Goal: Task Accomplishment & Management: Use online tool/utility

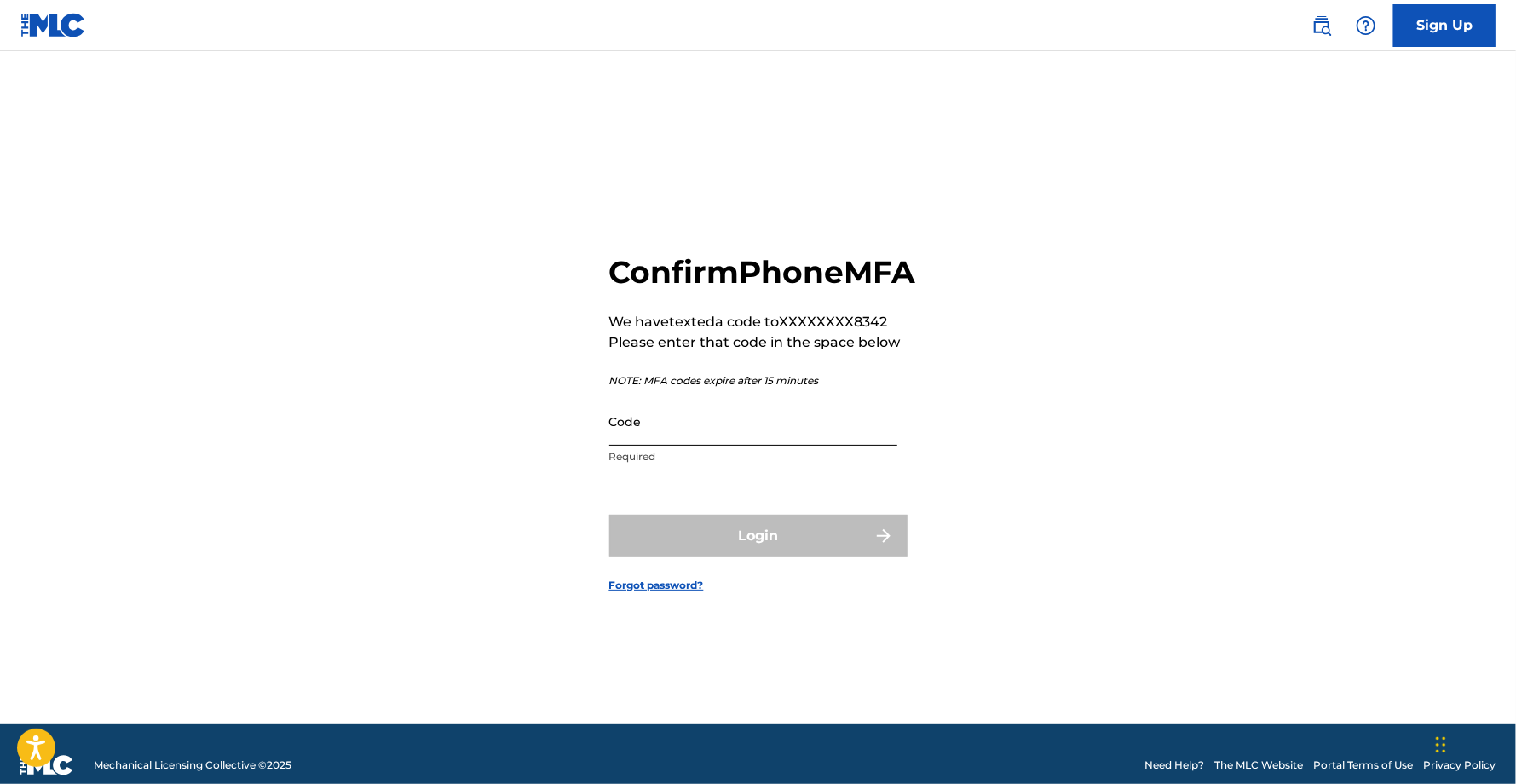
click at [710, 445] on input "Code" at bounding box center [754, 421] width 288 height 49
click at [782, 435] on input "Code" at bounding box center [754, 421] width 288 height 49
click at [799, 432] on input "Code" at bounding box center [754, 421] width 288 height 49
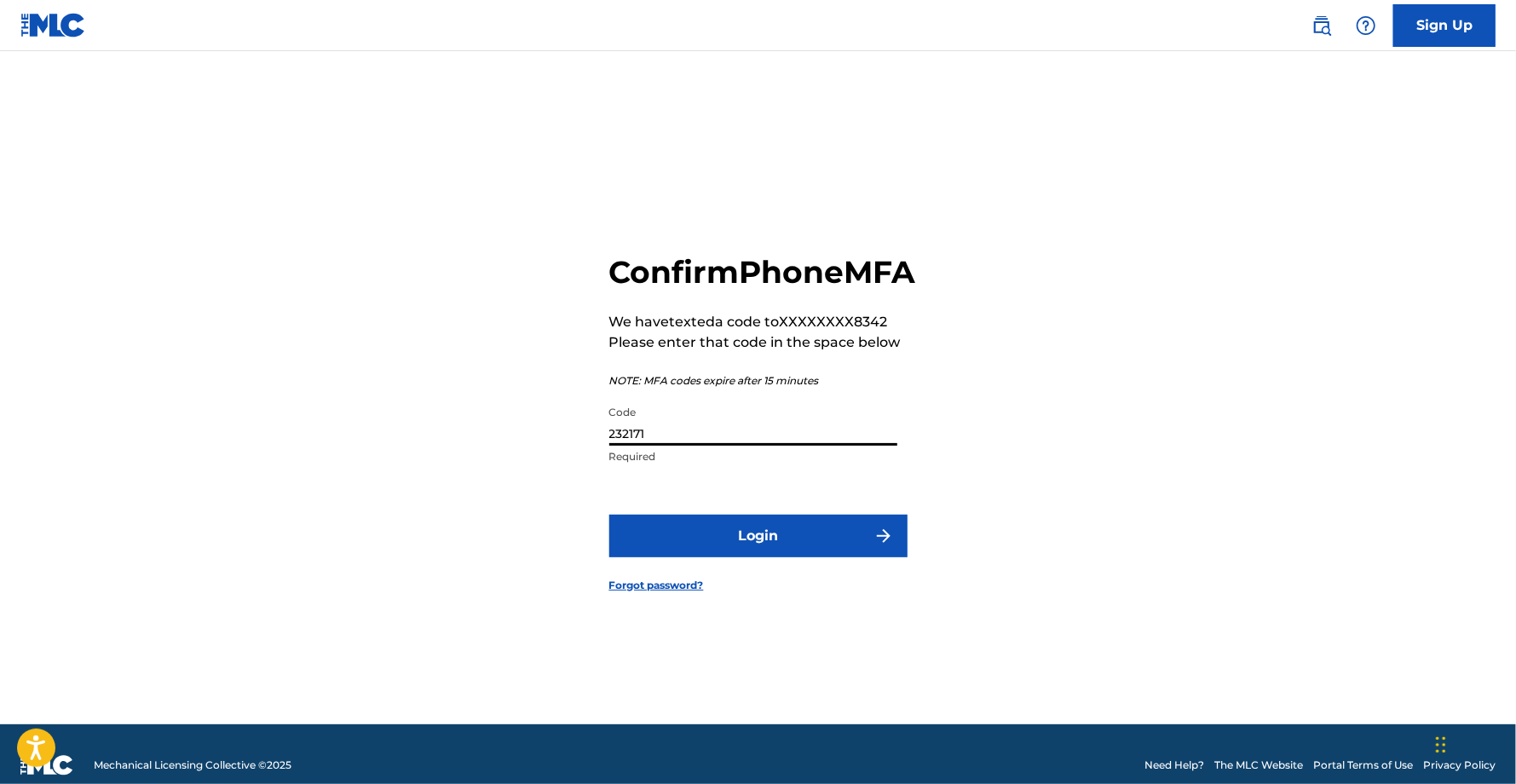
type input "232171"
click at [610, 515] on button "Login" at bounding box center [758, 536] width 298 height 42
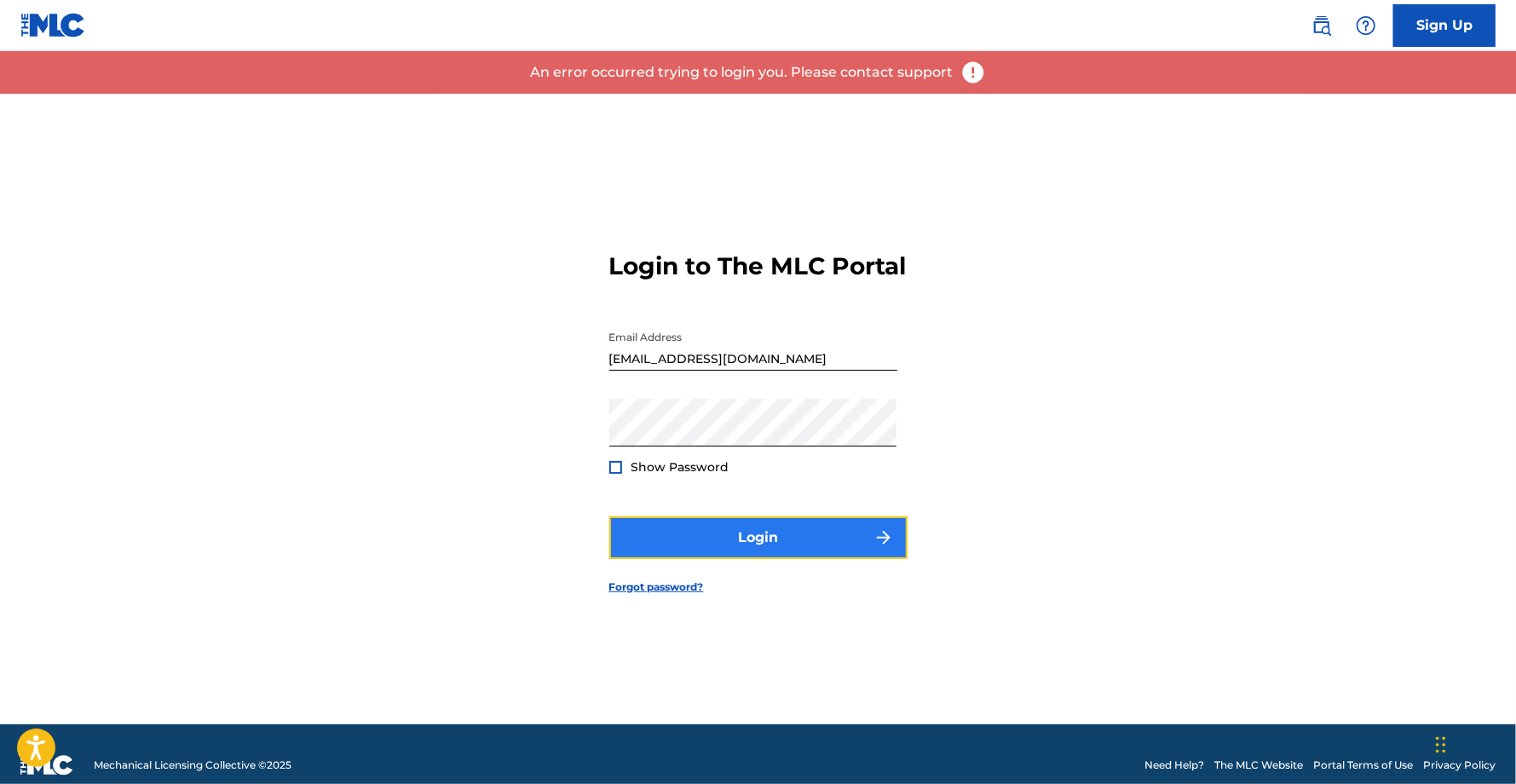
click at [767, 552] on button "Login" at bounding box center [758, 537] width 298 height 42
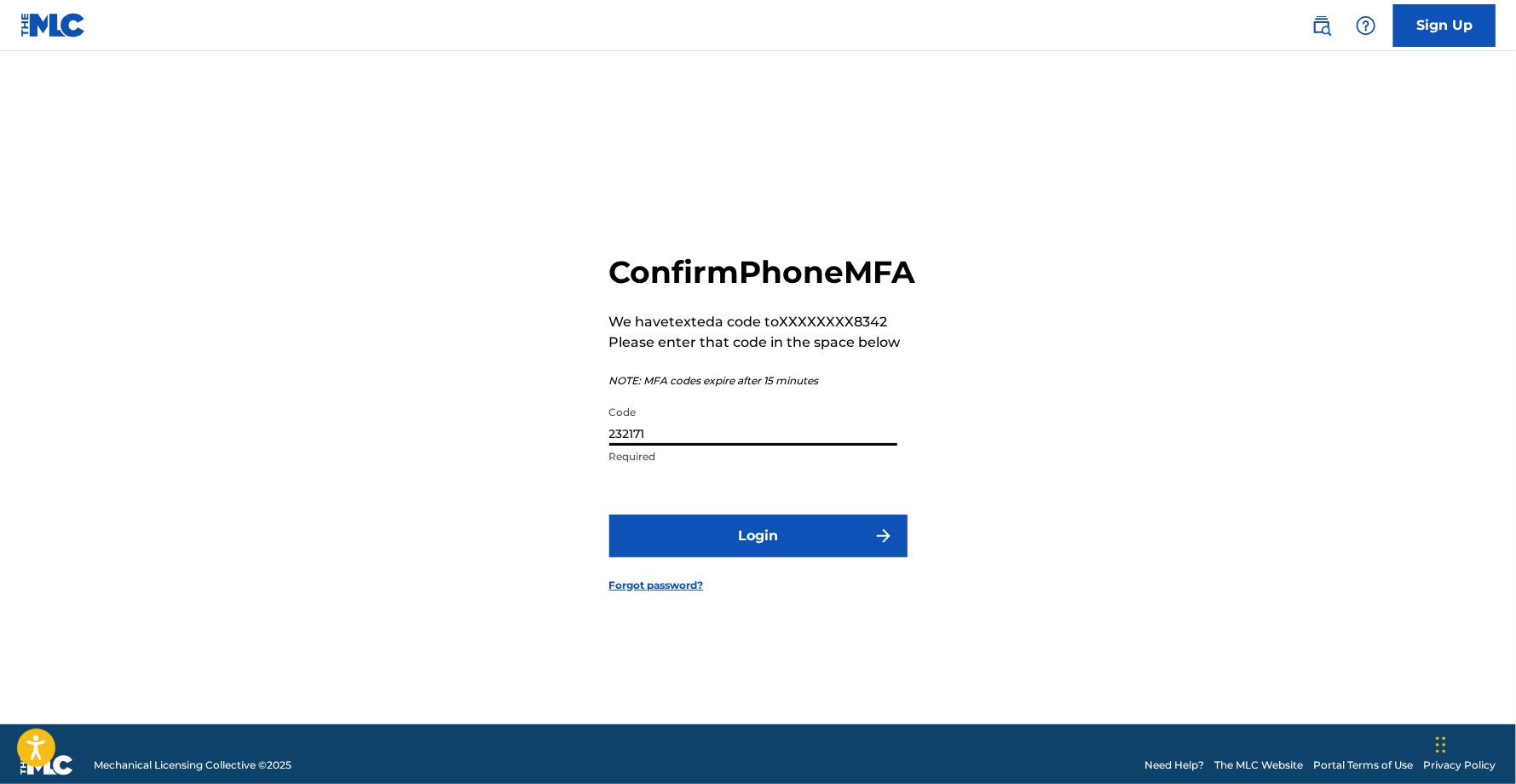
drag, startPoint x: 622, startPoint y: 452, endPoint x: 451, endPoint y: 431, distance: 172.3
click at [452, 431] on div "Confirm Phone MFA We have texted a code to XXXXXXXX8342 Please enter that code …" at bounding box center [758, 409] width 1193 height 631
type input "589290"
click at [610, 515] on button "Login" at bounding box center [758, 536] width 298 height 42
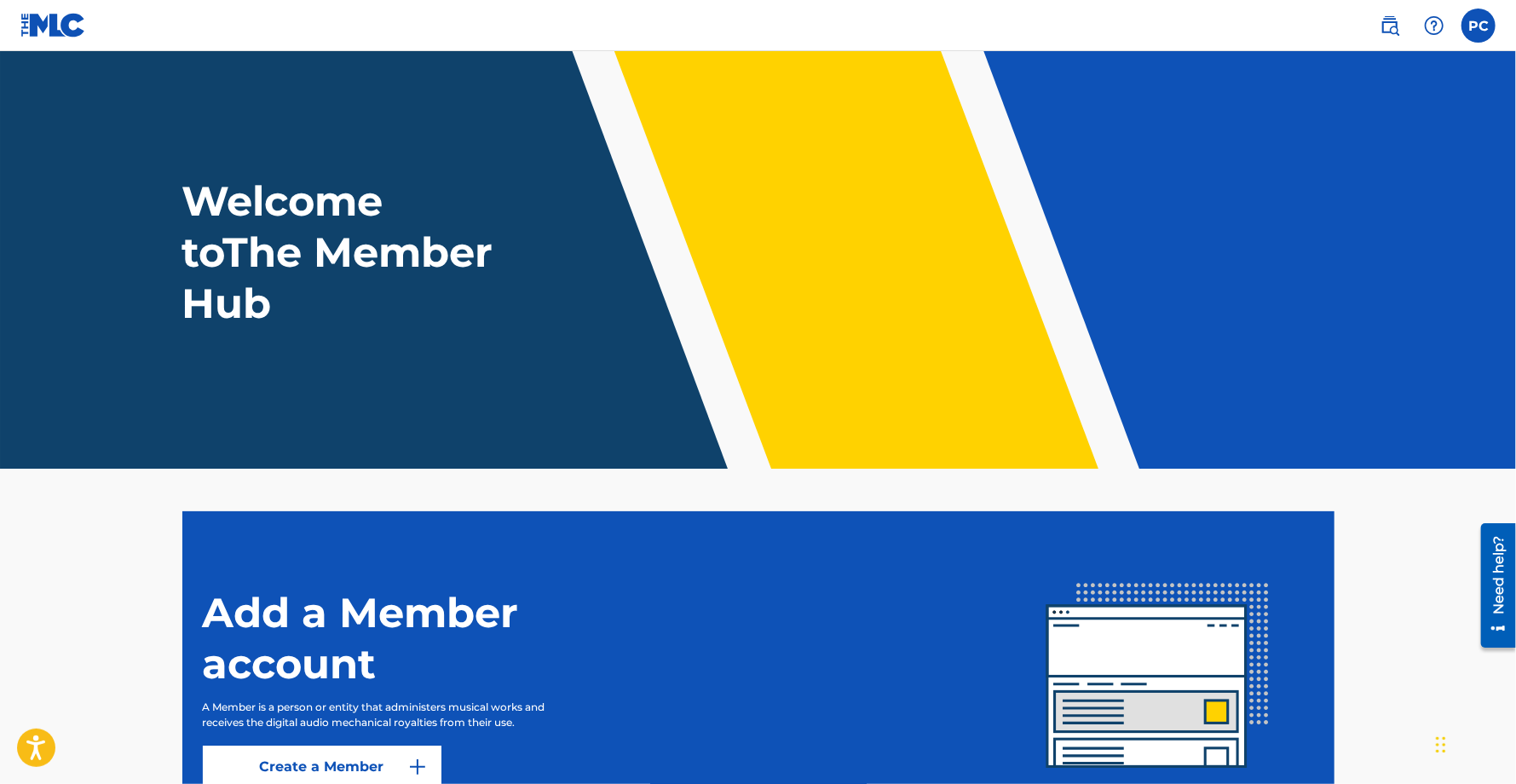
click at [65, 40] on link at bounding box center [52, 25] width 65 height 50
click at [1470, 21] on label at bounding box center [1478, 25] width 34 height 34
click at [1478, 26] on input "PC Pedro Chevalier eltanke@tankerecords.com Notification Preferences Profile Lo…" at bounding box center [1478, 26] width 0 height 0
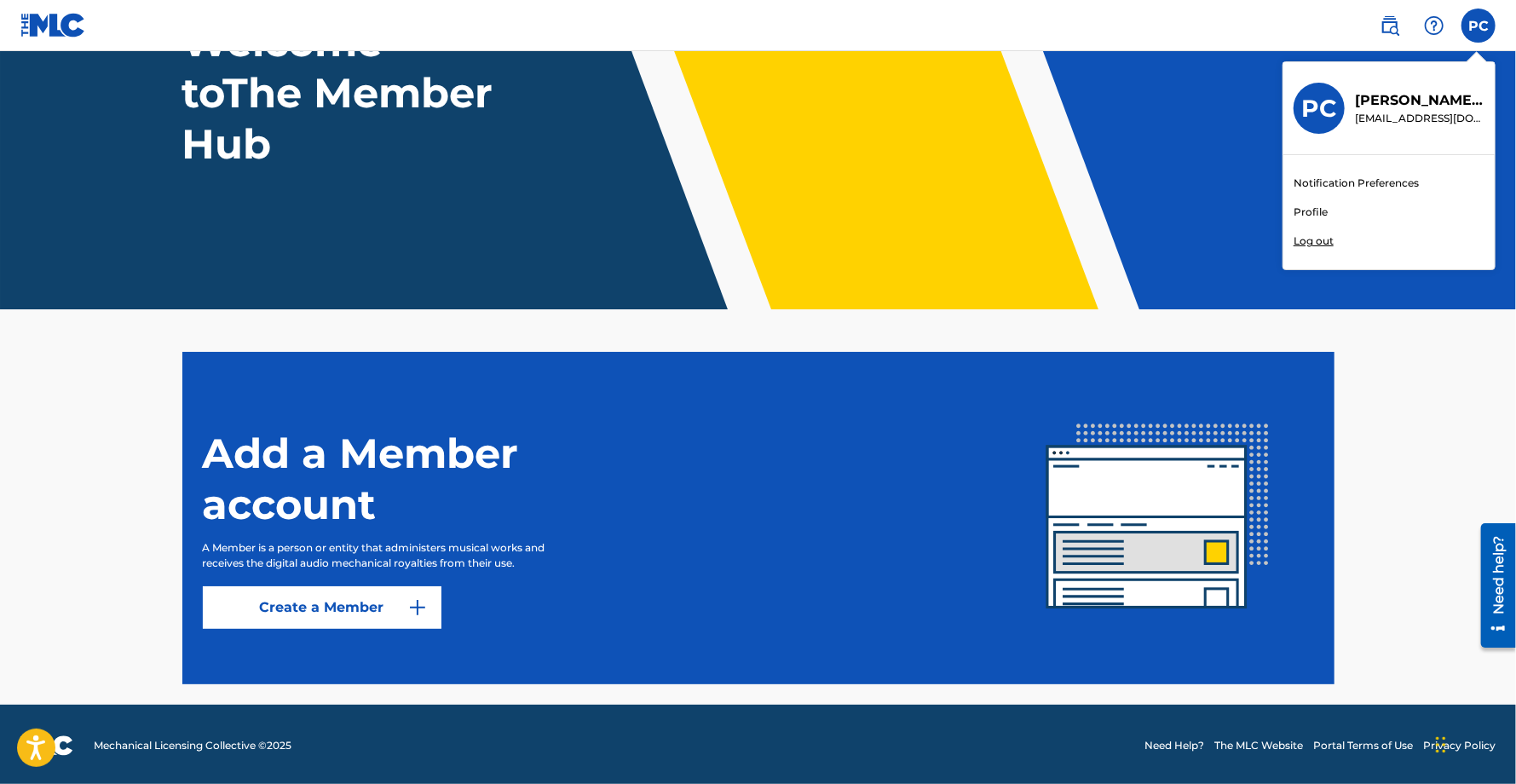
scroll to position [162, 0]
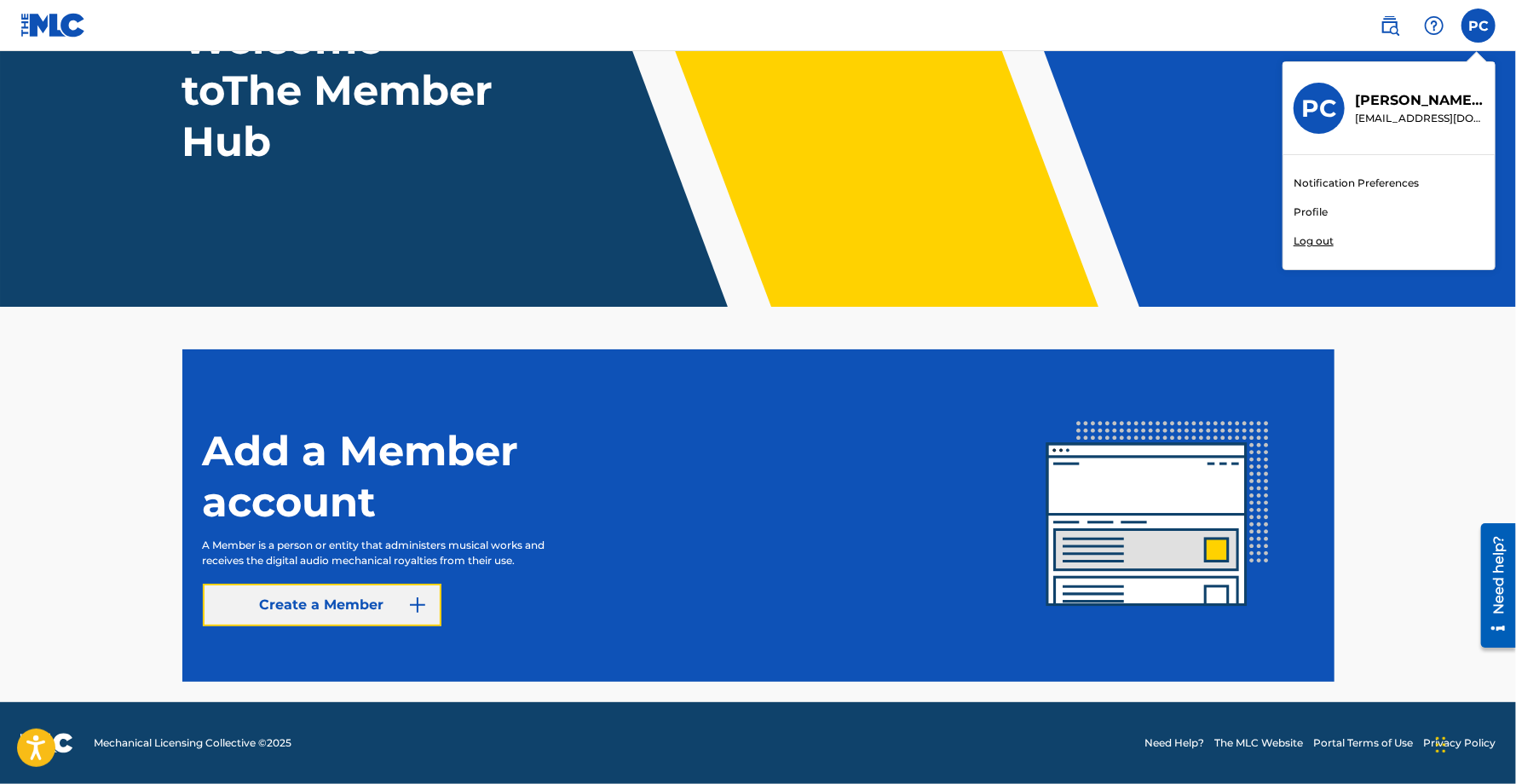
click at [398, 599] on link "Create a Member" at bounding box center [322, 605] width 239 height 42
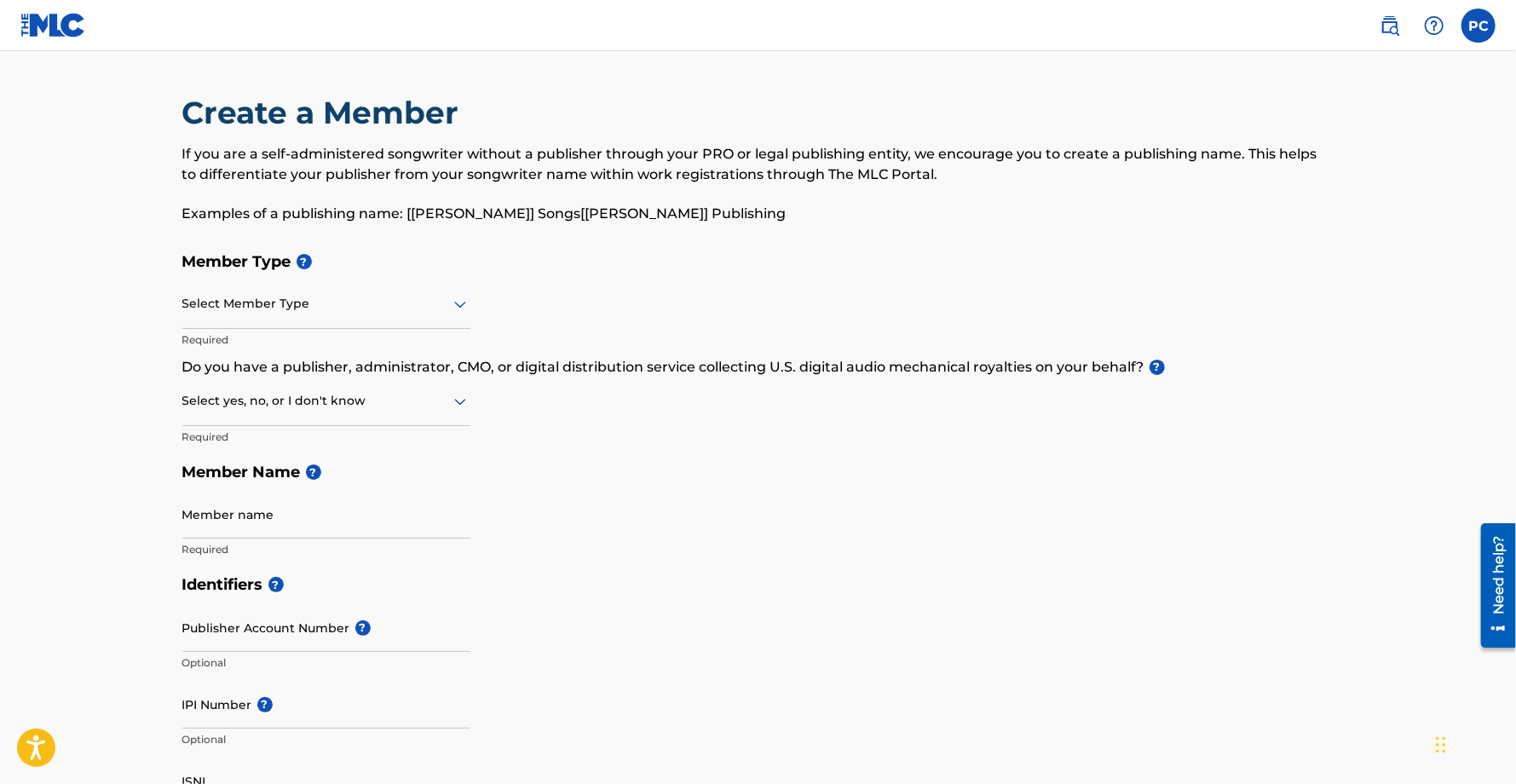
click at [298, 308] on div at bounding box center [327, 303] width 288 height 21
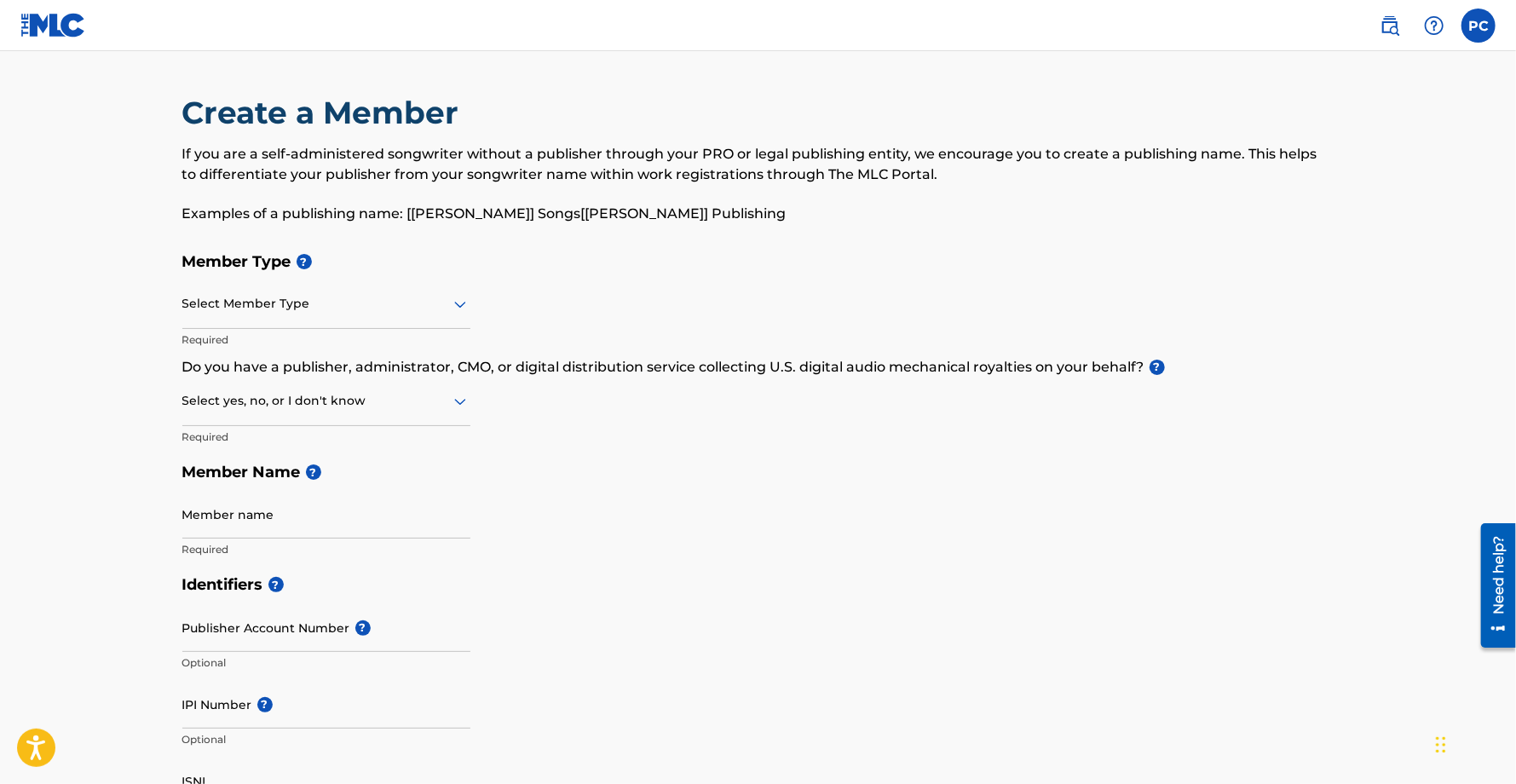
click at [279, 296] on div at bounding box center [327, 303] width 288 height 21
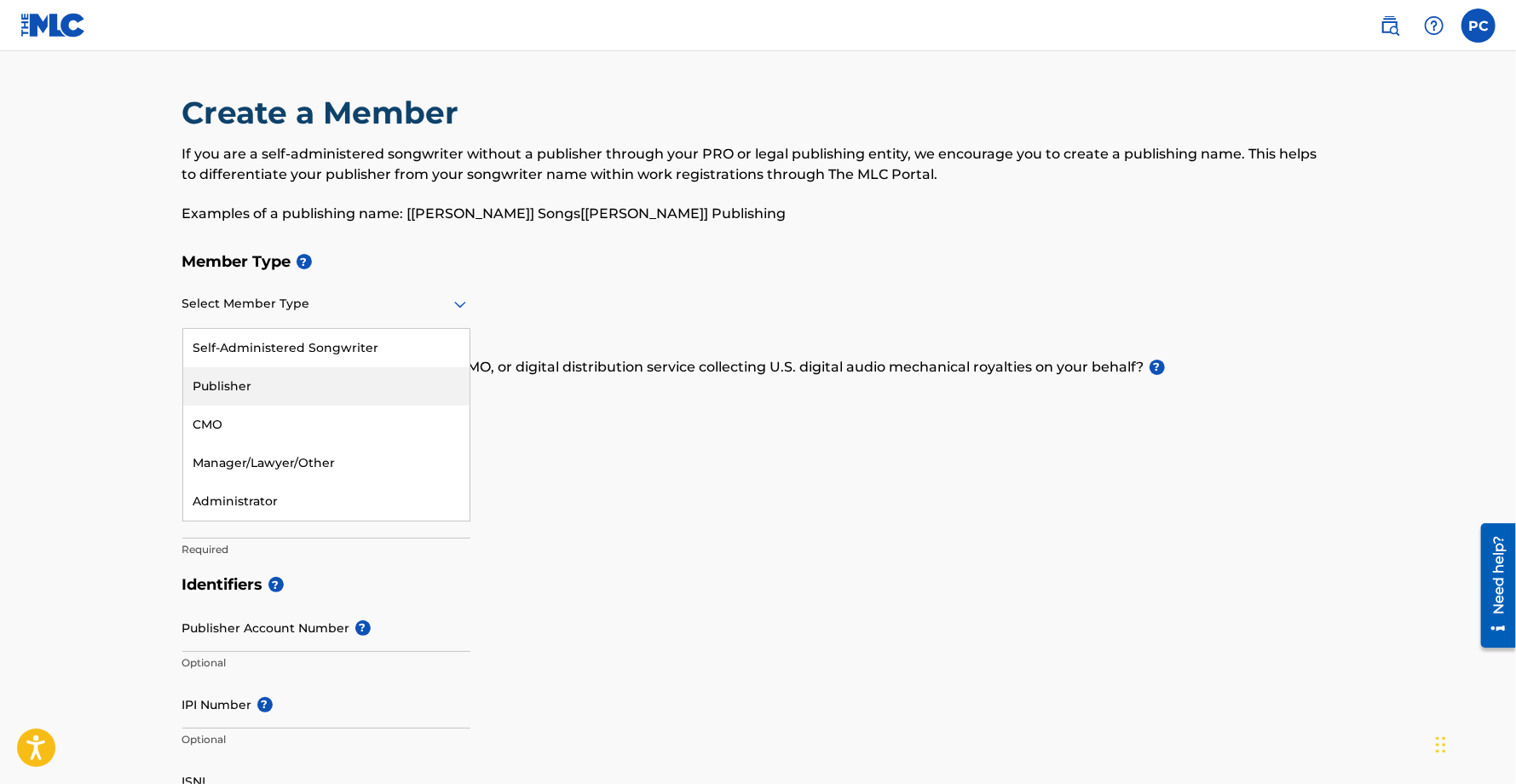
click at [271, 378] on div "Publisher" at bounding box center [327, 386] width 286 height 39
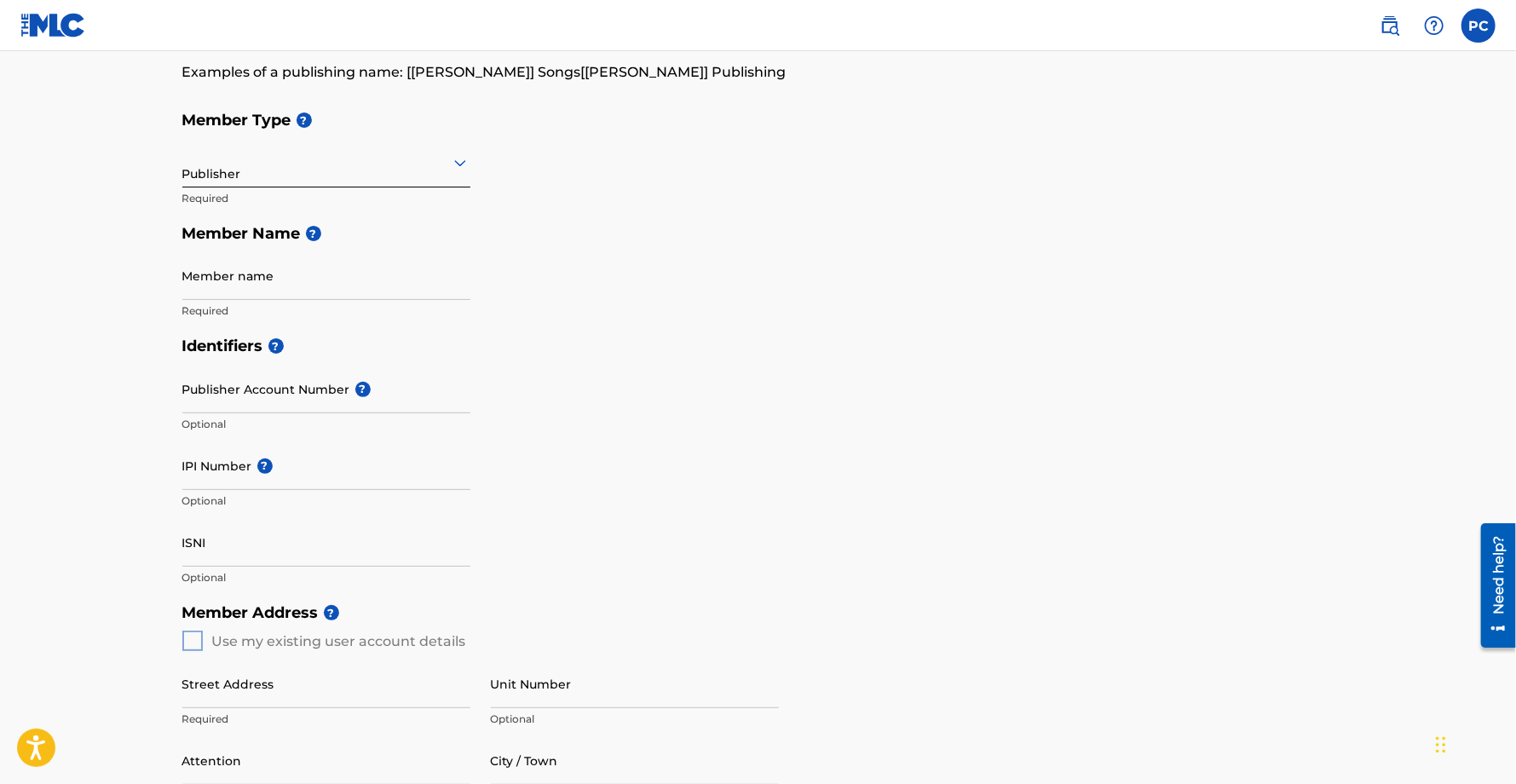
scroll to position [164, 0]
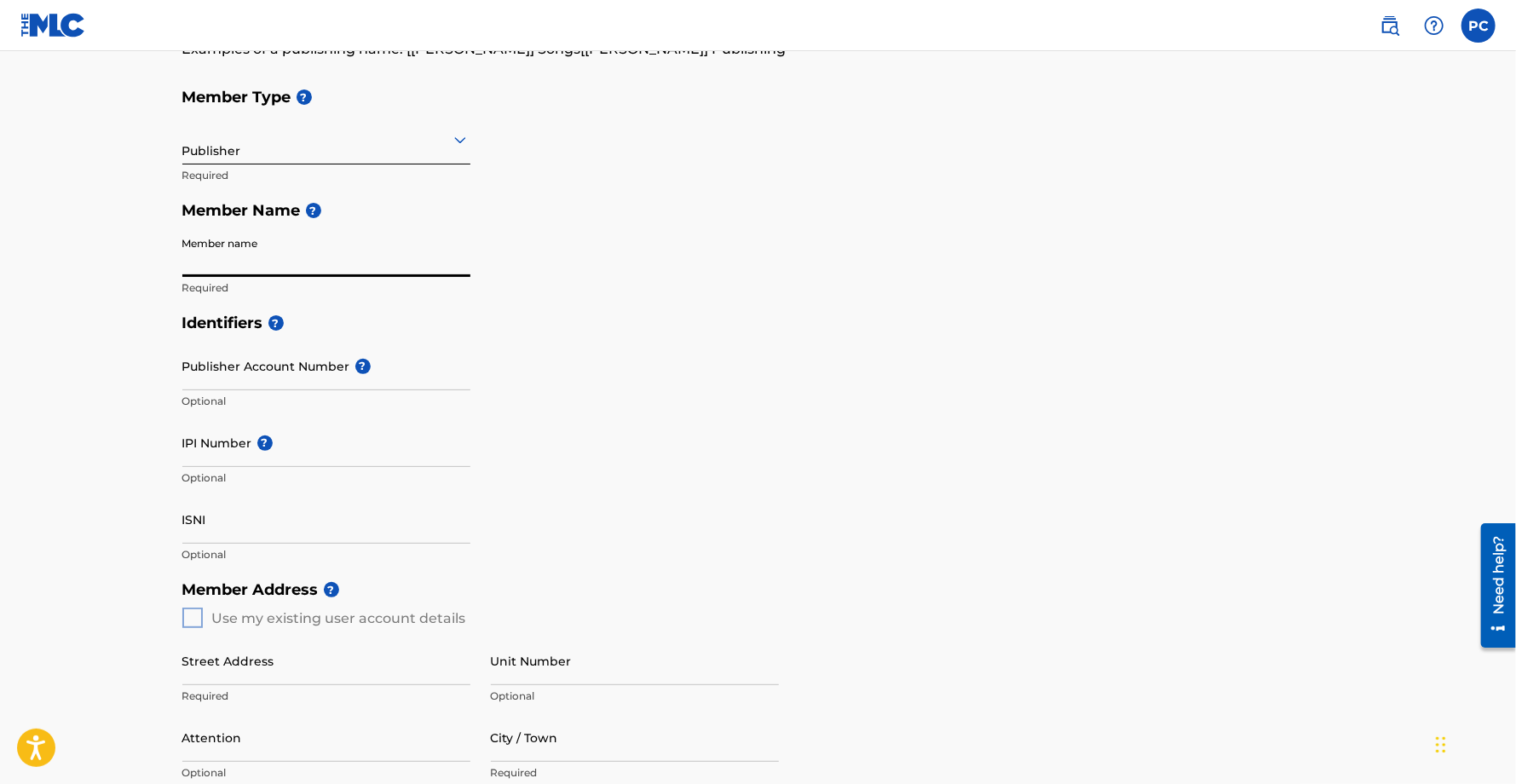
click at [272, 265] on input "Member name" at bounding box center [327, 252] width 288 height 49
type input "[PERSON_NAME] Records"
click at [275, 370] on input "Publisher Account Number ?" at bounding box center [327, 365] width 288 height 49
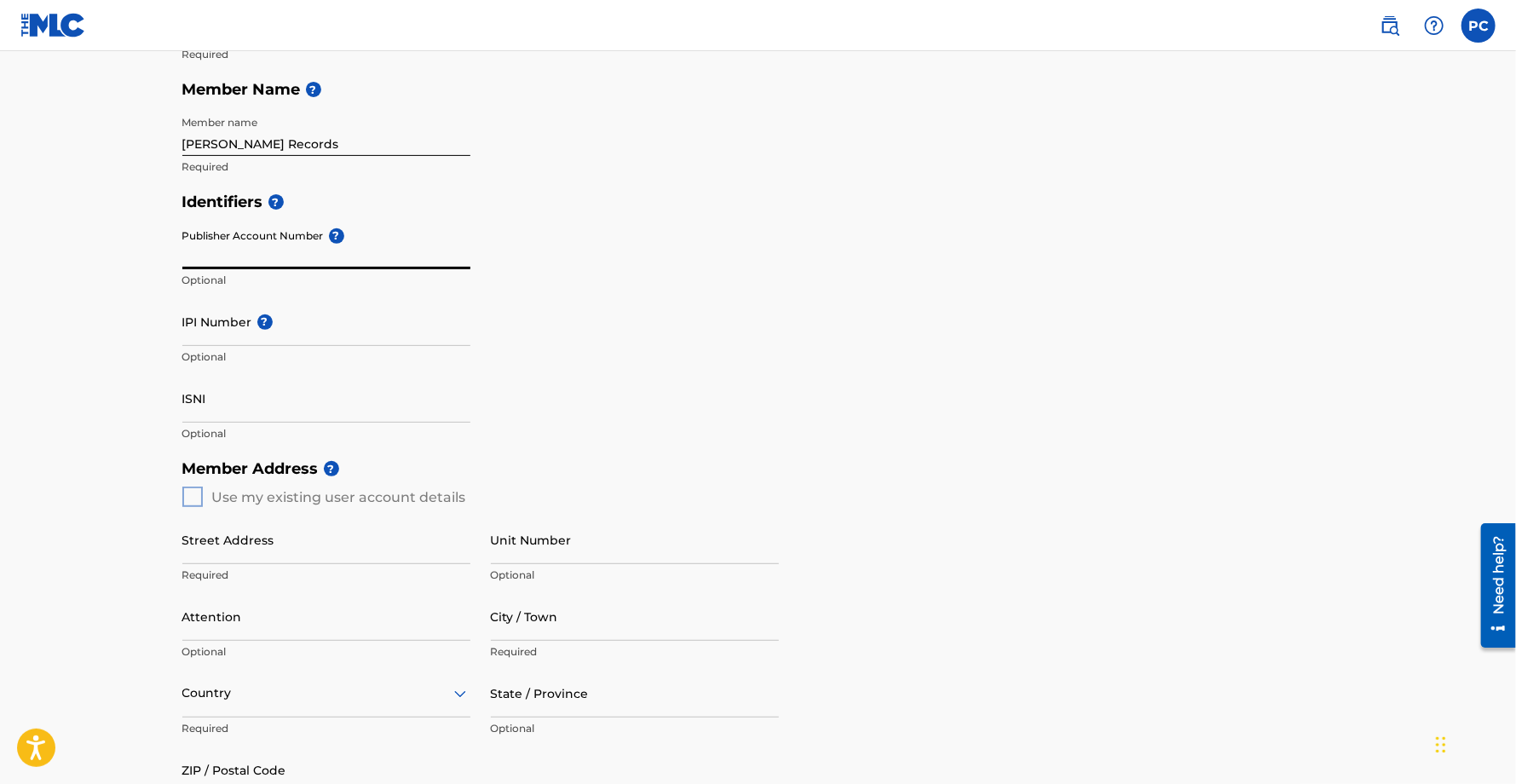
scroll to position [300, 0]
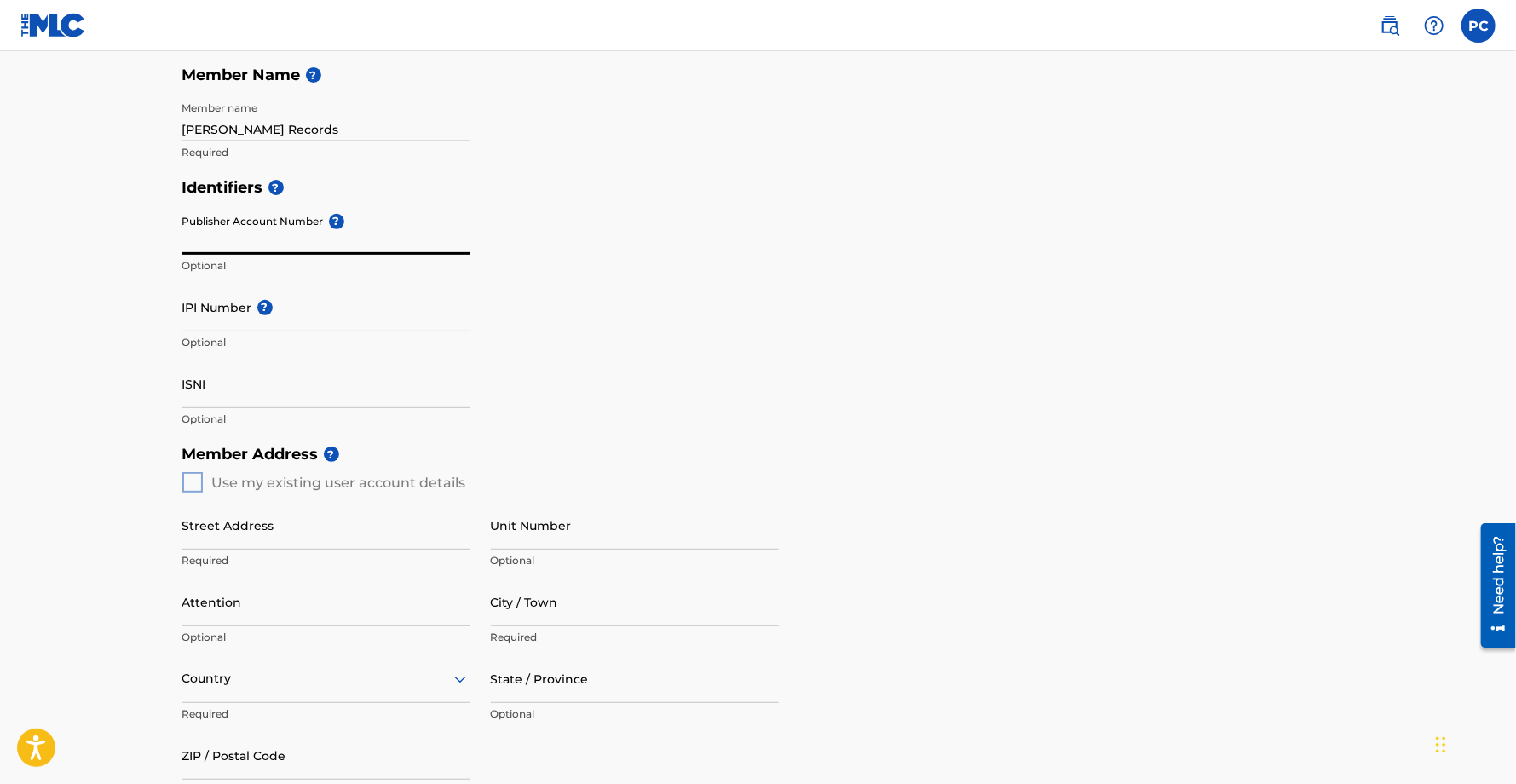
click at [548, 300] on div "Identifiers ? Publisher Account Number ? Optional IPI Number ? Optional ISNI Op…" at bounding box center [758, 303] width 1152 height 267
click at [279, 528] on input "Street Address" at bounding box center [327, 525] width 288 height 49
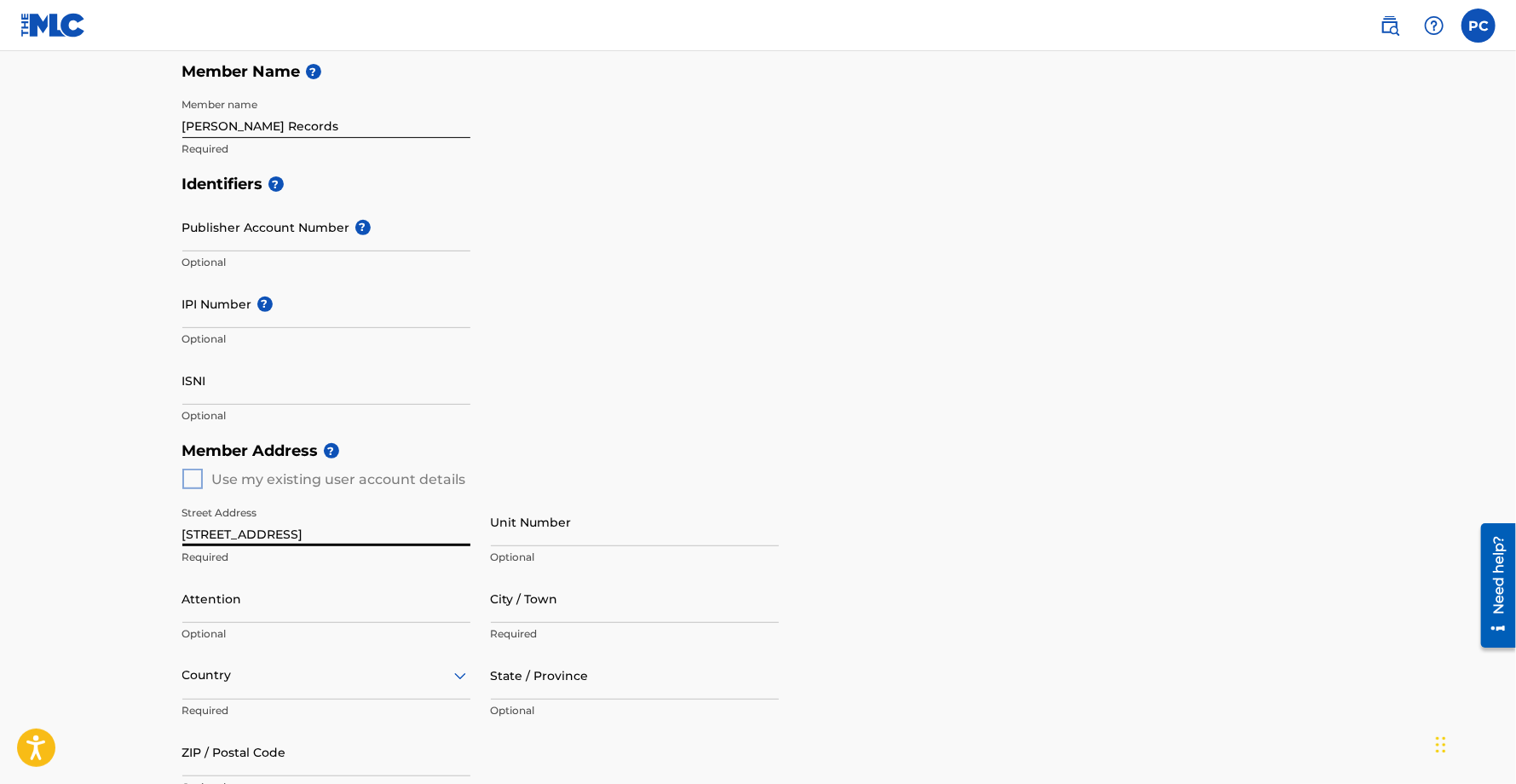
scroll to position [304, 0]
type input "8440 nw 10 th ave"
click at [557, 581] on input "City / Town" at bounding box center [635, 598] width 288 height 49
type input "Miami"
click at [443, 662] on div "Country" at bounding box center [327, 674] width 288 height 49
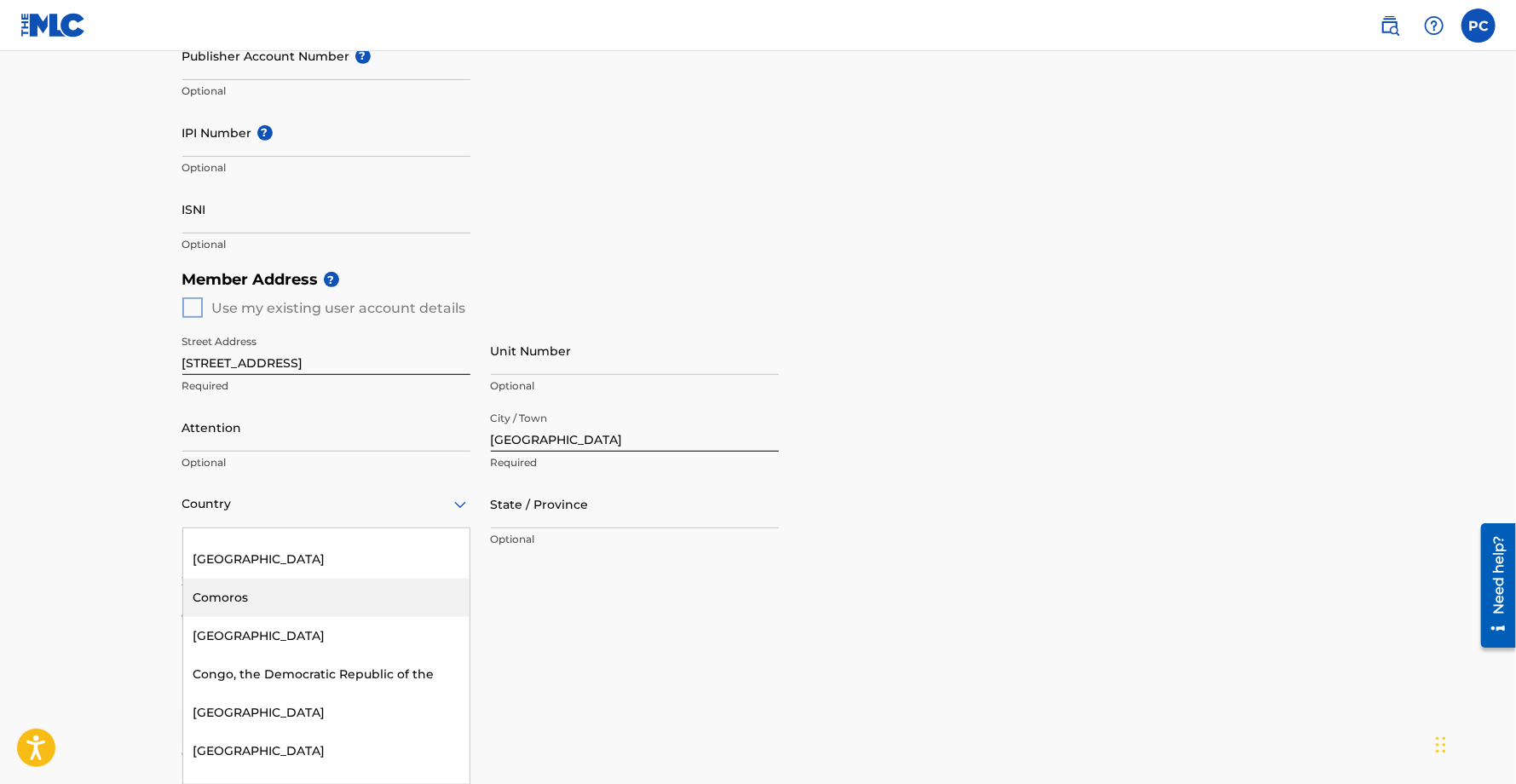
scroll to position [0, 0]
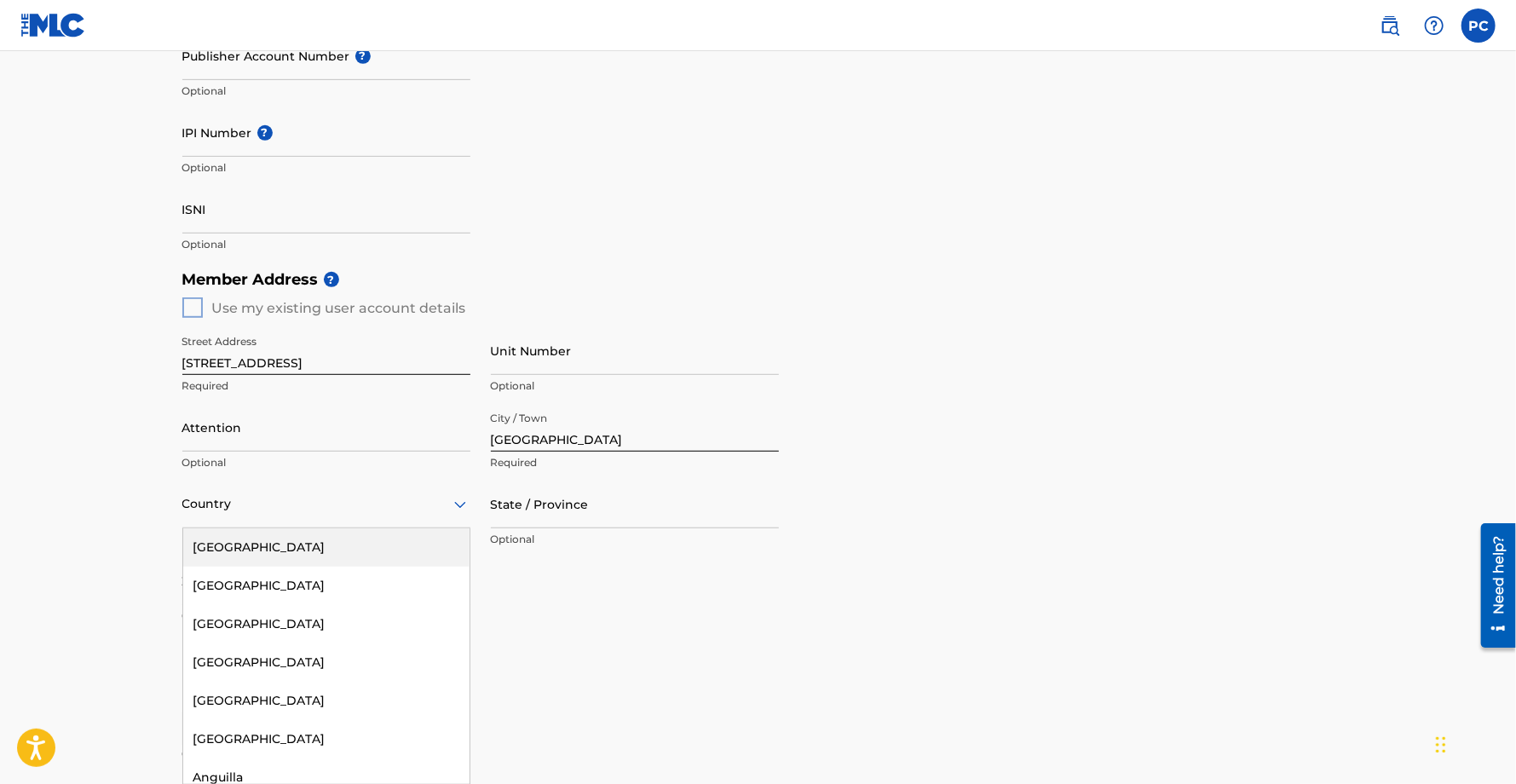
click at [315, 561] on div "United States" at bounding box center [327, 547] width 286 height 39
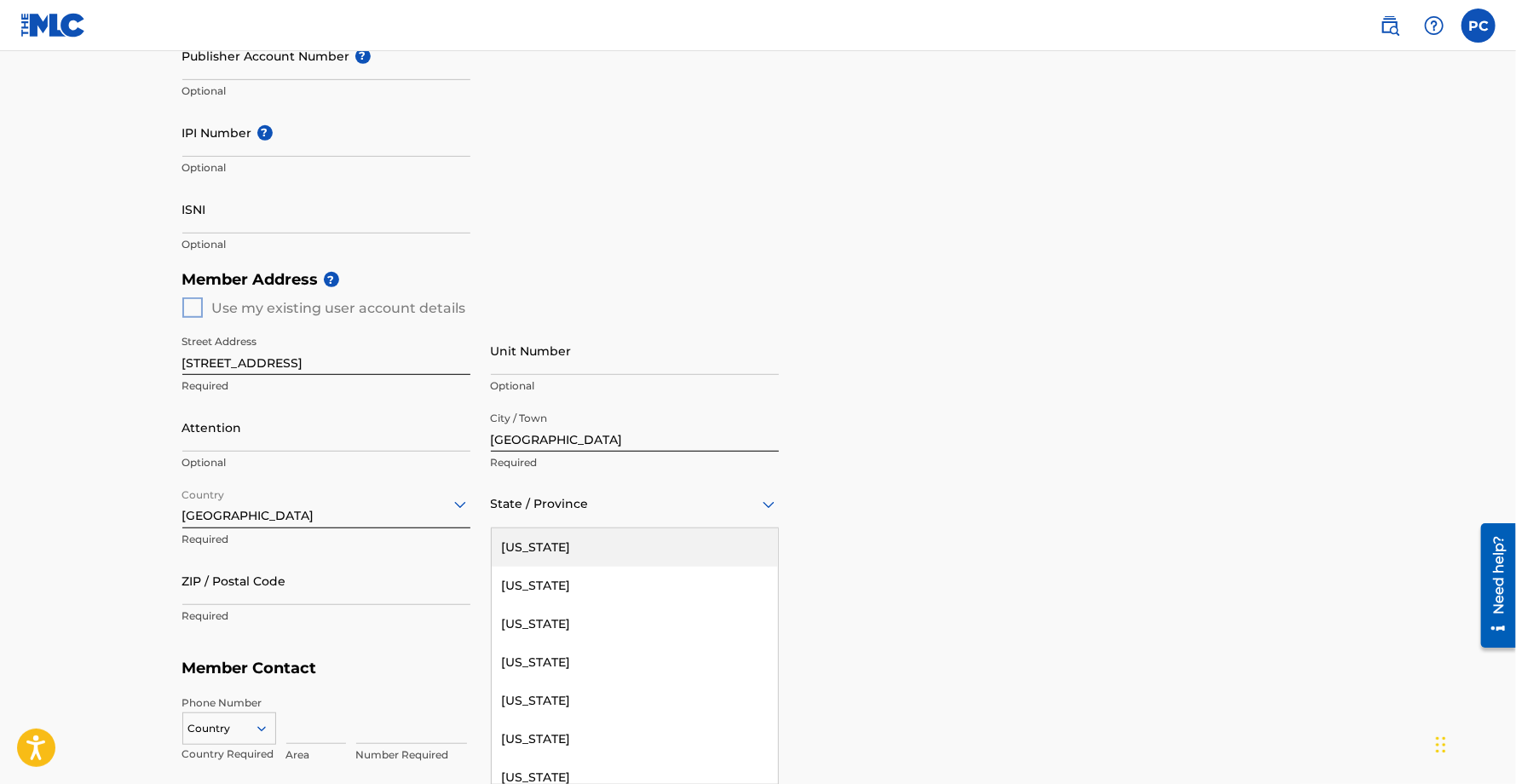
click at [583, 503] on div at bounding box center [635, 503] width 288 height 21
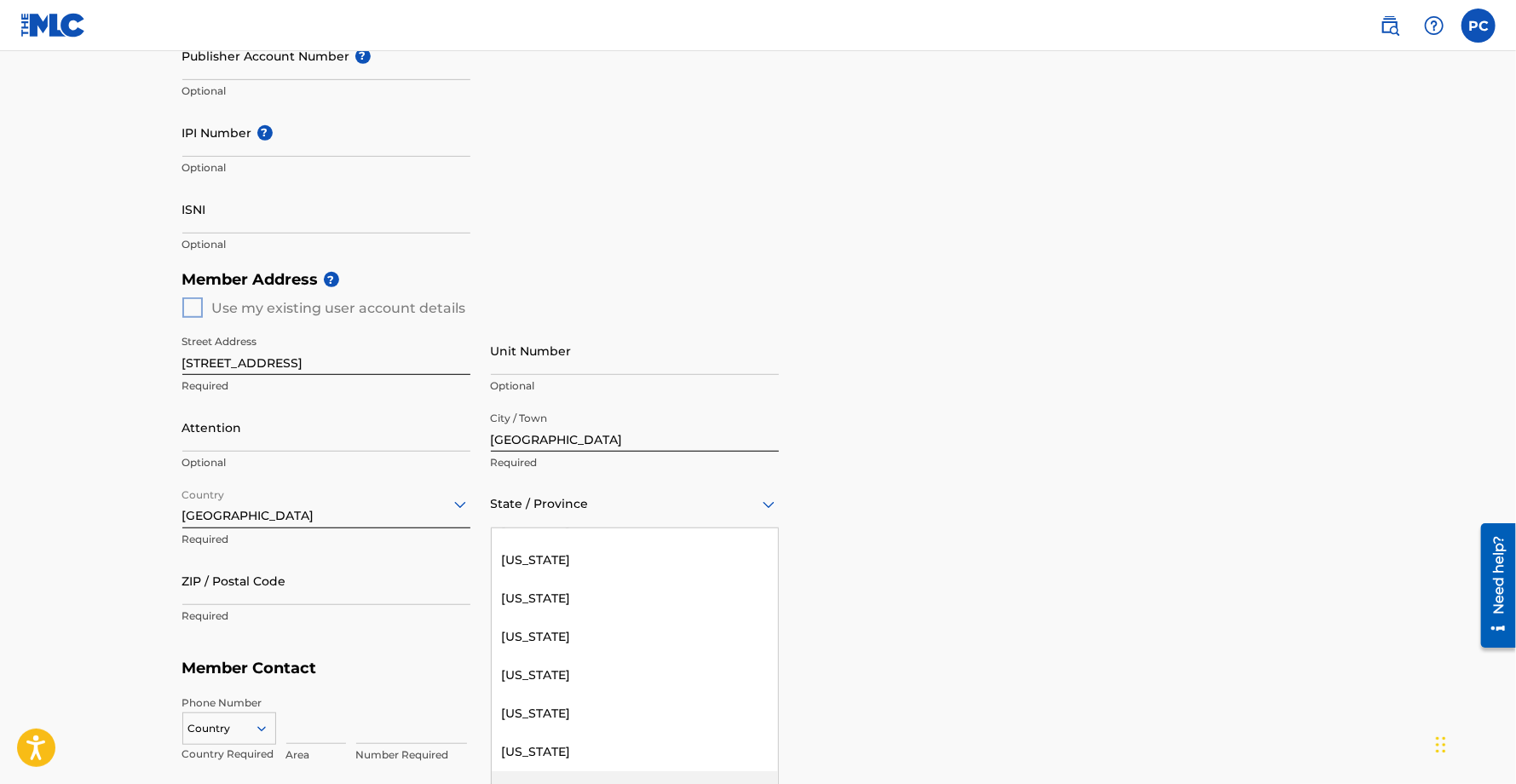
scroll to position [330, 0]
click at [645, 610] on div "Florida" at bounding box center [635, 601] width 286 height 39
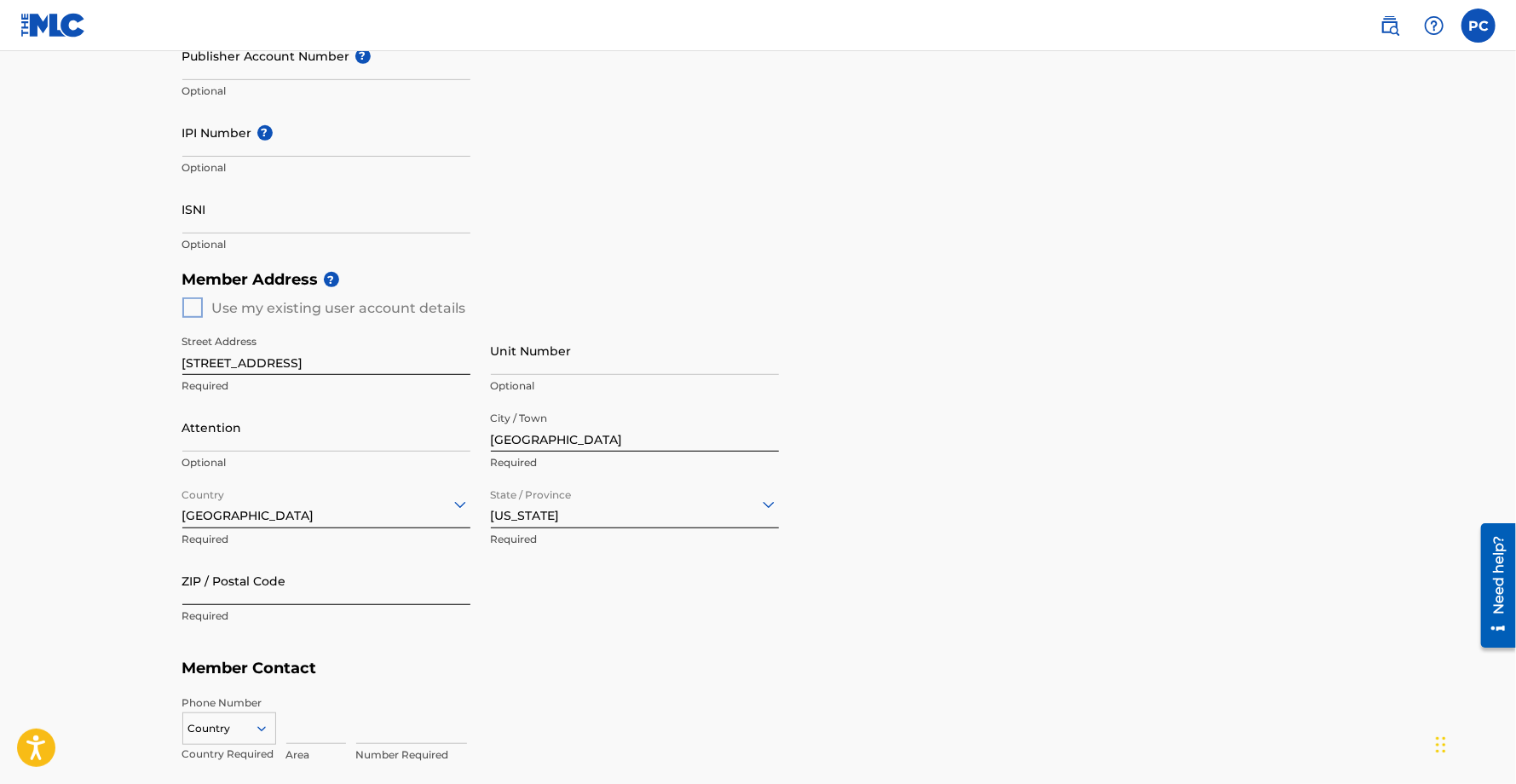
click at [280, 597] on input "ZIP / Postal Code" at bounding box center [327, 580] width 288 height 49
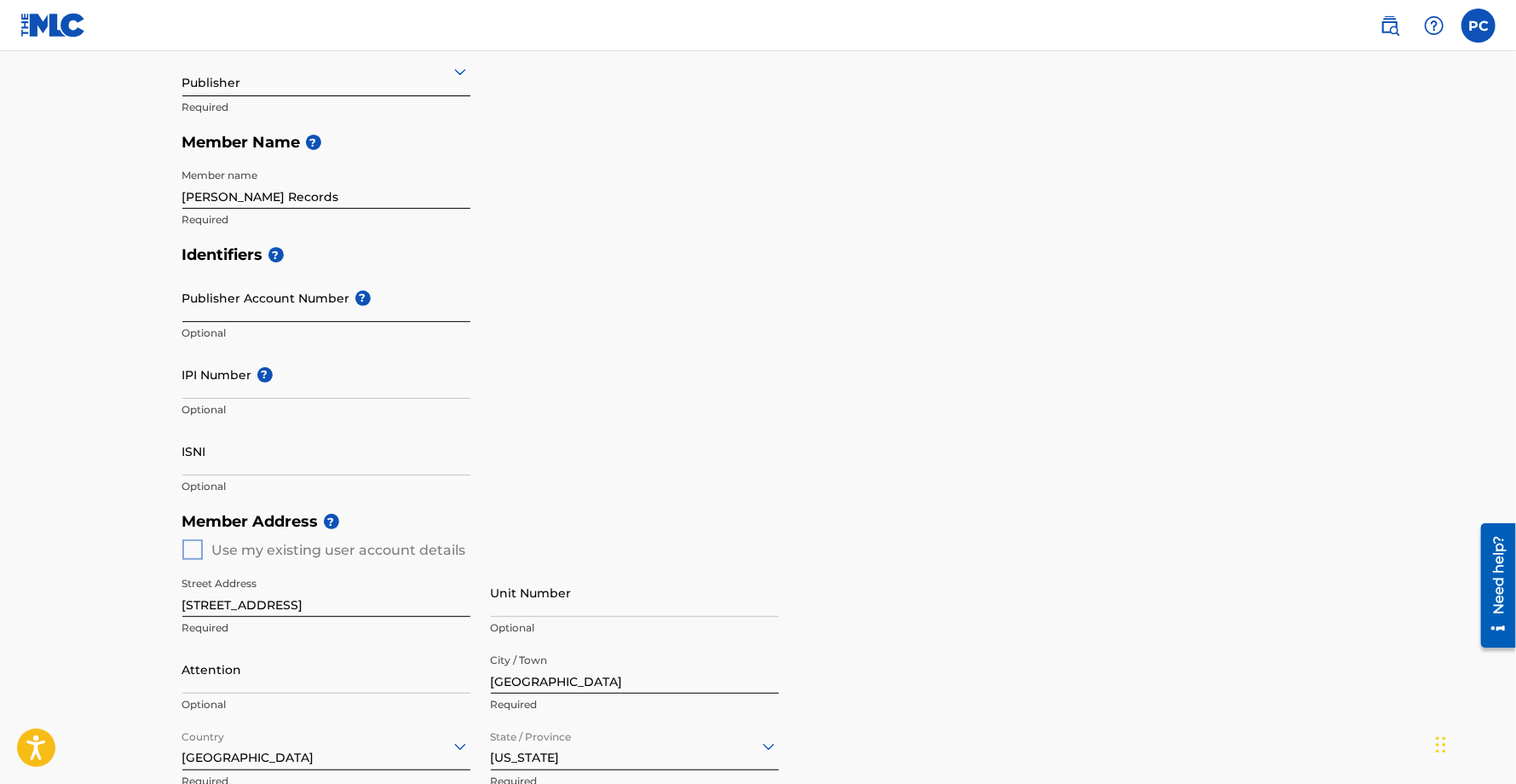
scroll to position [330, 0]
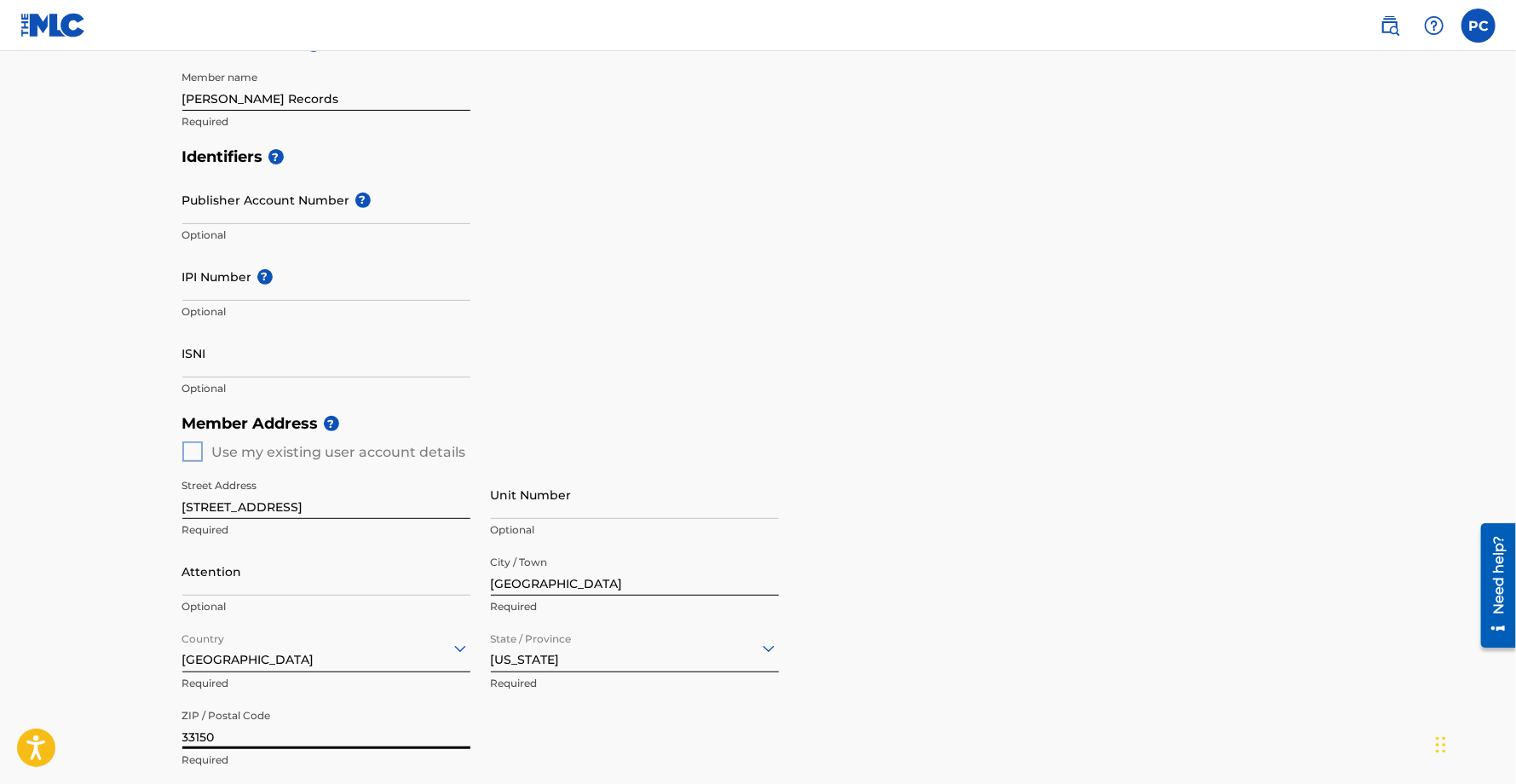
type input "33150"
click at [197, 451] on div "Member Address ? Use my existing user account details Street Address 8440 nw 10…" at bounding box center [758, 600] width 1152 height 389
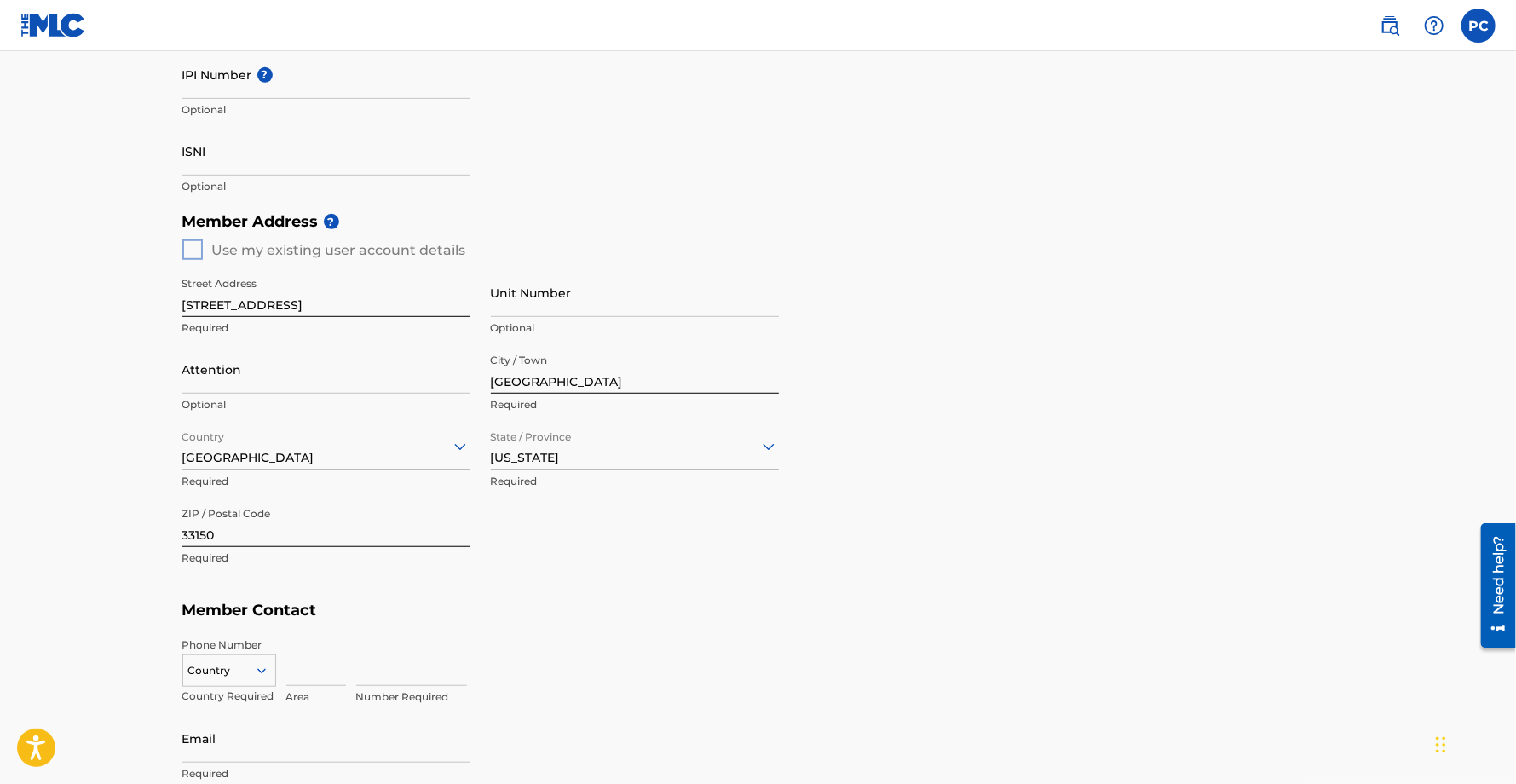
scroll to position [781, 0]
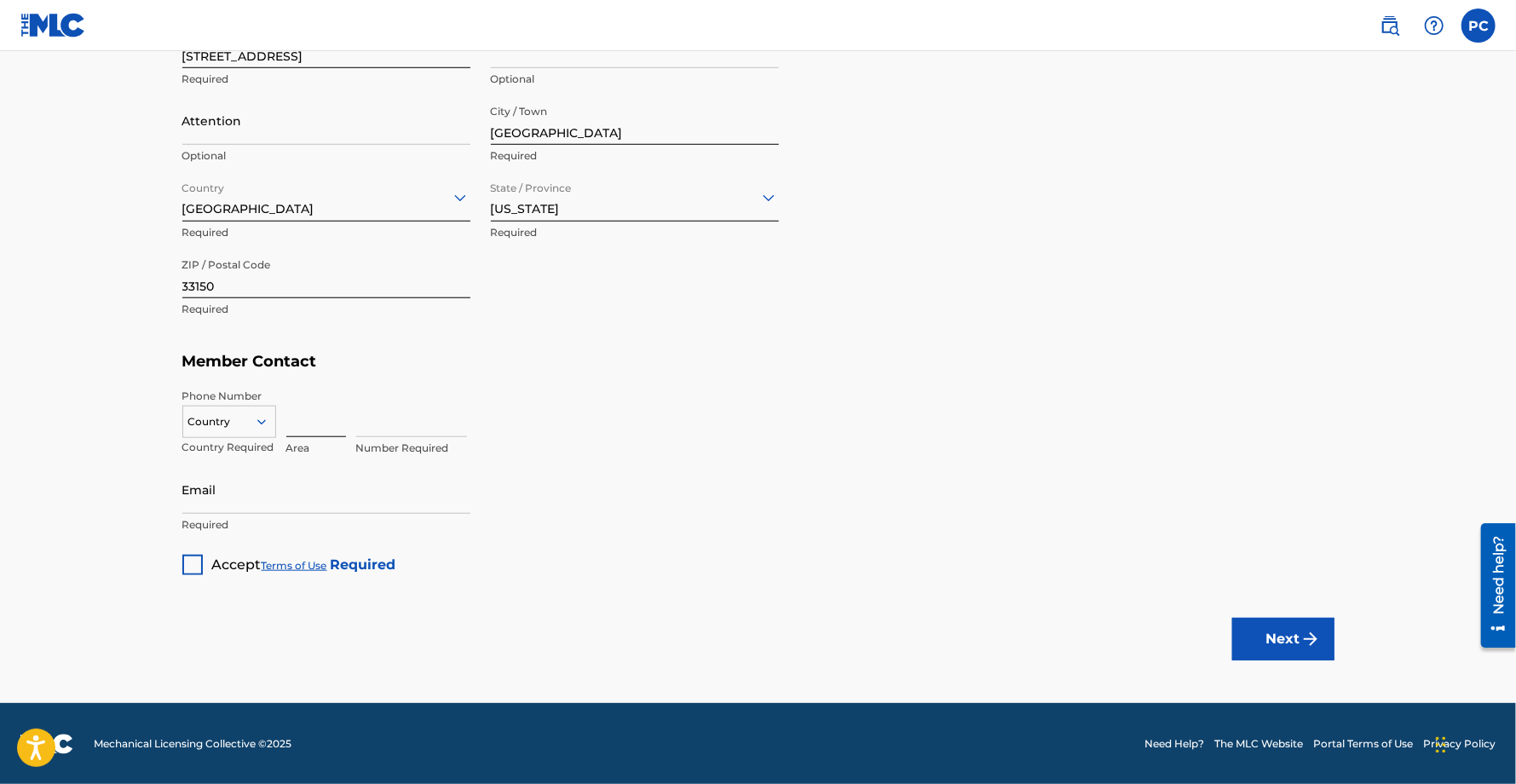
click at [310, 426] on input at bounding box center [316, 412] width 60 height 49
type input "786"
click at [394, 428] on input at bounding box center [411, 412] width 111 height 49
click at [269, 422] on div at bounding box center [268, 421] width 16 height 16
click at [239, 442] on div "US, CA +1" at bounding box center [230, 465] width 92 height 66
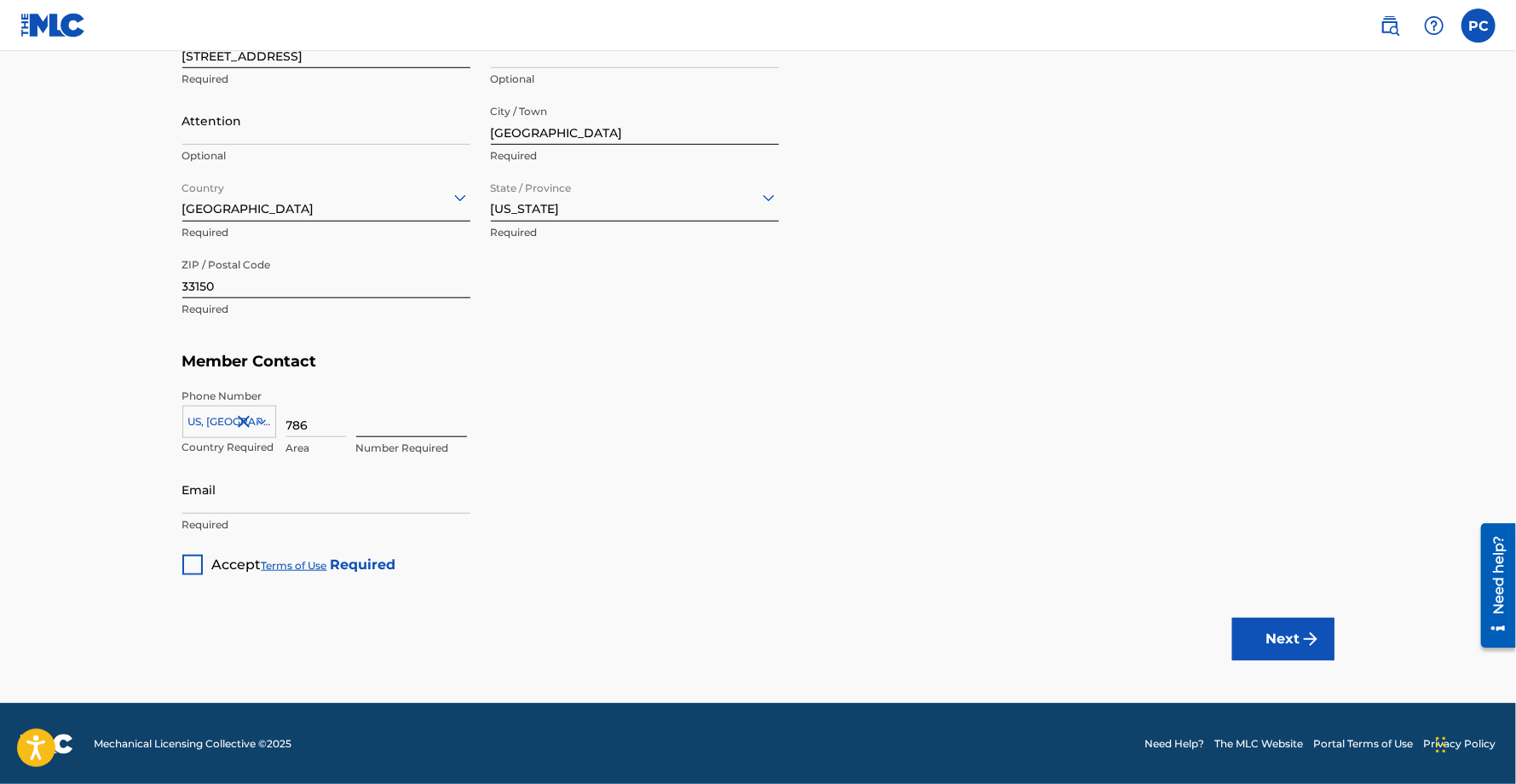
click at [363, 428] on input at bounding box center [411, 412] width 111 height 49
type input "2868342"
click at [303, 481] on input "Email" at bounding box center [327, 489] width 288 height 49
type input "[EMAIL_ADDRESS][DOMAIN_NAME]"
click at [200, 556] on div at bounding box center [193, 565] width 20 height 20
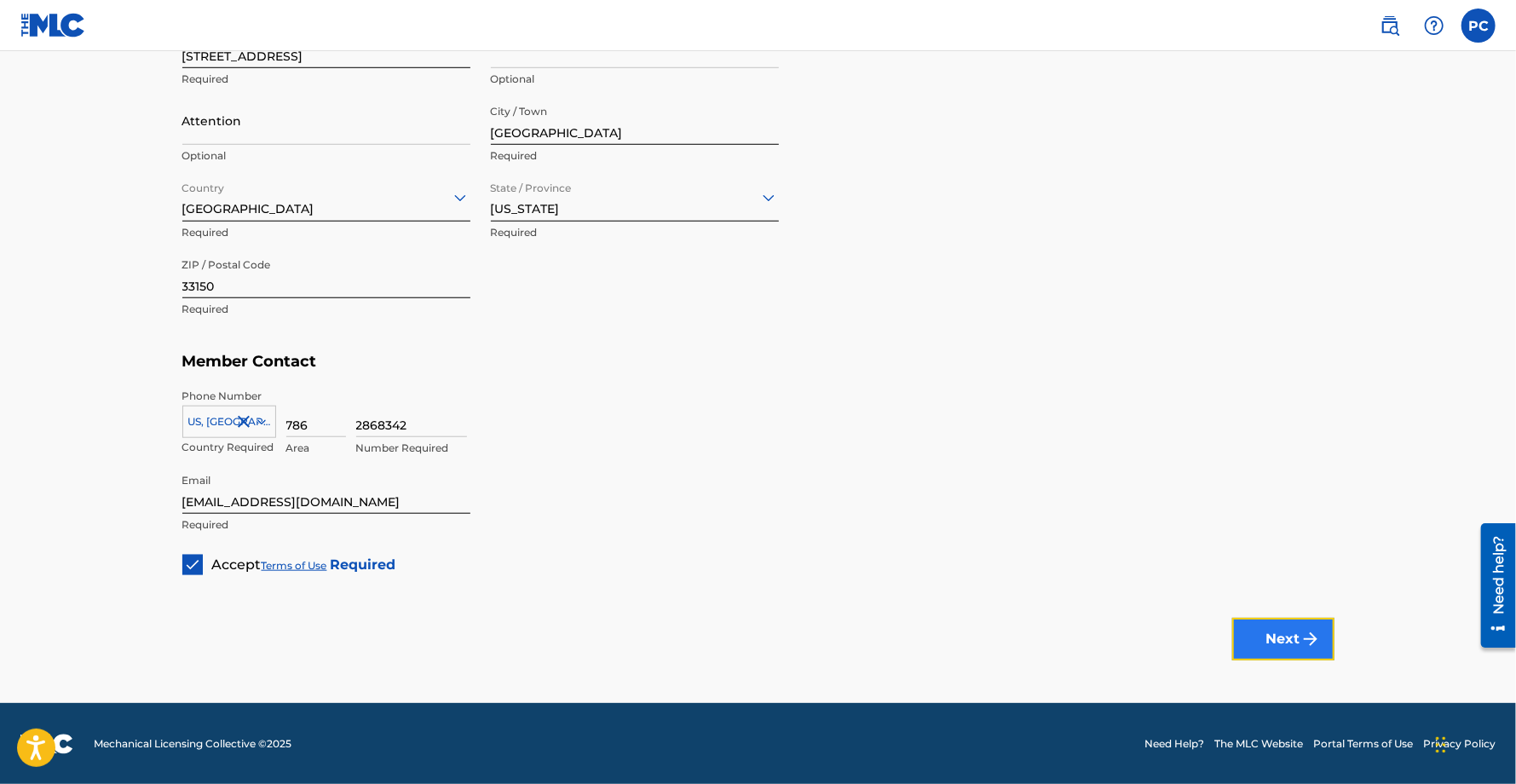
click at [1254, 641] on button "Next" at bounding box center [1283, 639] width 102 height 42
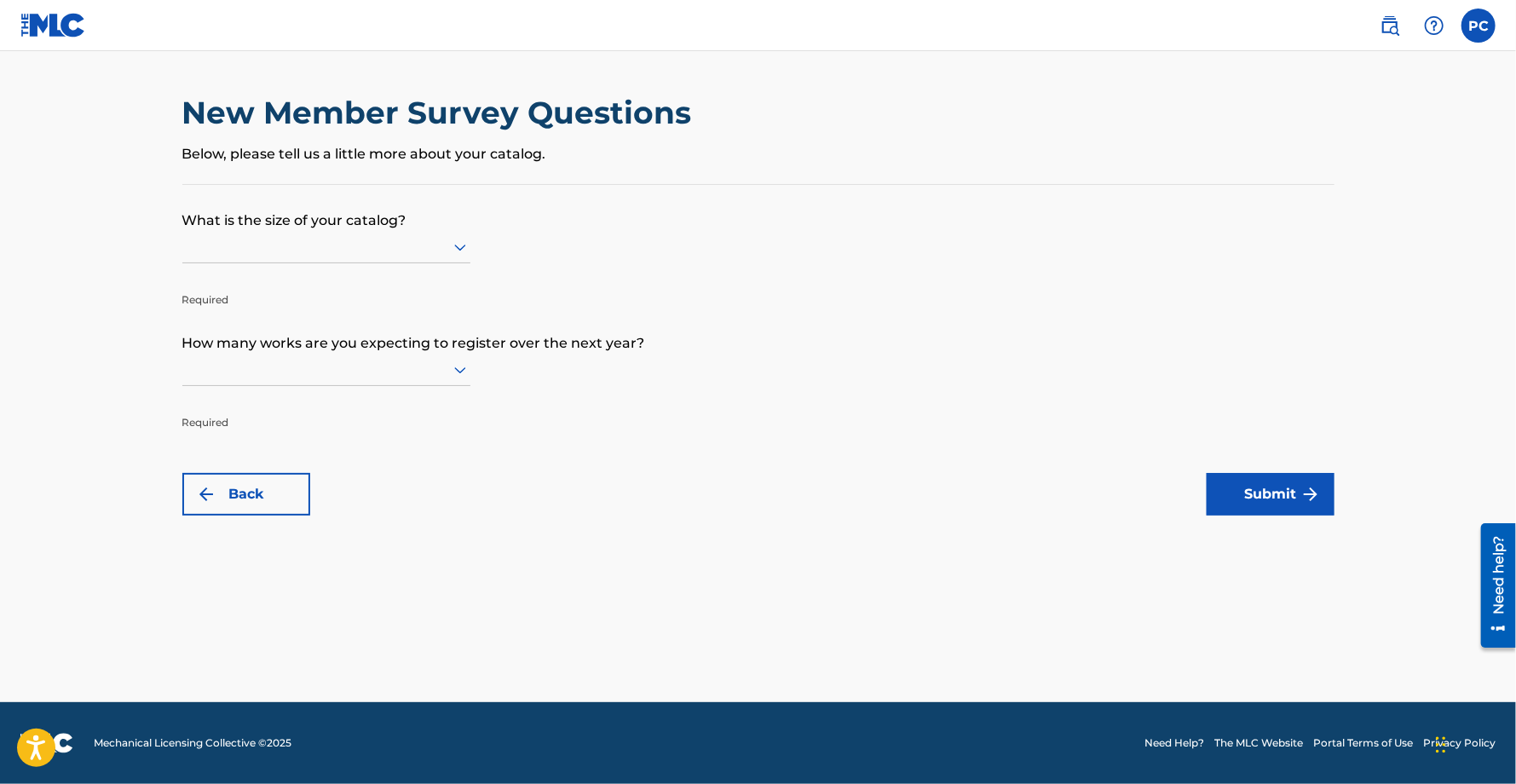
click at [466, 244] on icon at bounding box center [460, 247] width 12 height 6
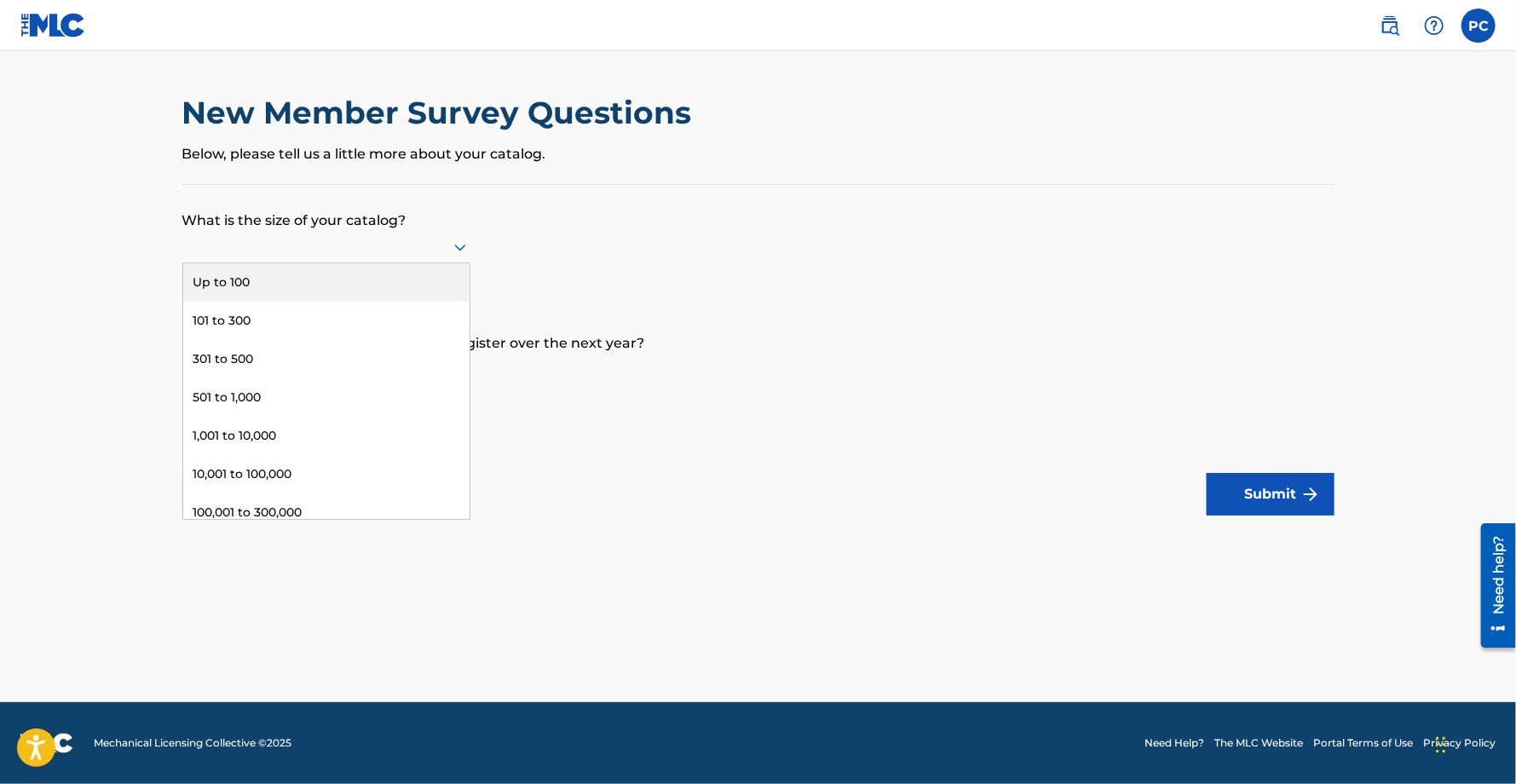
click at [379, 272] on div "Up to 100" at bounding box center [327, 283] width 286 height 39
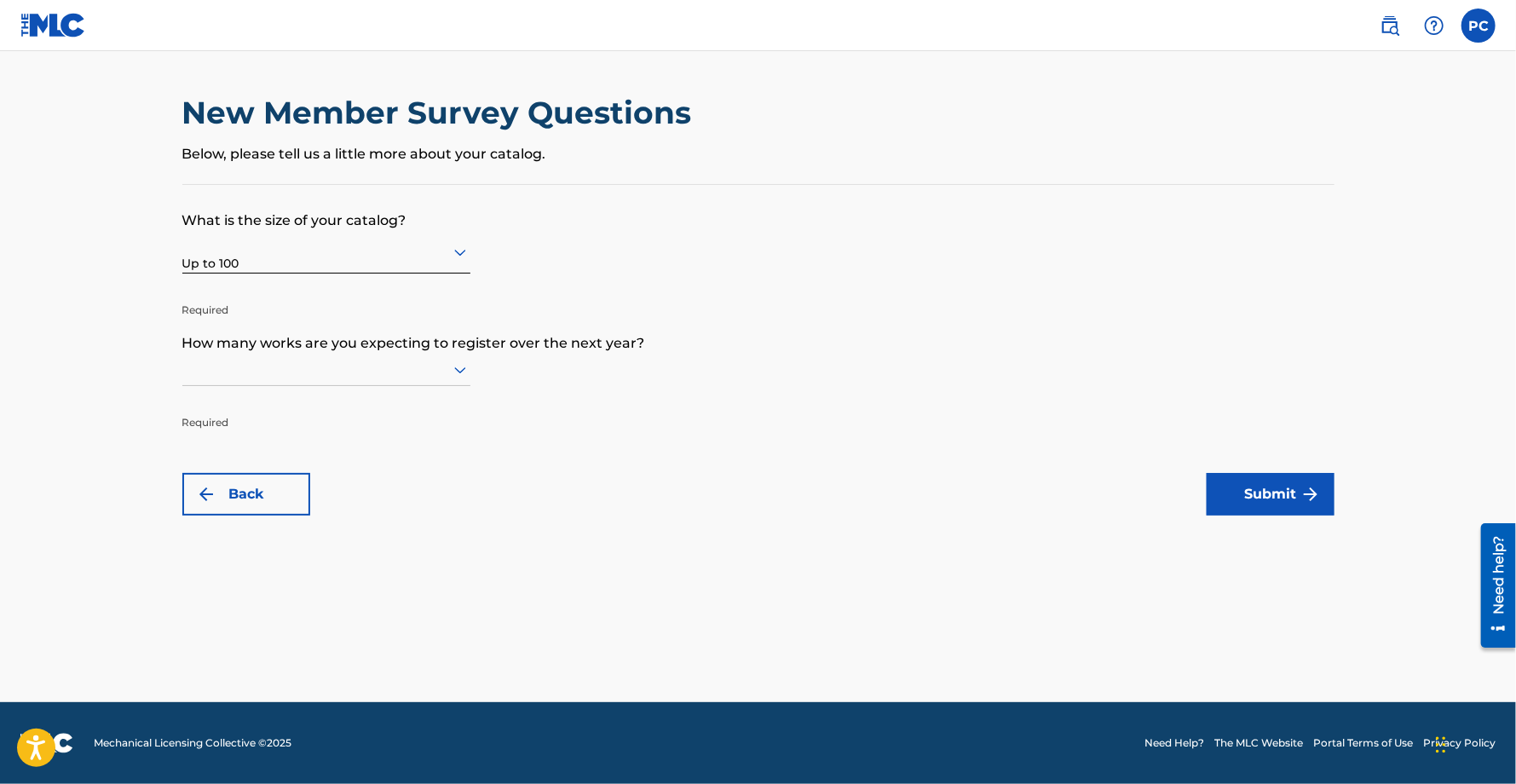
click at [449, 364] on div at bounding box center [327, 369] width 288 height 32
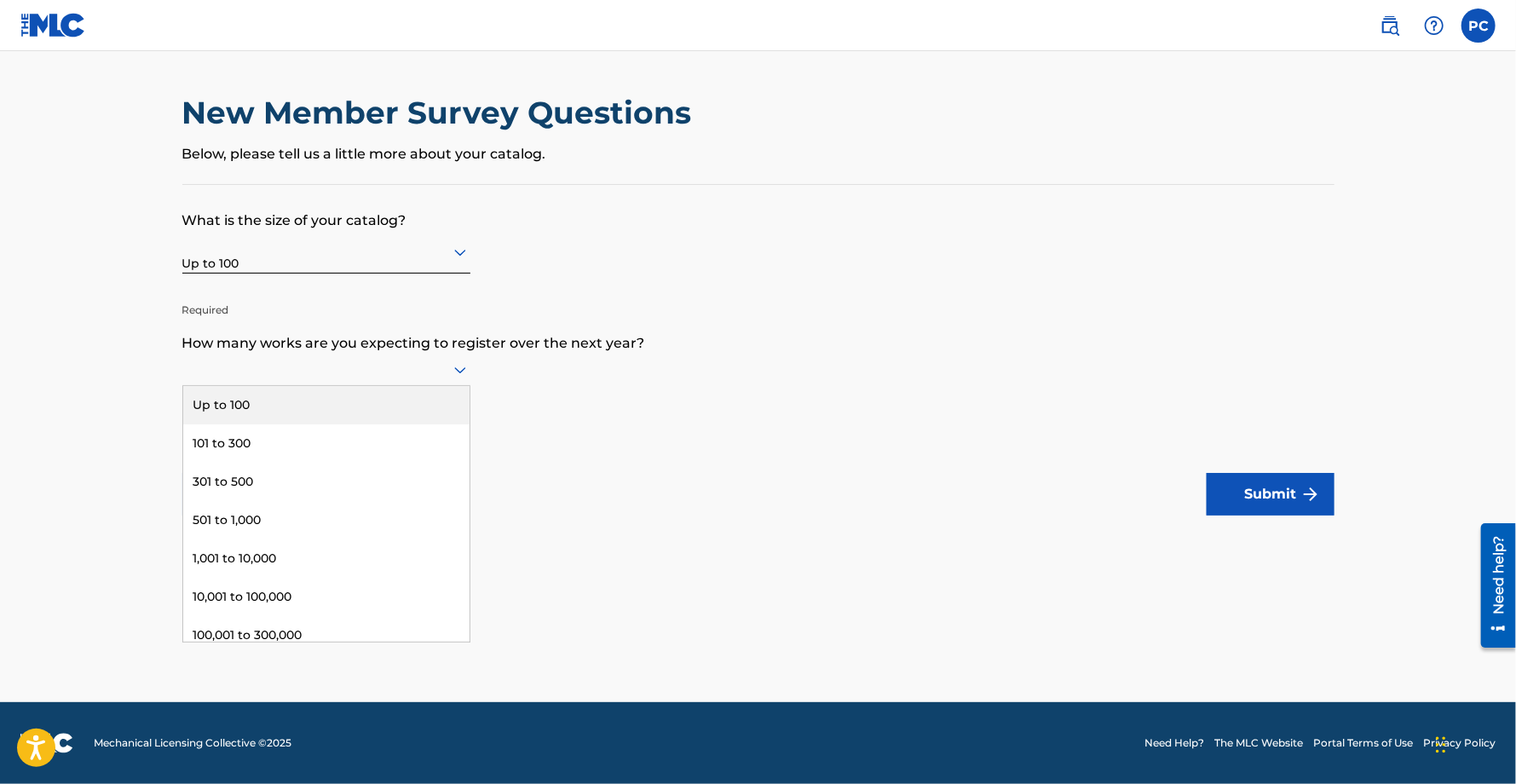
click at [370, 395] on div "Up to 100" at bounding box center [327, 405] width 286 height 39
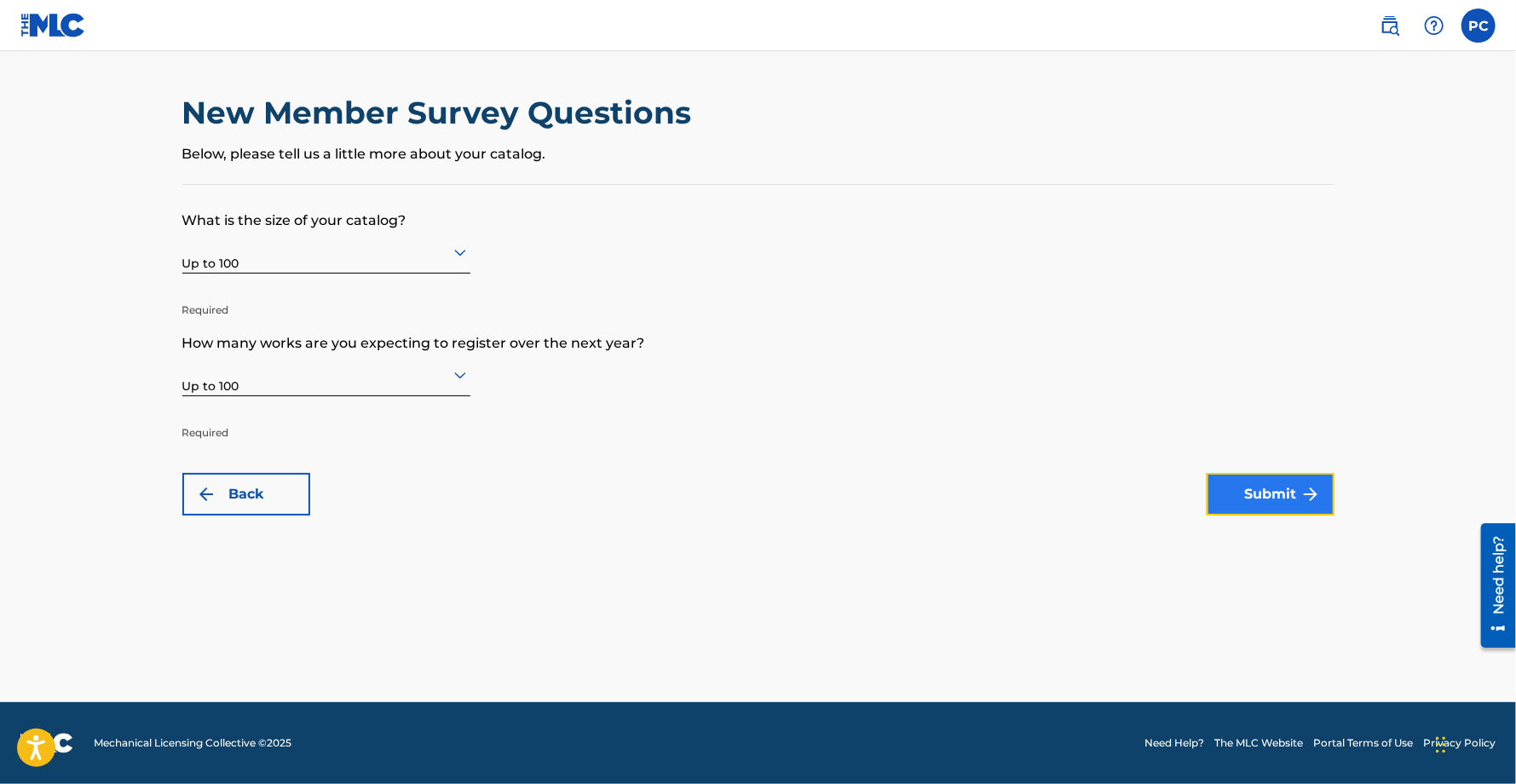
click at [1275, 491] on button "Submit" at bounding box center [1270, 494] width 128 height 42
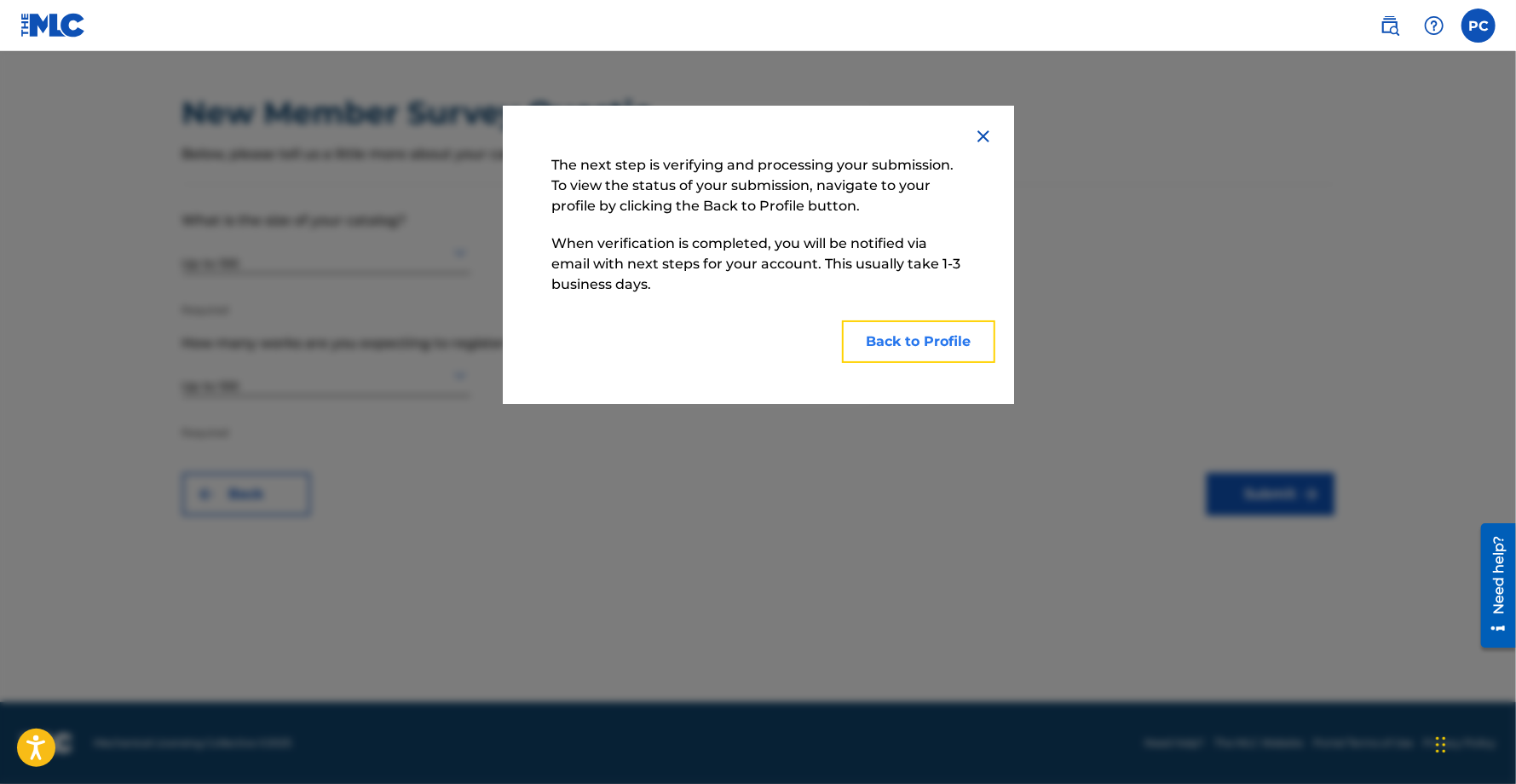
click at [918, 337] on button "Back to Profile" at bounding box center [918, 342] width 153 height 42
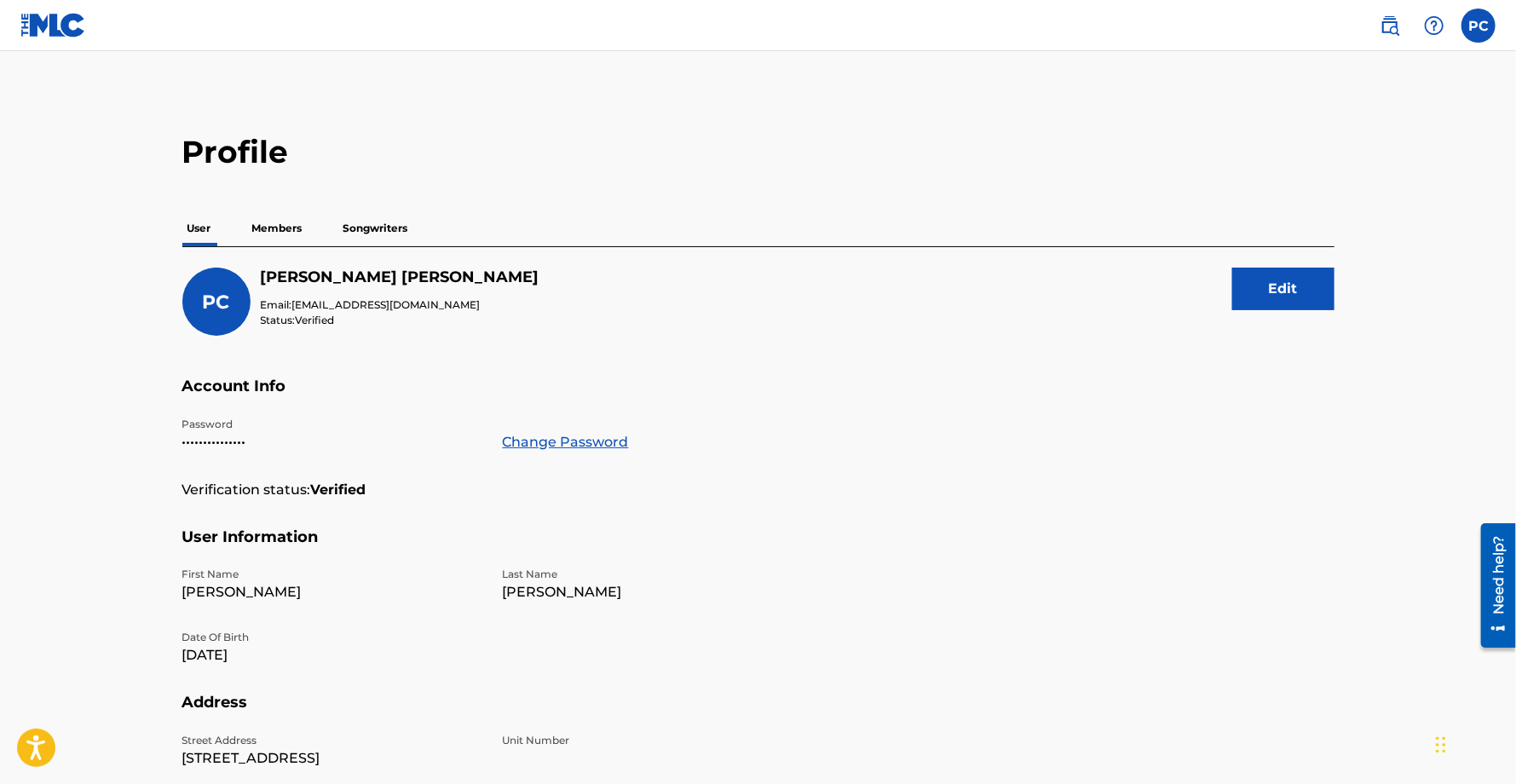
click at [57, 19] on img at bounding box center [52, 25] width 65 height 25
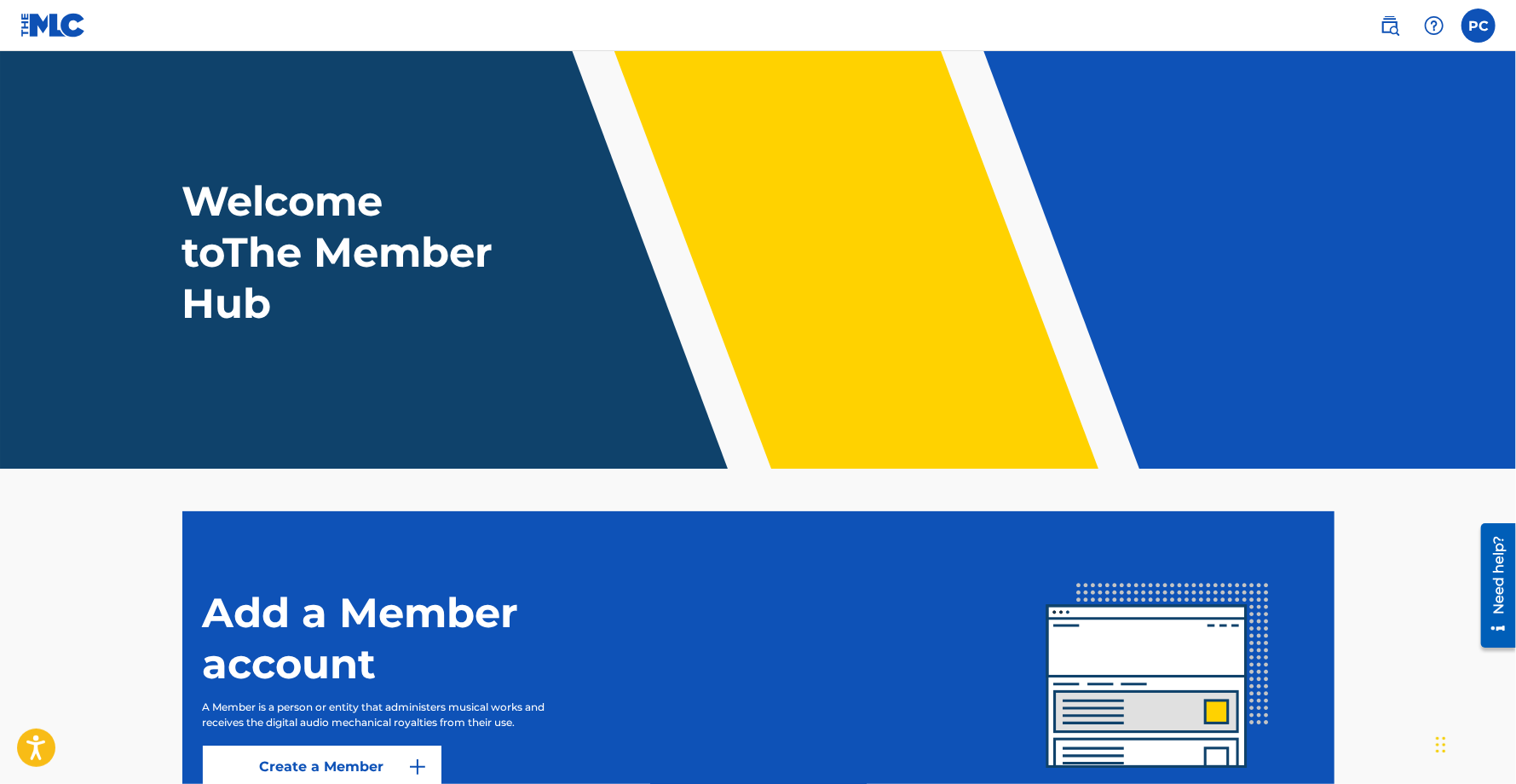
click at [69, 29] on img at bounding box center [52, 25] width 65 height 25
click at [1396, 24] on img at bounding box center [1390, 26] width 20 height 20
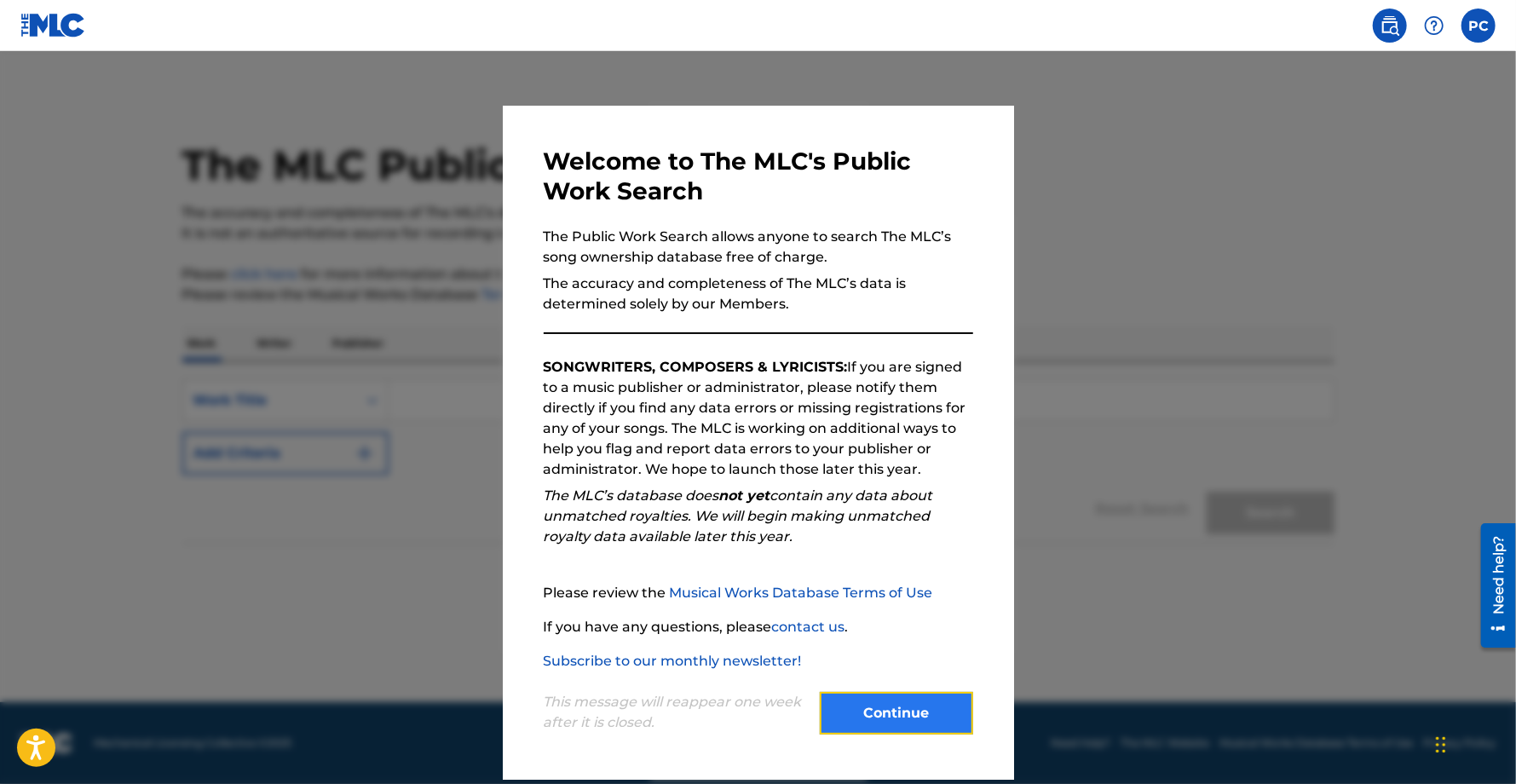
click at [923, 718] on button "Continue" at bounding box center [896, 713] width 153 height 42
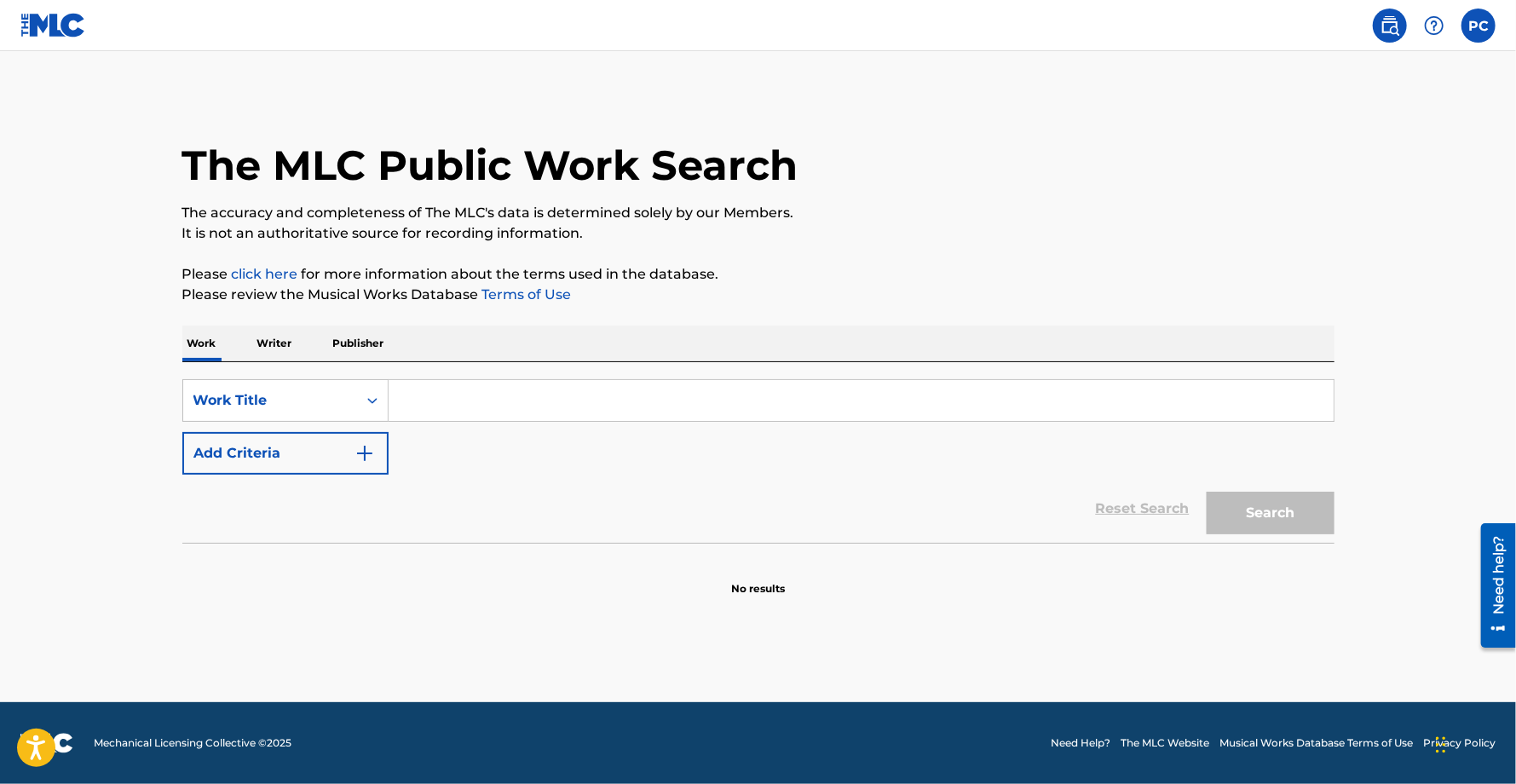
click at [269, 344] on p "Writer" at bounding box center [275, 343] width 45 height 36
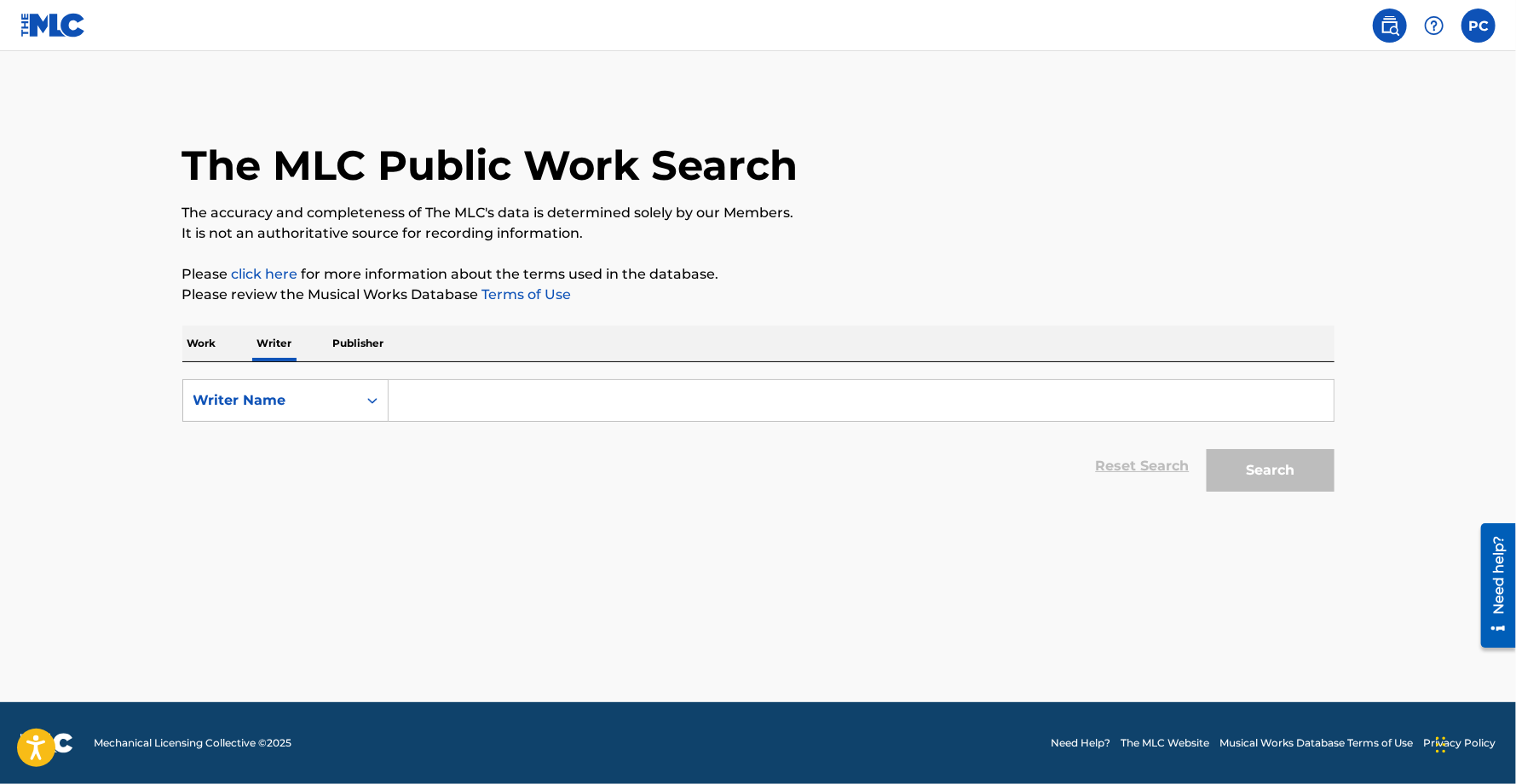
click at [354, 346] on p "Publisher" at bounding box center [358, 343] width 62 height 36
click at [192, 345] on p "Work" at bounding box center [202, 343] width 39 height 36
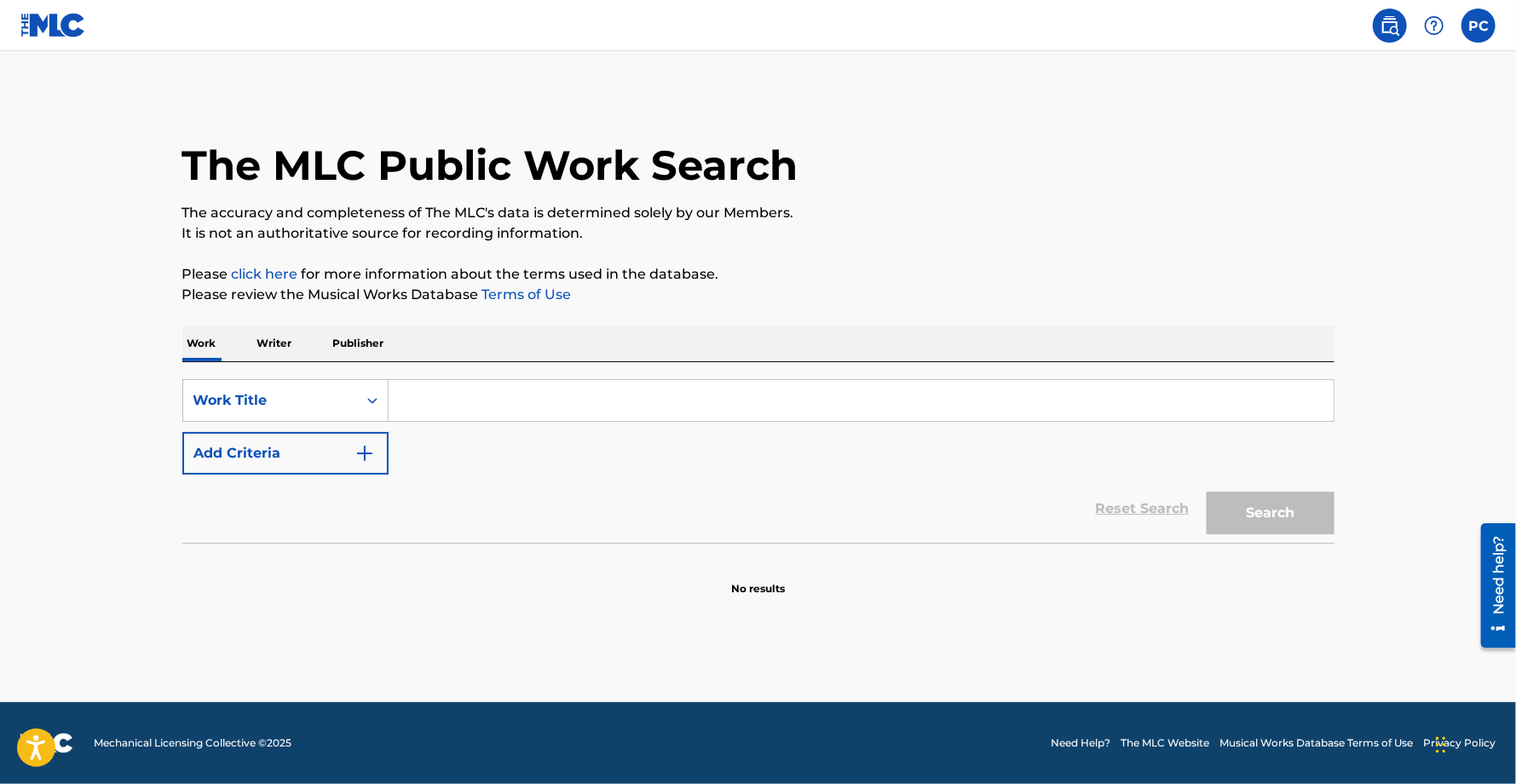
click at [502, 395] on input "Search Form" at bounding box center [860, 400] width 945 height 41
click at [277, 345] on p "Writer" at bounding box center [275, 343] width 45 height 36
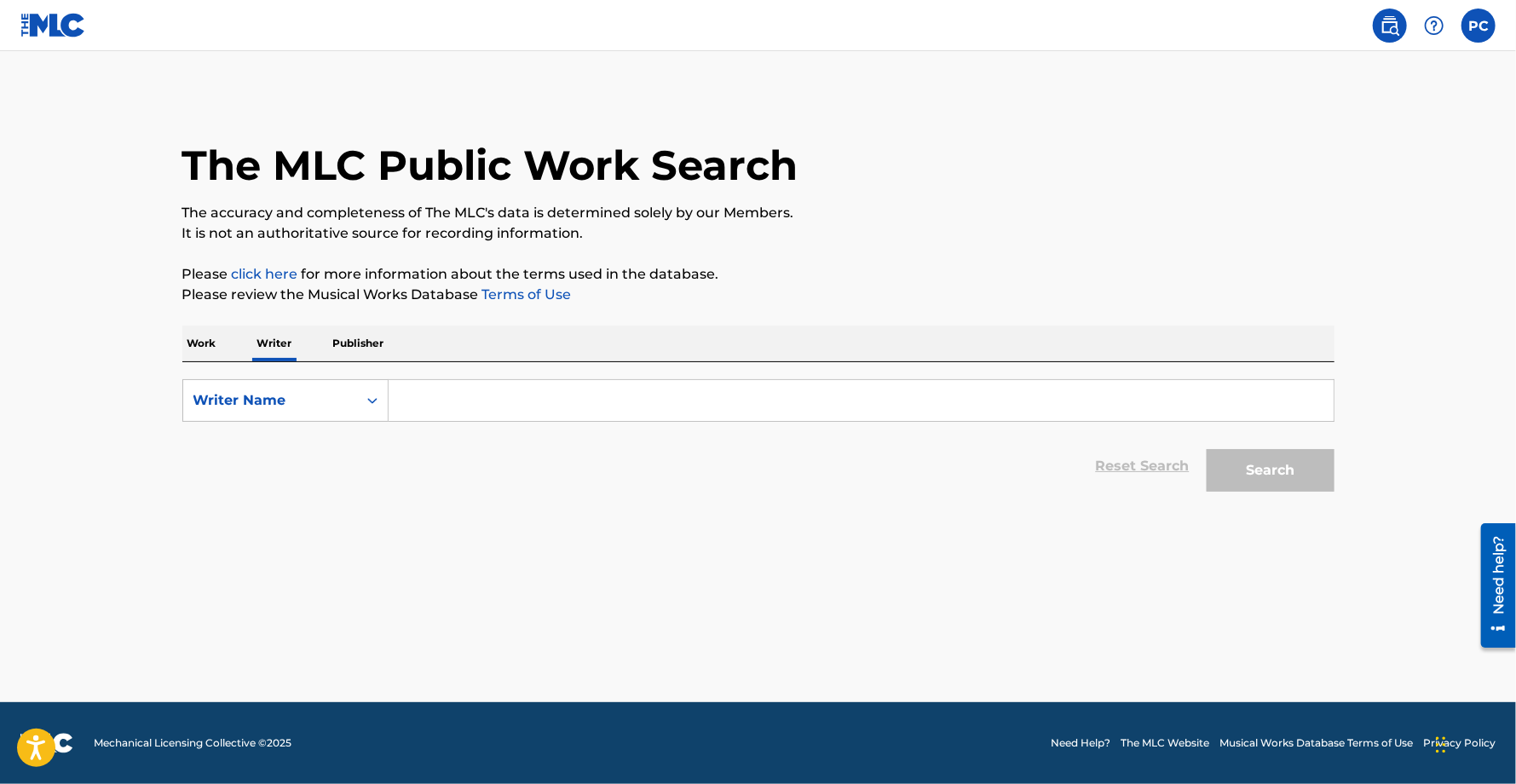
click at [206, 350] on p "Work" at bounding box center [202, 343] width 39 height 36
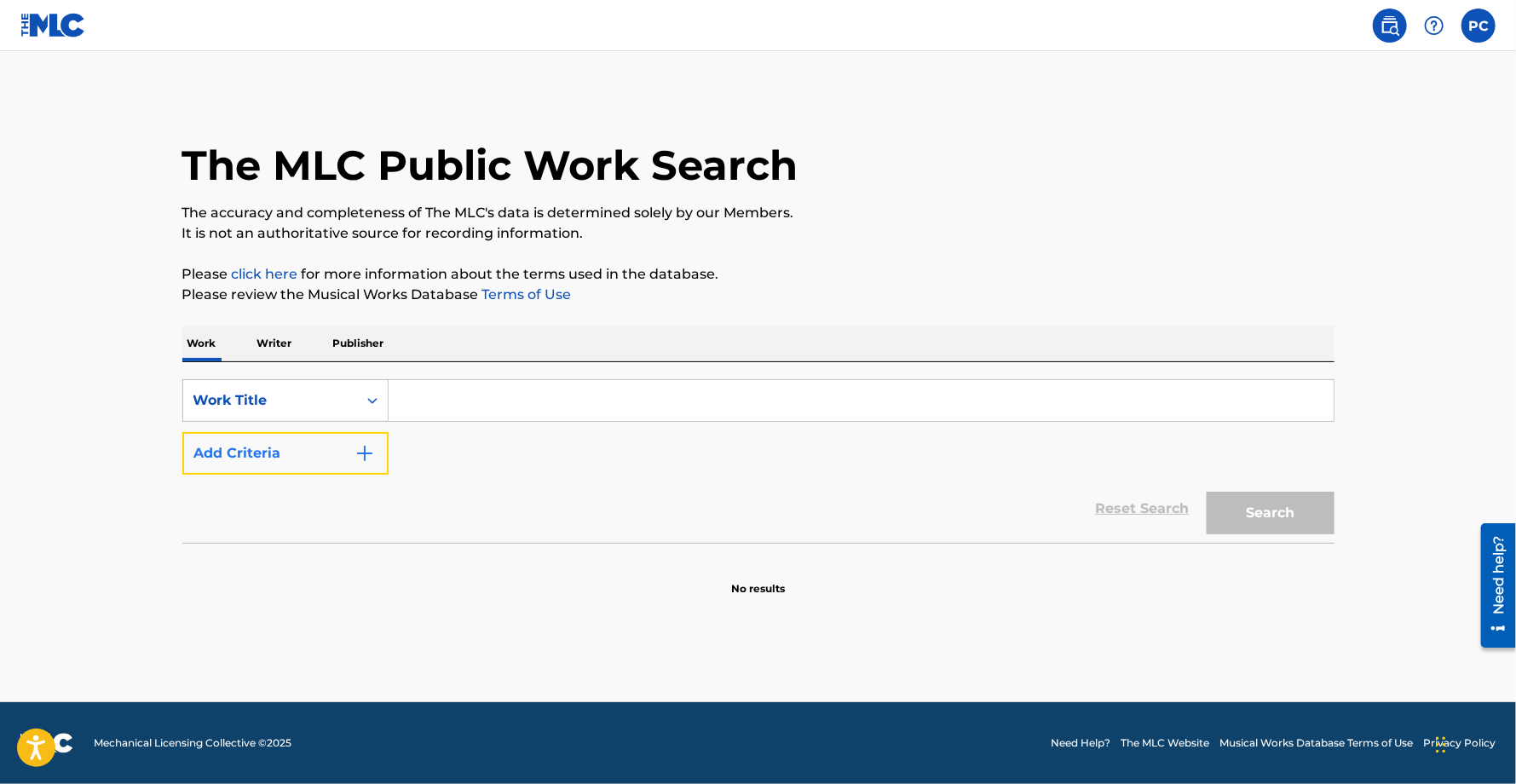
click at [361, 453] on img "Search Form" at bounding box center [365, 454] width 20 height 20
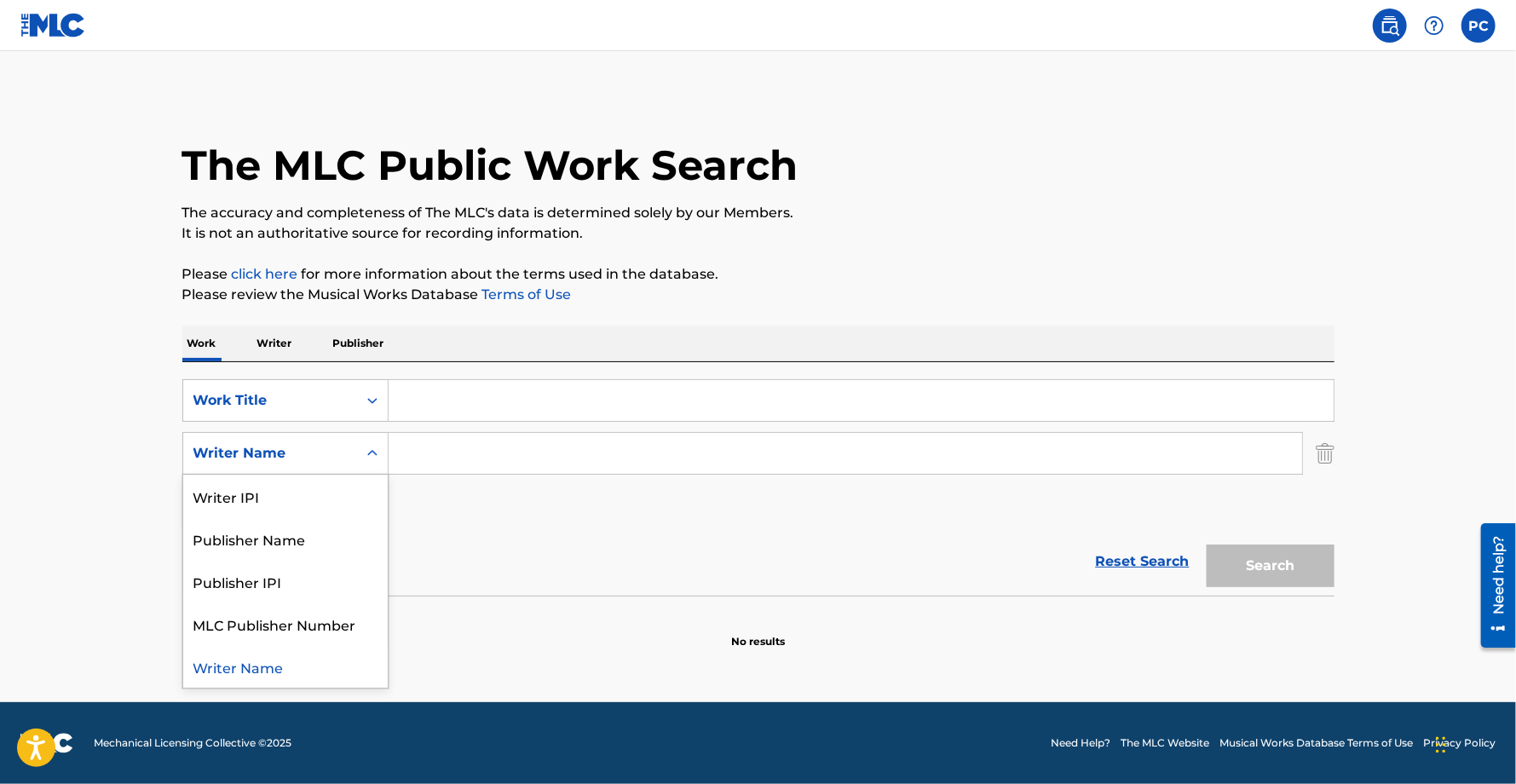
click at [369, 462] on div "Search Form" at bounding box center [372, 453] width 30 height 30
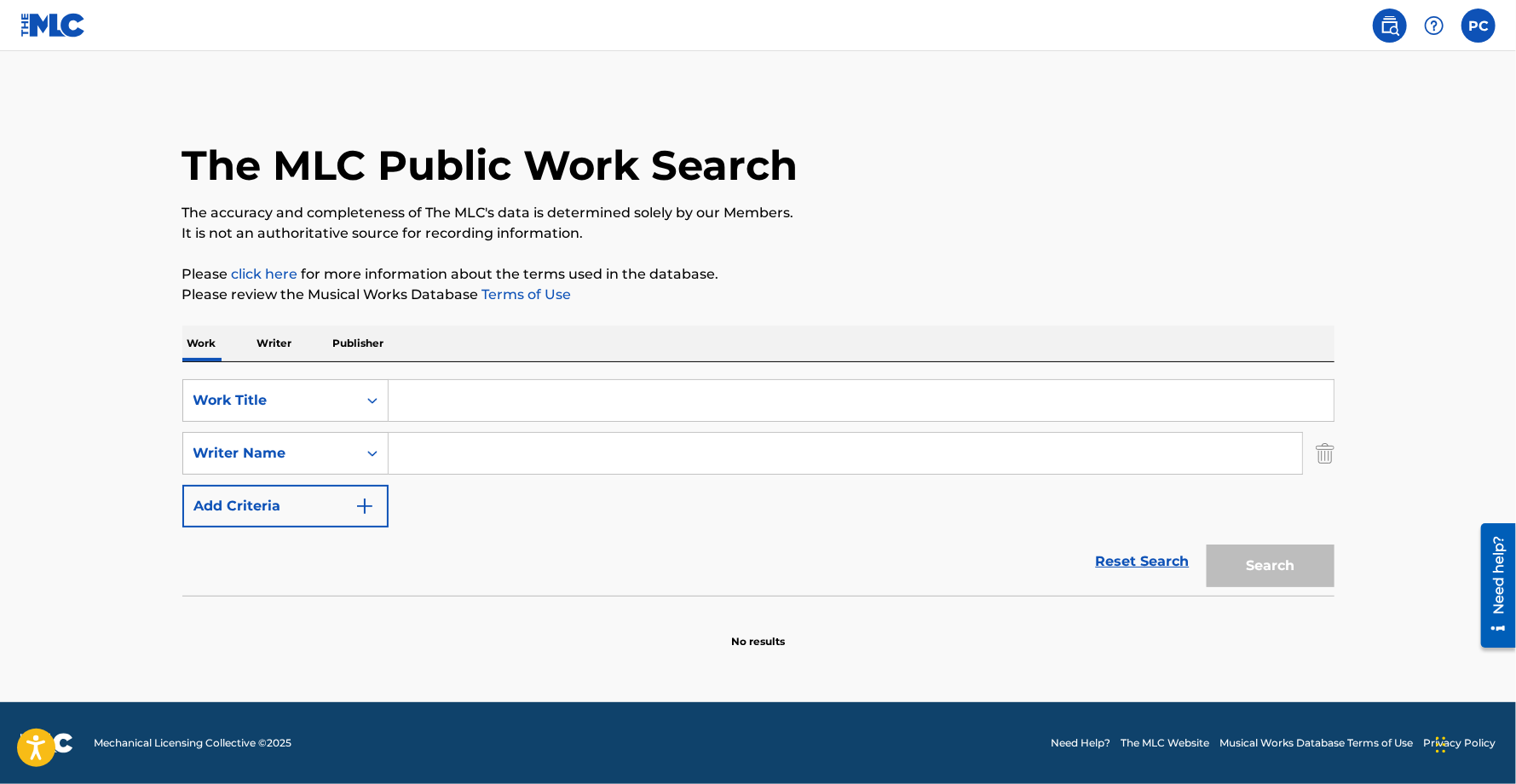
click at [451, 447] on input "Search Form" at bounding box center [845, 454] width 914 height 41
type input "pedro chevalier"
click at [447, 401] on input "Search Form" at bounding box center [860, 400] width 945 height 41
paste input "199350293917"
type input "199350293917"
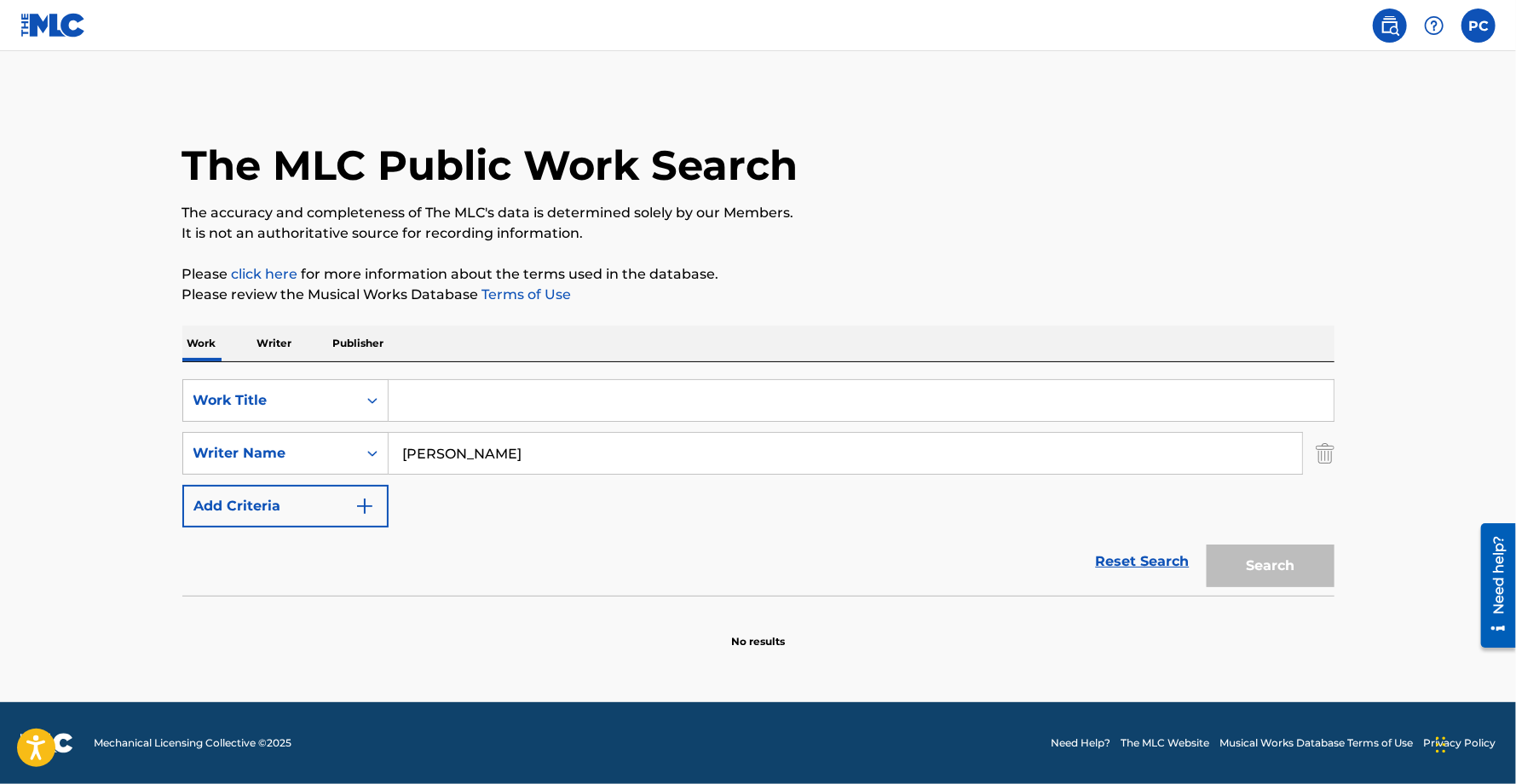
paste input "A Piano"
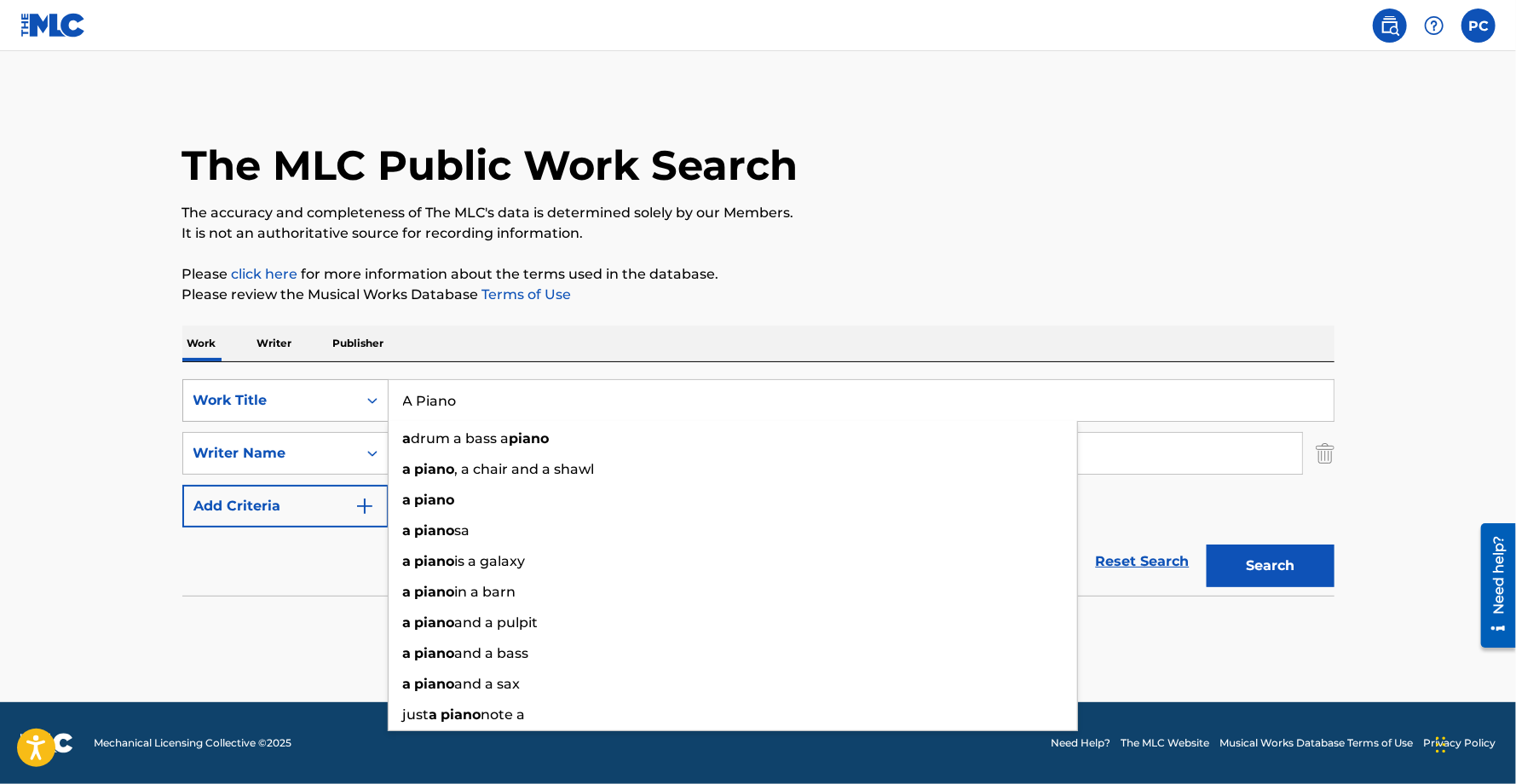
drag, startPoint x: 431, startPoint y: 398, endPoint x: 353, endPoint y: 398, distance: 78.0
click at [353, 398] on div "SearchWithCriteriadd863b21-454e-4862-b809-a30fbbe85648 Work Title A Piano a dru…" at bounding box center [758, 400] width 1152 height 42
type input "A Piano"
click at [1193, 323] on div "The MLC Public Work Search The accuracy and completeness of The MLC's data is d…" at bounding box center [758, 371] width 1193 height 555
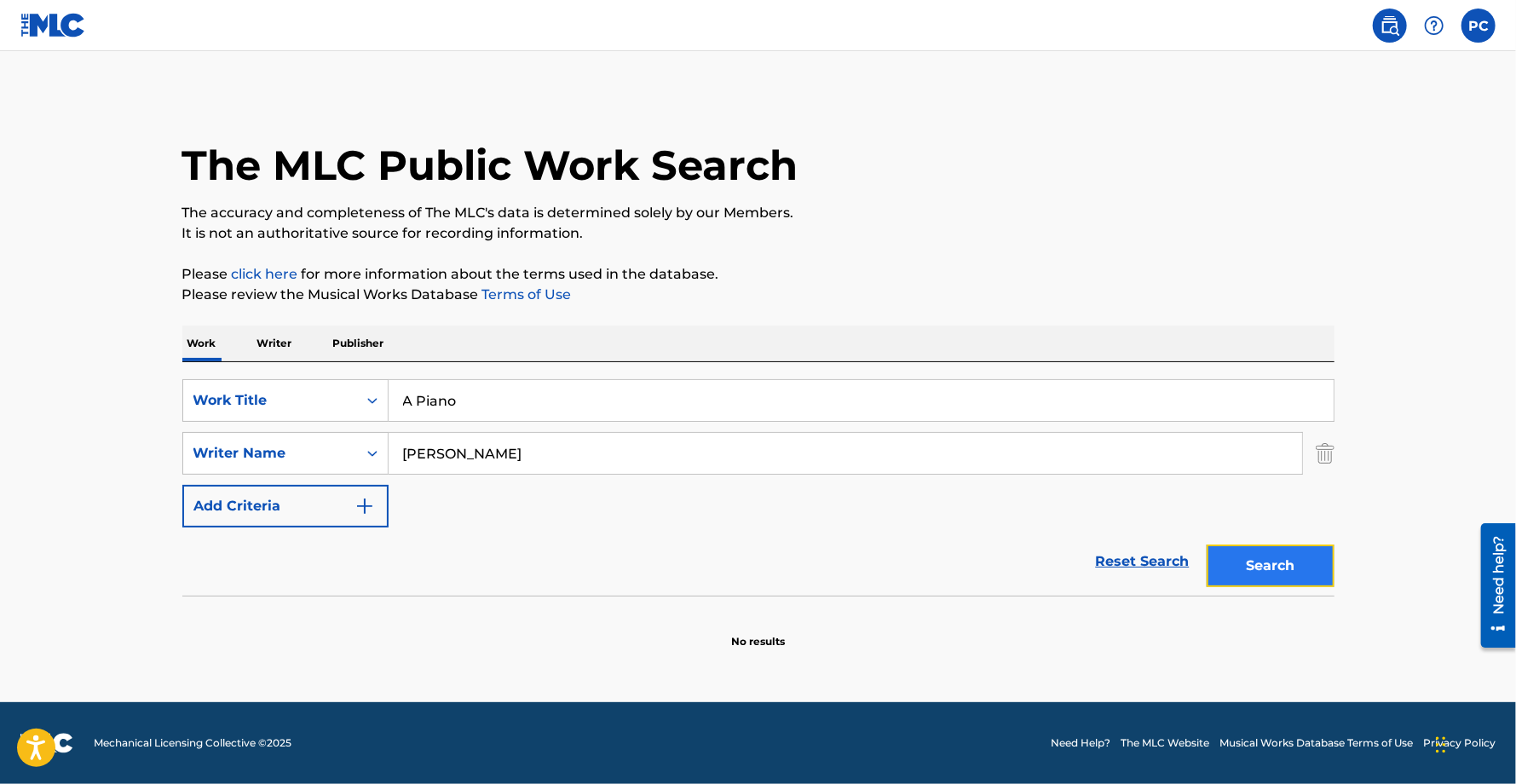
click at [1290, 577] on button "Search" at bounding box center [1270, 566] width 128 height 42
drag, startPoint x: 500, startPoint y: 412, endPoint x: 343, endPoint y: 379, distance: 160.4
click at [343, 379] on div "SearchWithCriteriadd863b21-454e-4862-b809-a30fbbe85648 Work Title A Piano" at bounding box center [758, 400] width 1152 height 42
paste input "Te Extrano"
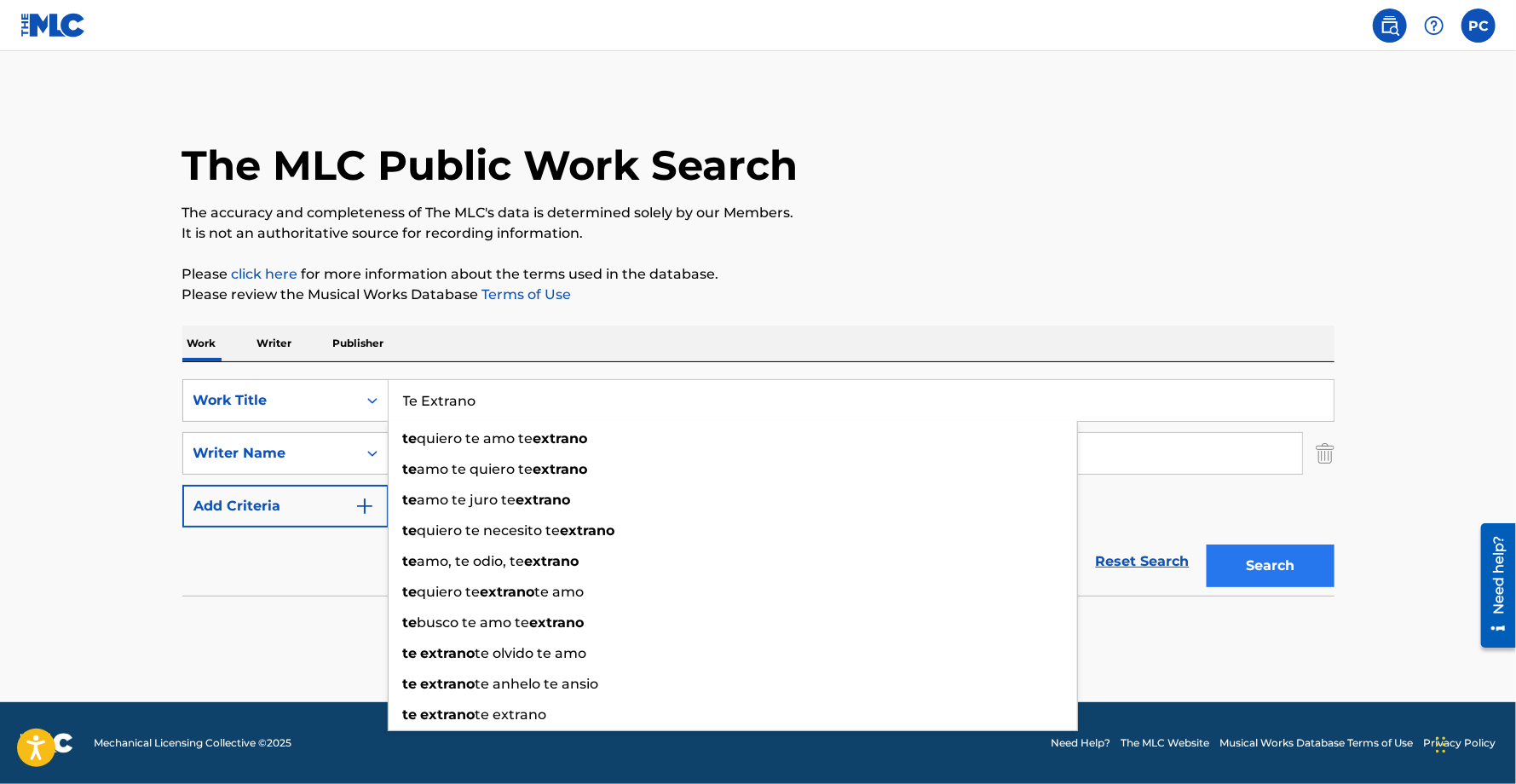
type input "Te Extrano"
click at [1263, 559] on button "Search" at bounding box center [1270, 566] width 128 height 42
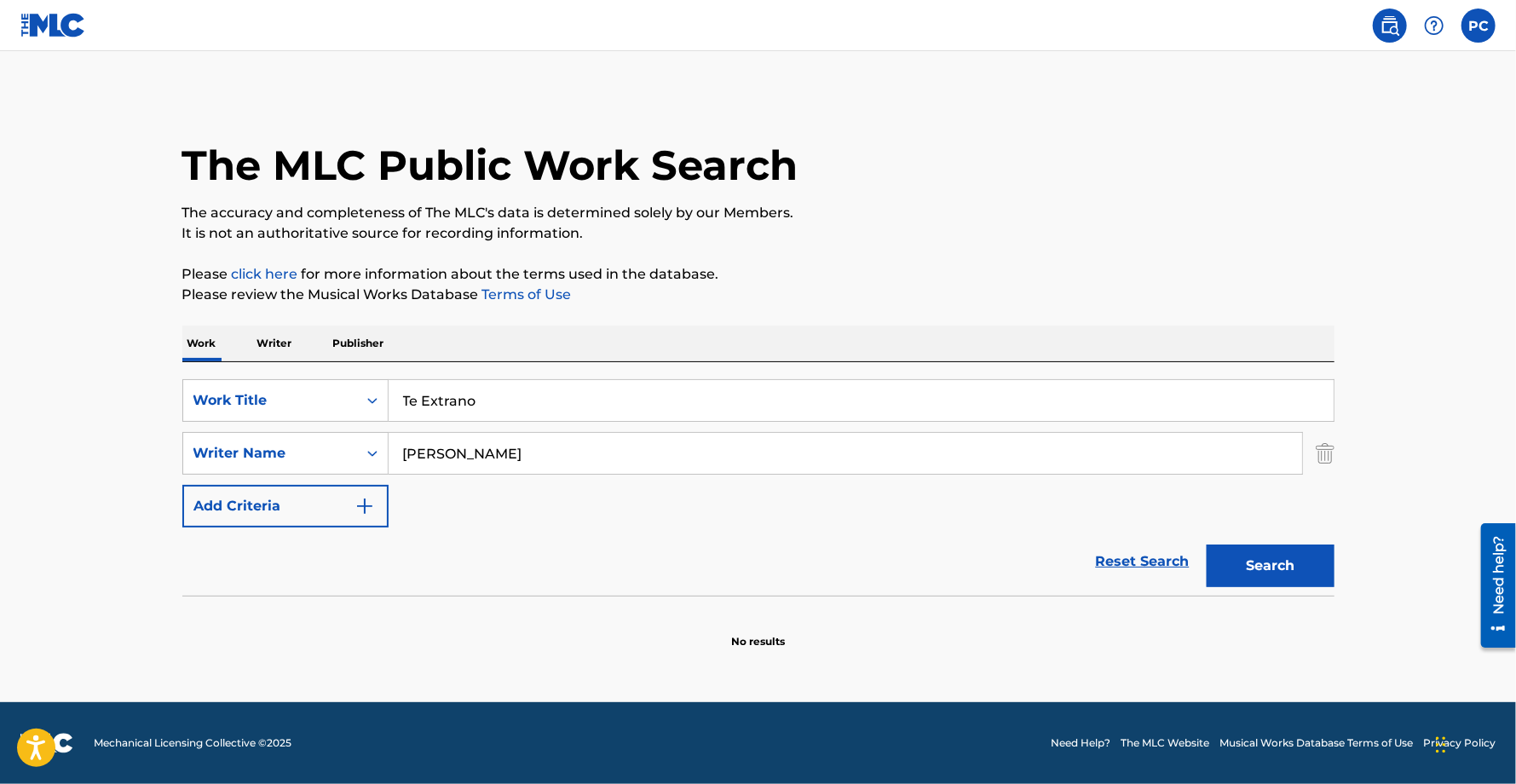
click at [284, 344] on p "Writer" at bounding box center [275, 343] width 45 height 36
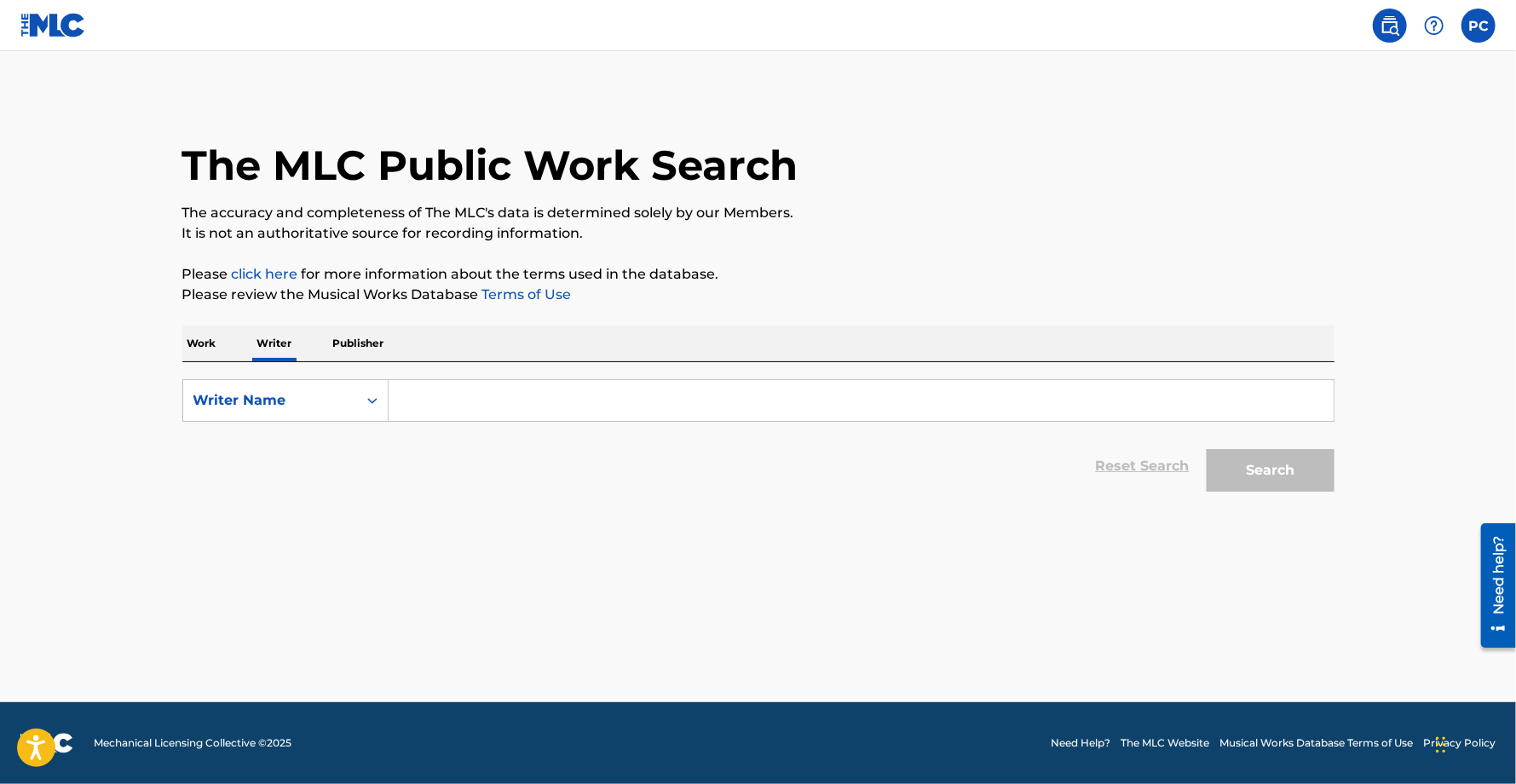
click at [379, 343] on p "Publisher" at bounding box center [358, 343] width 62 height 36
click at [459, 395] on input "Search Form" at bounding box center [860, 400] width 945 height 41
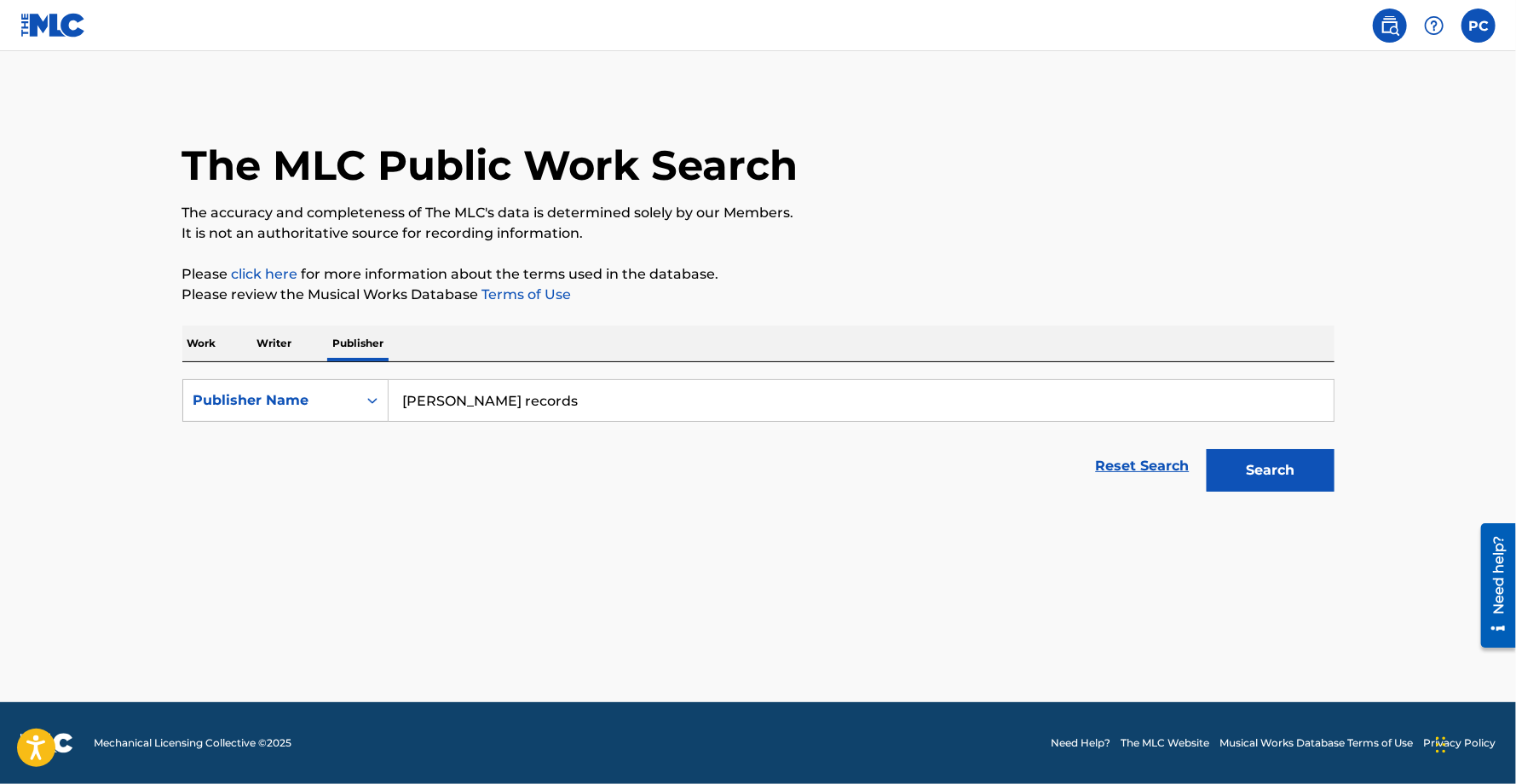
type input "tanke records"
click at [1207, 449] on button "Search" at bounding box center [1270, 470] width 128 height 42
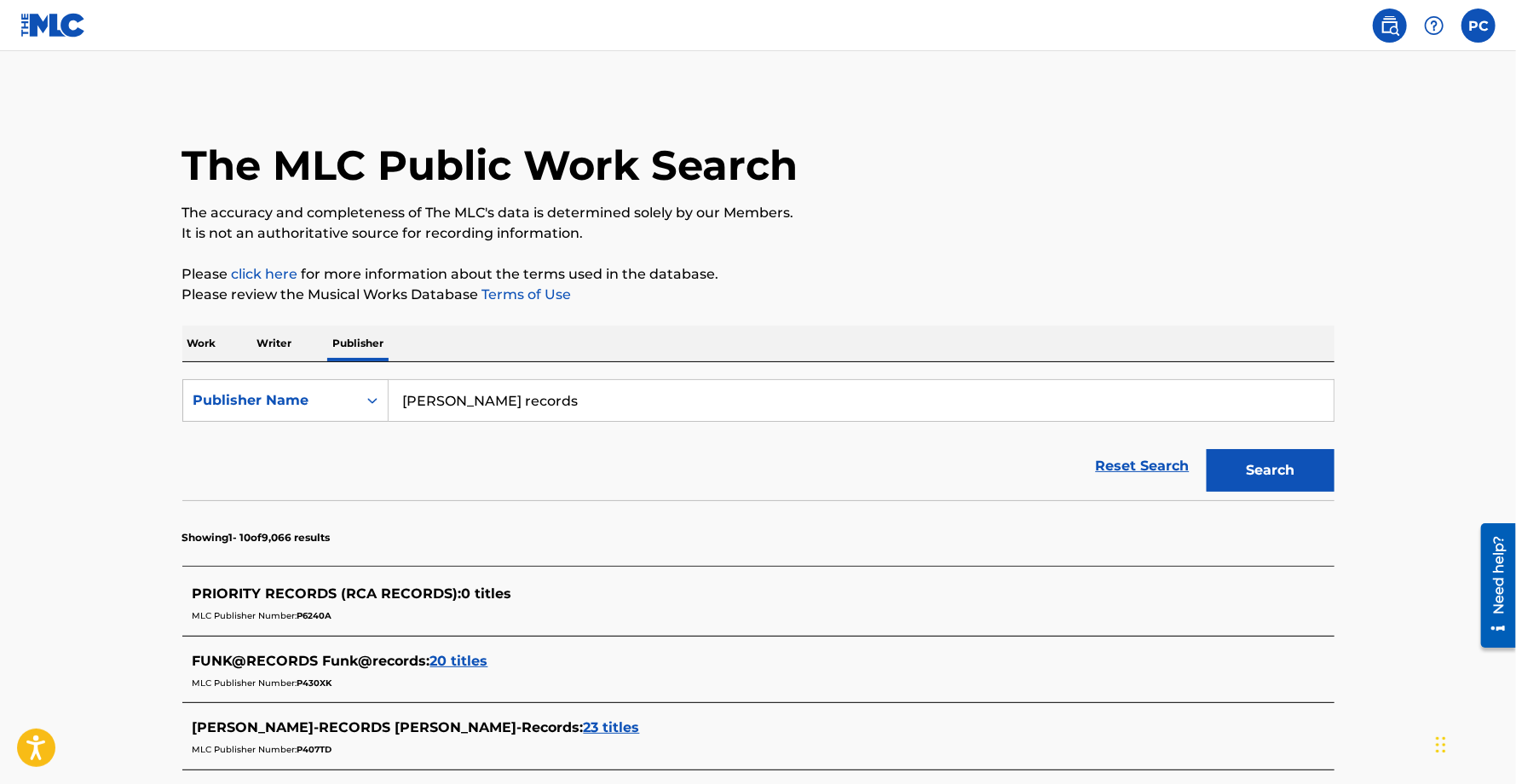
click at [275, 347] on p "Writer" at bounding box center [275, 343] width 45 height 36
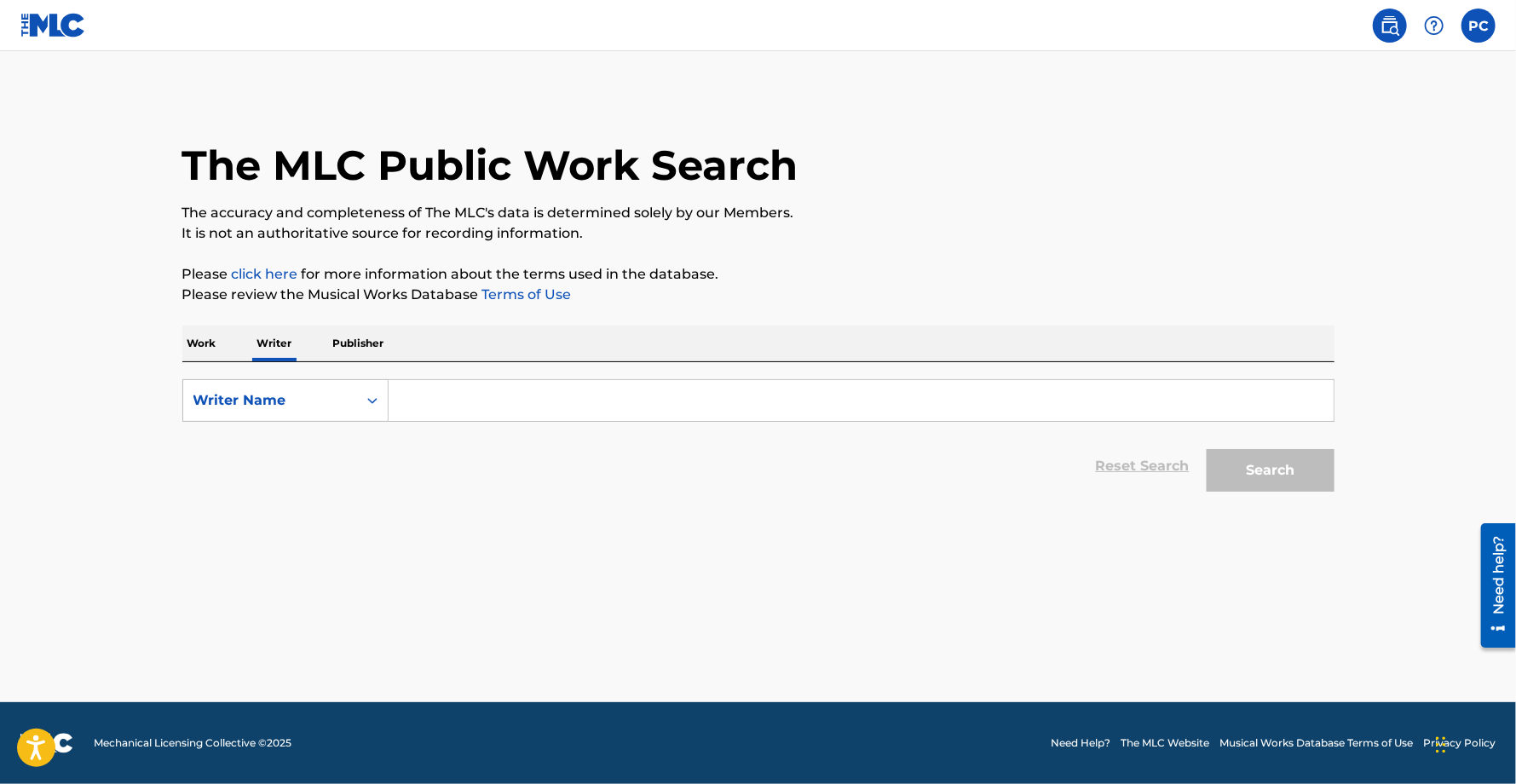
click at [480, 402] on input "Search Form" at bounding box center [860, 400] width 945 height 41
type input "pedro chevalier"
click at [1335, 492] on div "The MLC Public Work Search The accuracy and completeness of The MLC's data is d…" at bounding box center [758, 297] width 1193 height 407
click at [1311, 479] on button "Search" at bounding box center [1270, 470] width 128 height 42
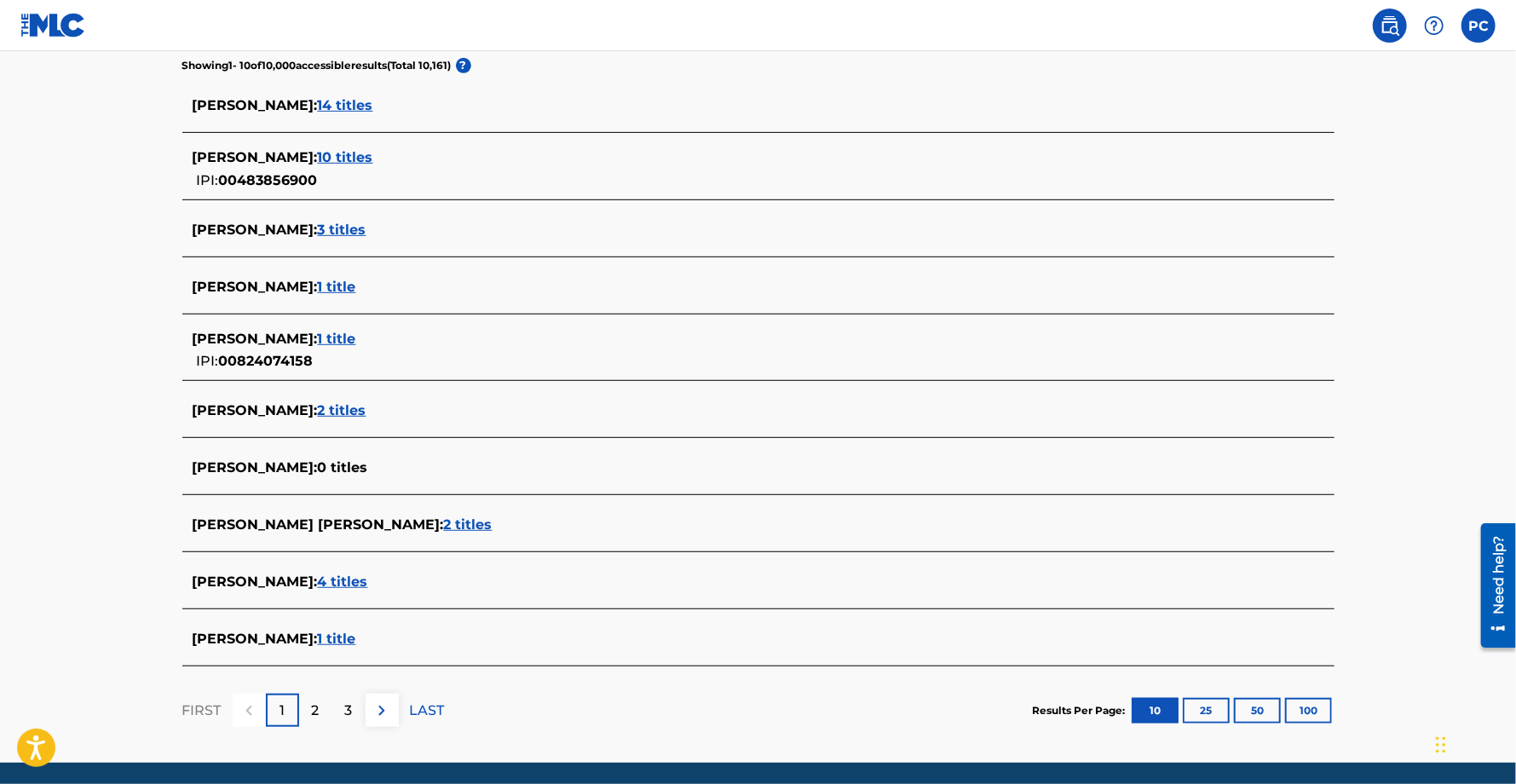
scroll to position [510, 0]
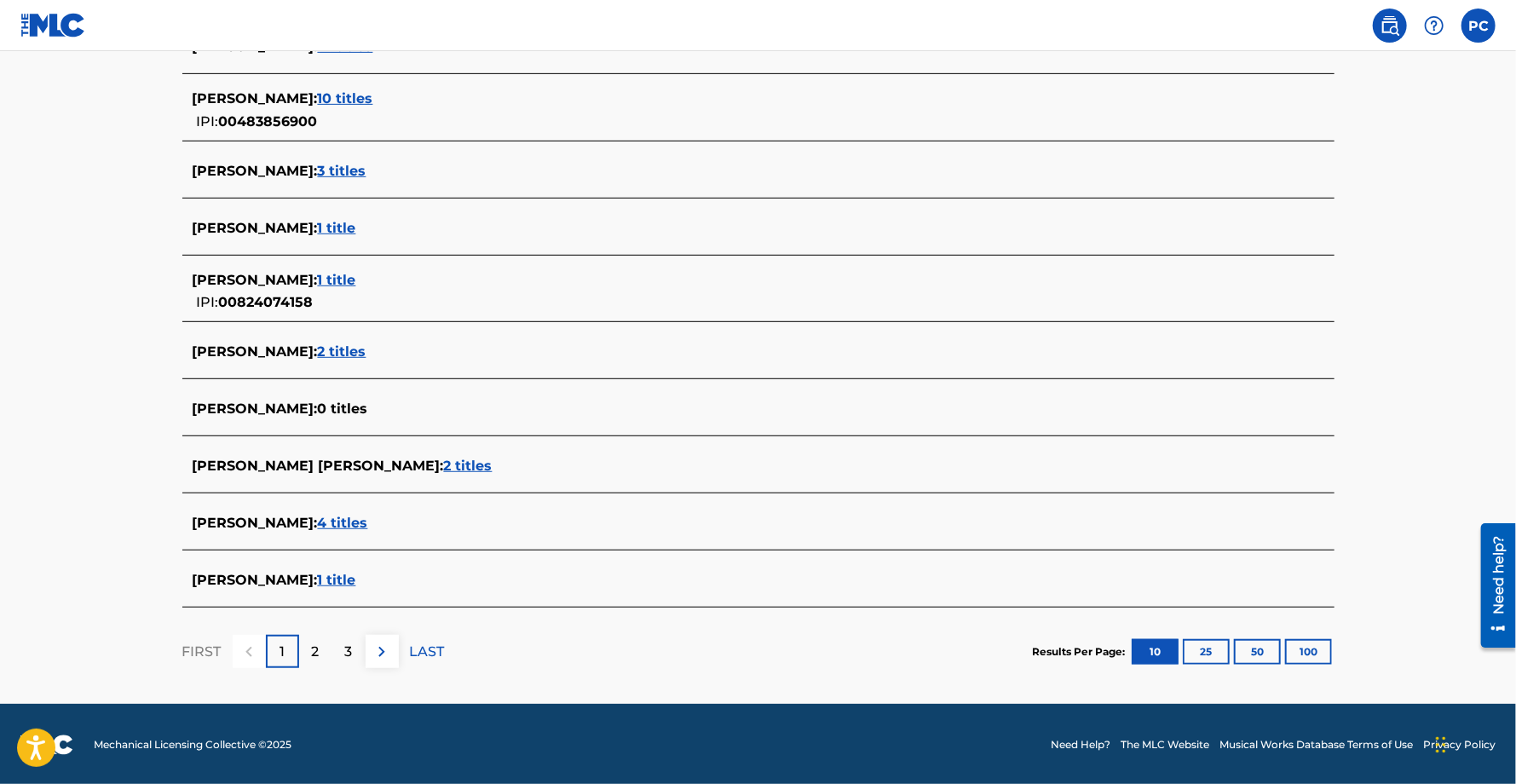
click at [348, 577] on span "1 title" at bounding box center [337, 580] width 39 height 17
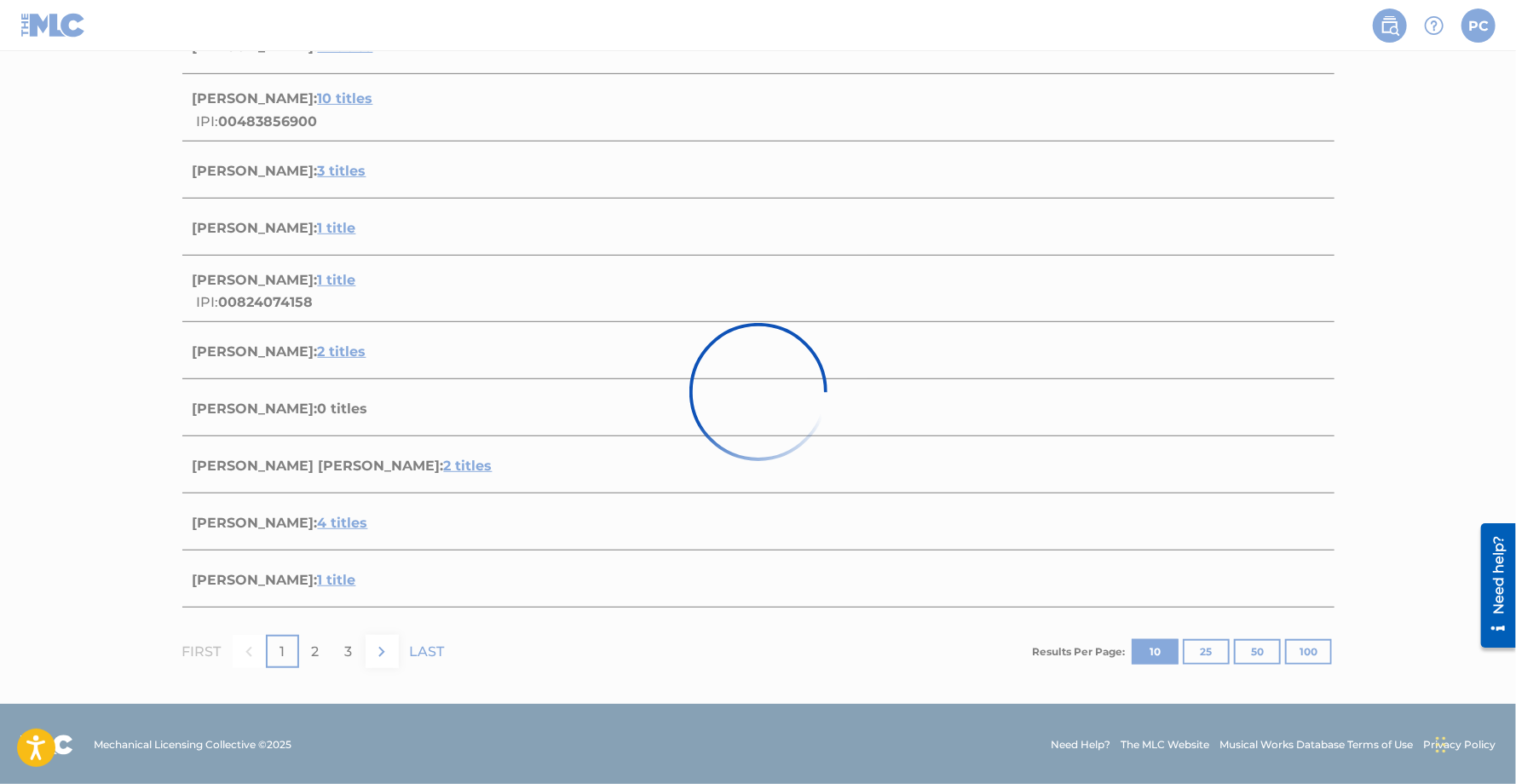
scroll to position [89, 0]
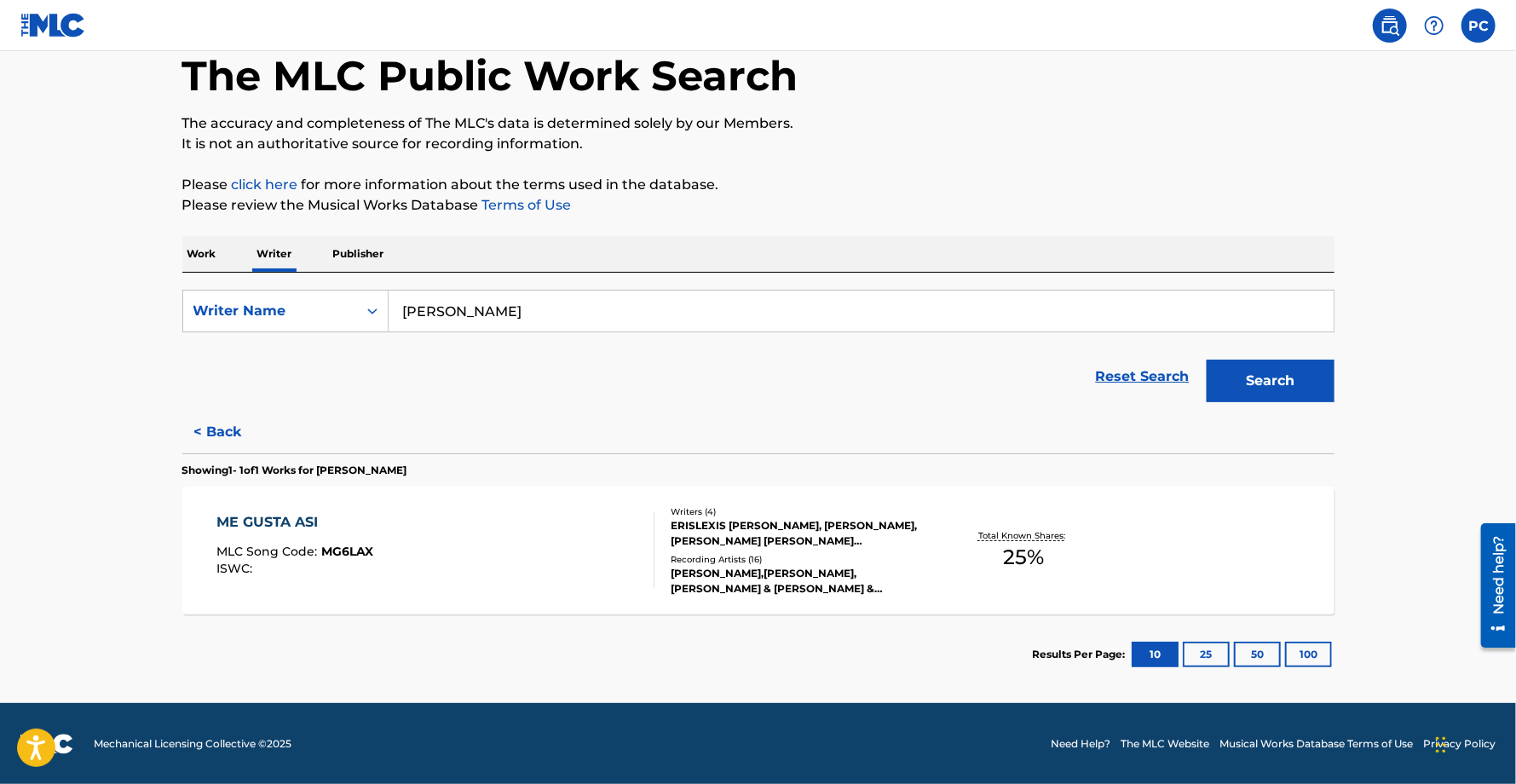
click at [770, 529] on div "ERISLEXIS OLIVA, PEDRO CHEVALIER, ALVARO LENNIER MESA, MAURO SILVINO BERTRAN" at bounding box center [799, 532] width 257 height 30
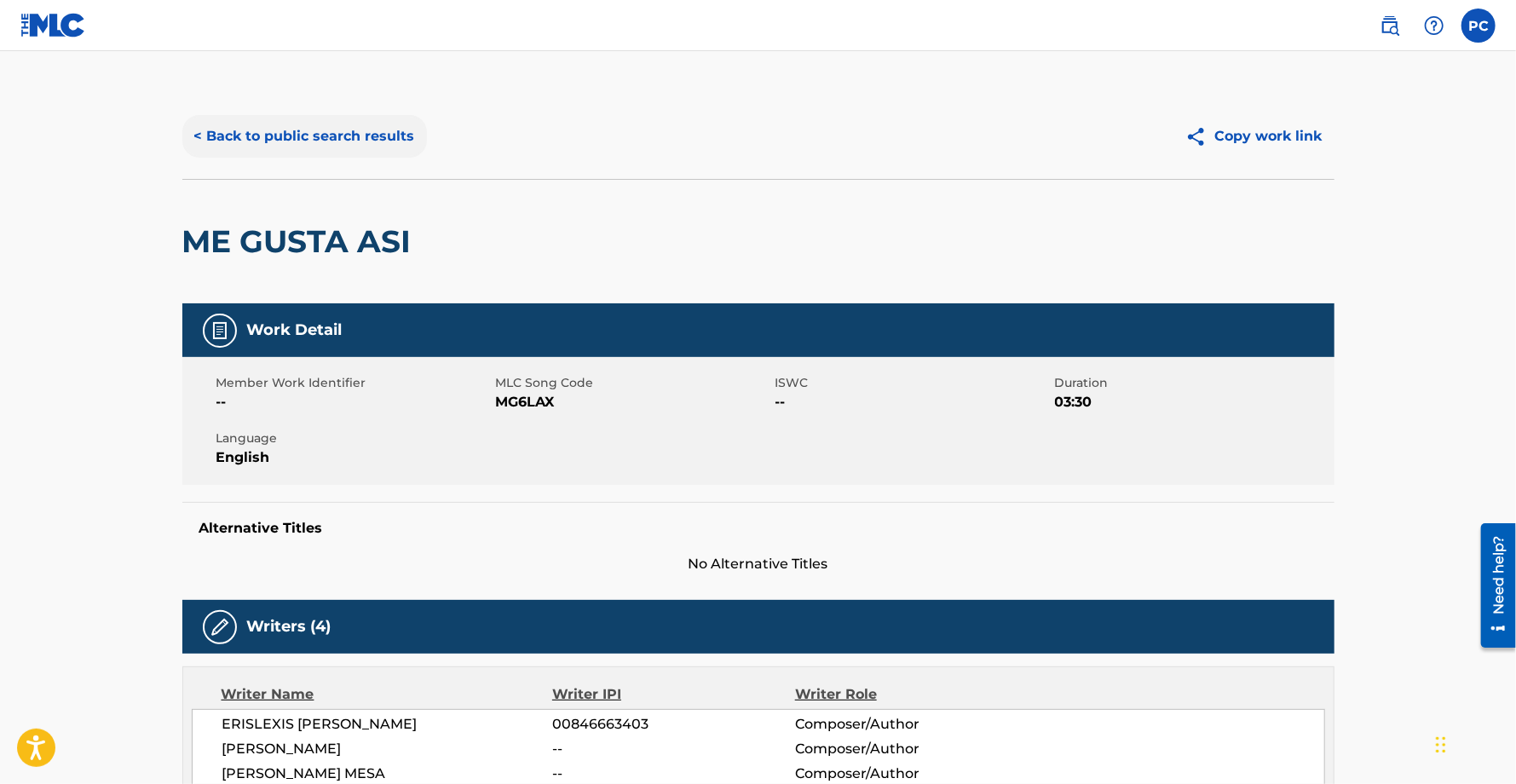
click at [304, 116] on button "< Back to public search results" at bounding box center [305, 136] width 244 height 42
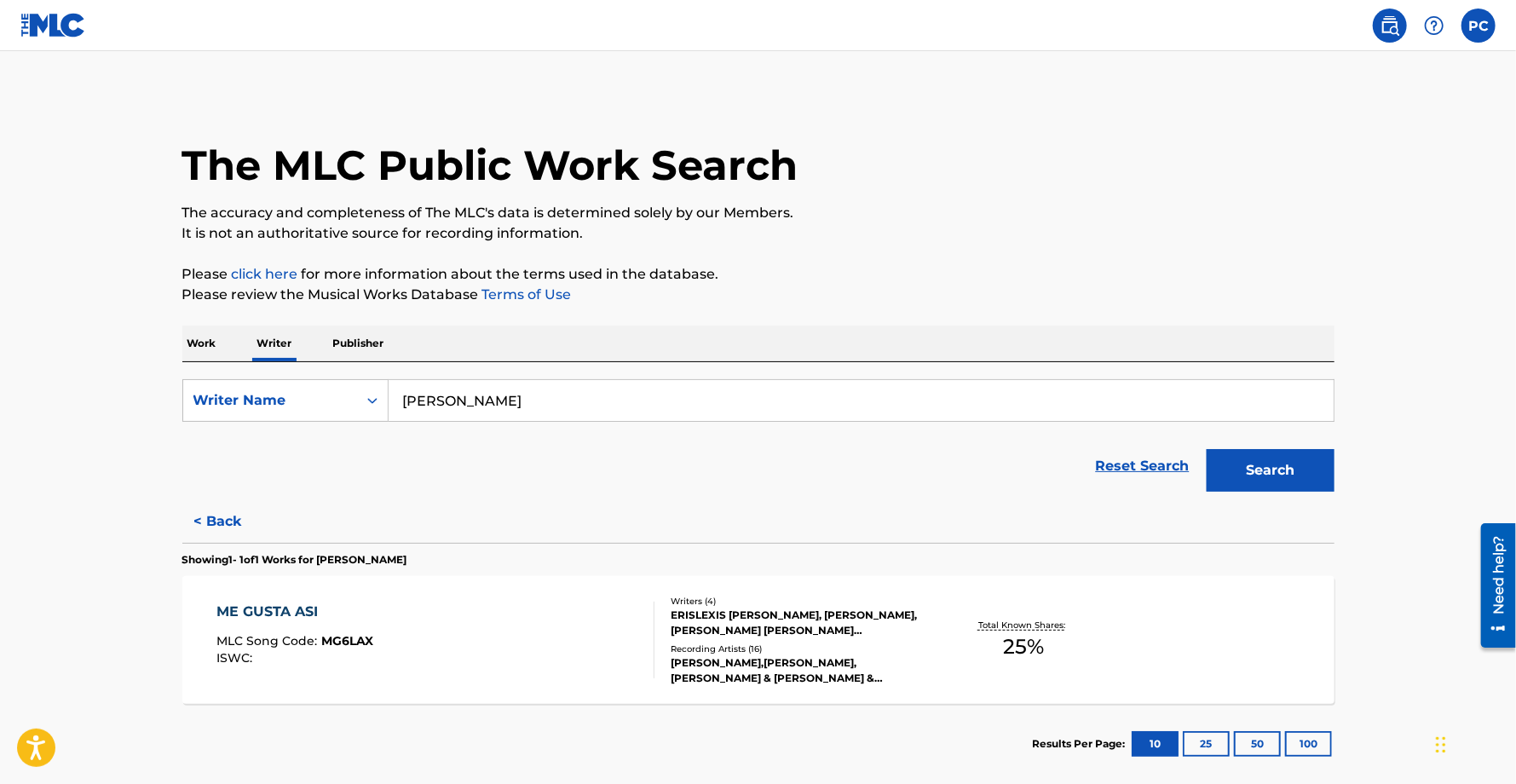
click at [66, 26] on img at bounding box center [52, 25] width 65 height 25
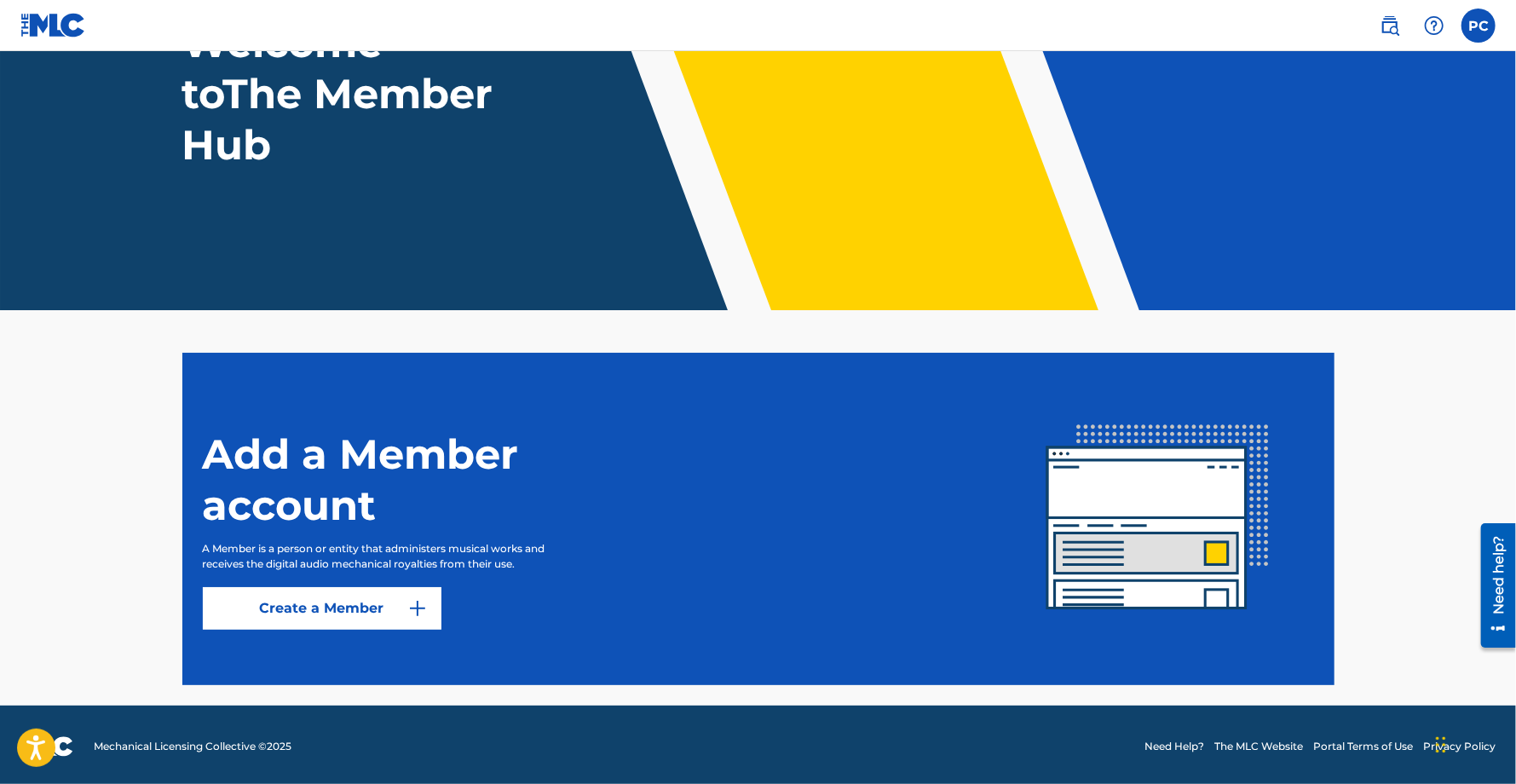
scroll to position [162, 0]
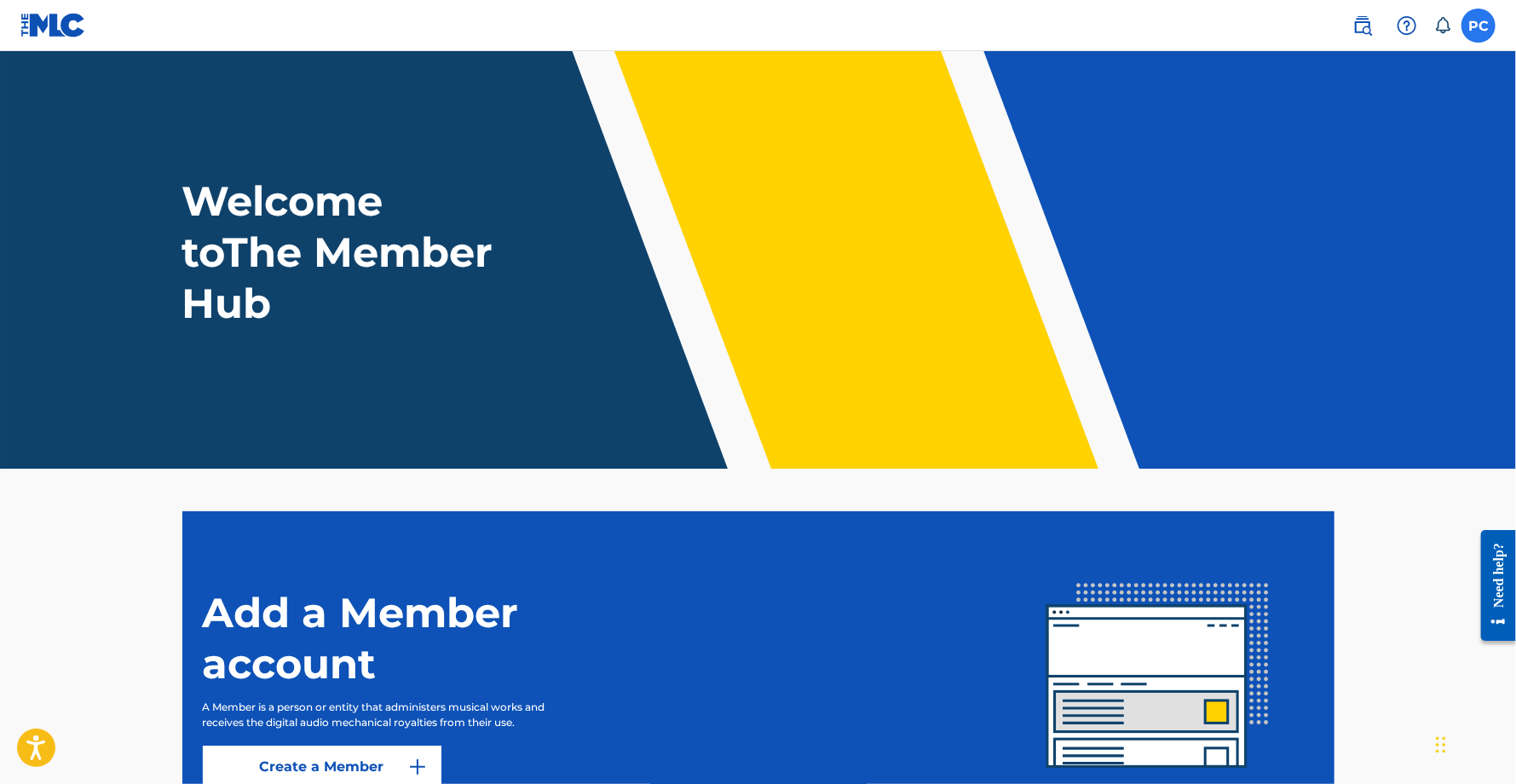
click at [1481, 25] on label at bounding box center [1478, 25] width 34 height 34
click at [1478, 26] on input "PC Pedro Chevalier eltanke@tankerecords.com Notification Preferences Profile Lo…" at bounding box center [1478, 26] width 0 height 0
click at [1368, 28] on img at bounding box center [1363, 26] width 20 height 20
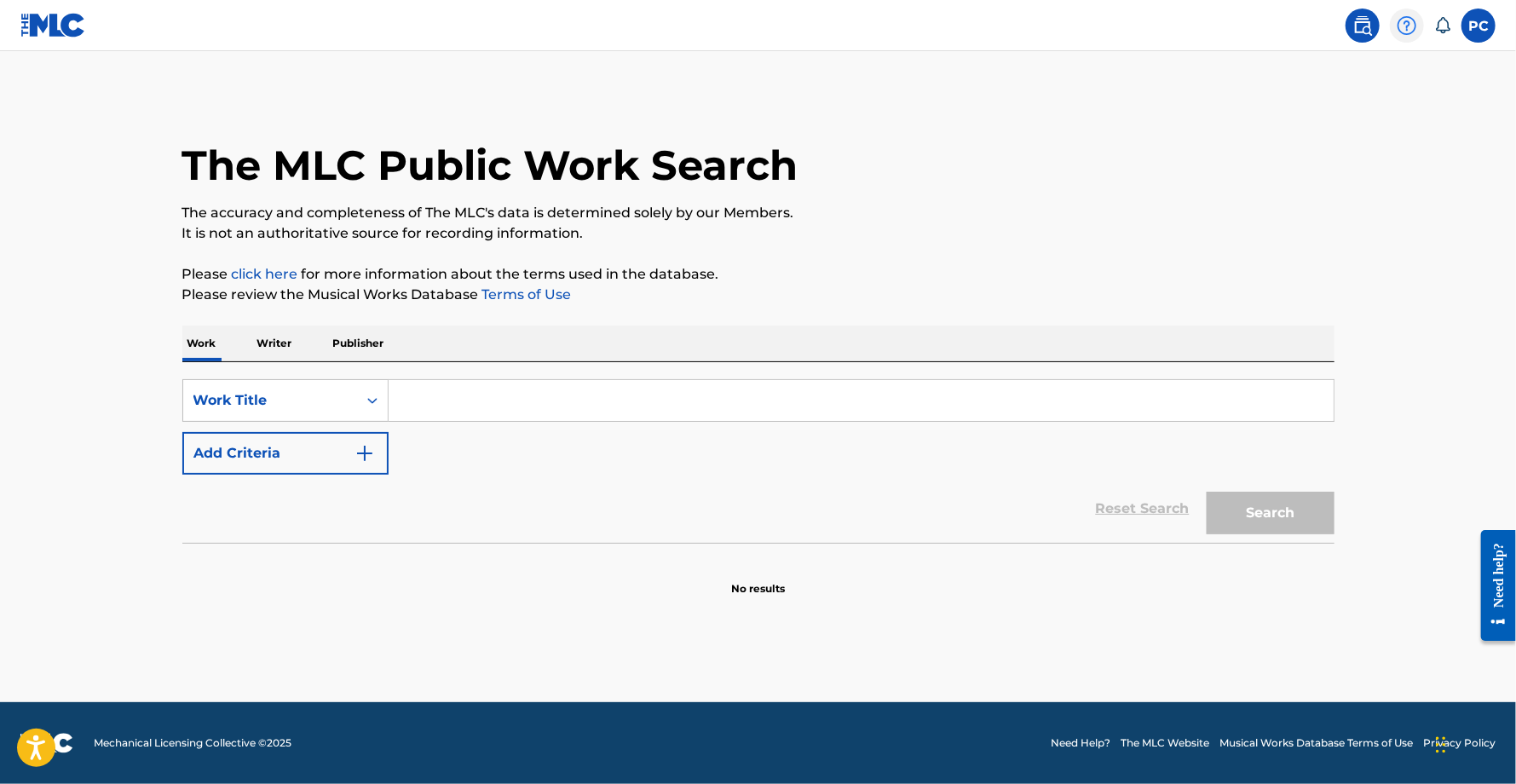
click at [1414, 27] on img at bounding box center [1407, 26] width 20 height 20
click at [1399, 118] on p "View portal intro" at bounding box center [1407, 112] width 145 height 41
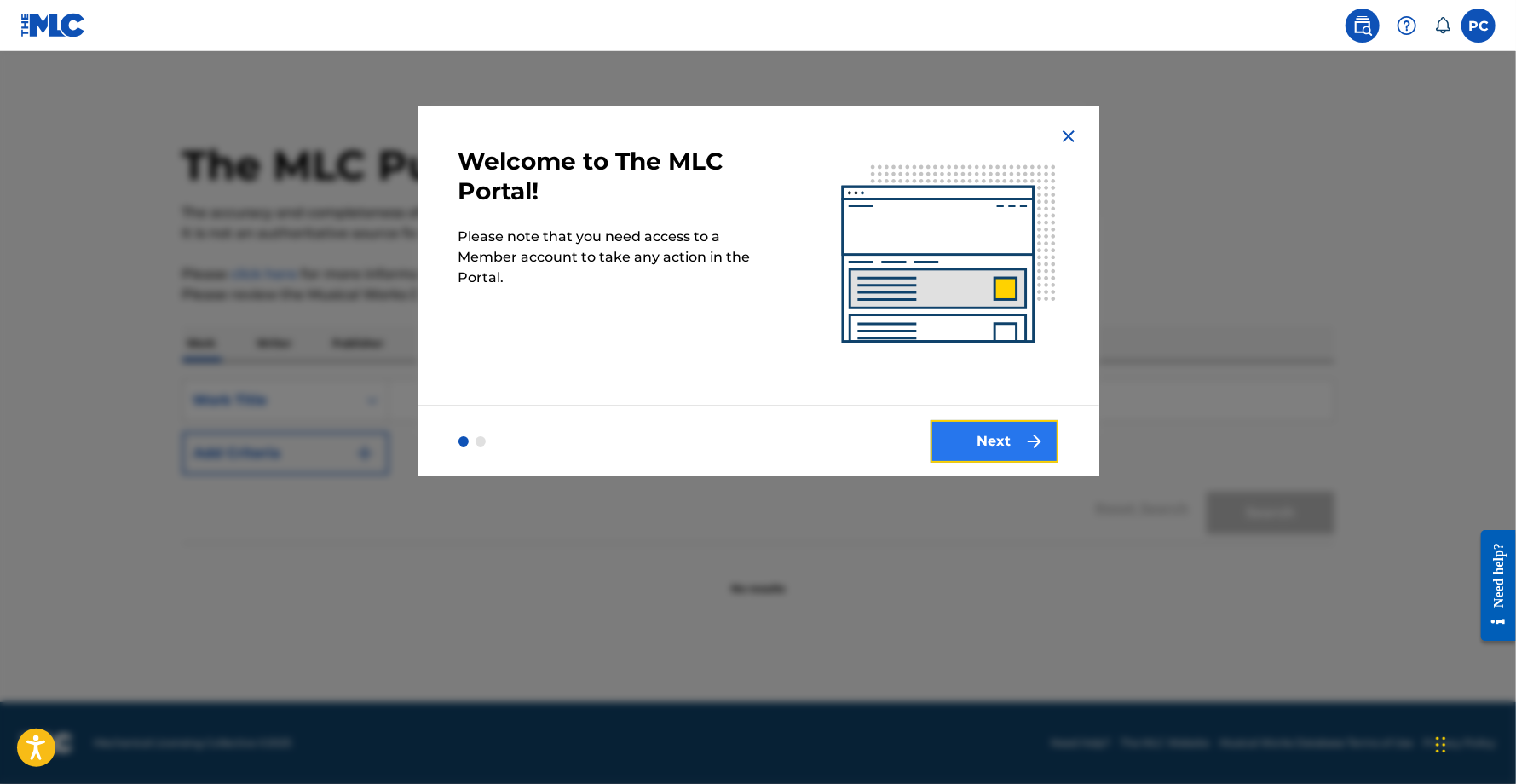
click at [1000, 450] on button "Next" at bounding box center [994, 442] width 128 height 42
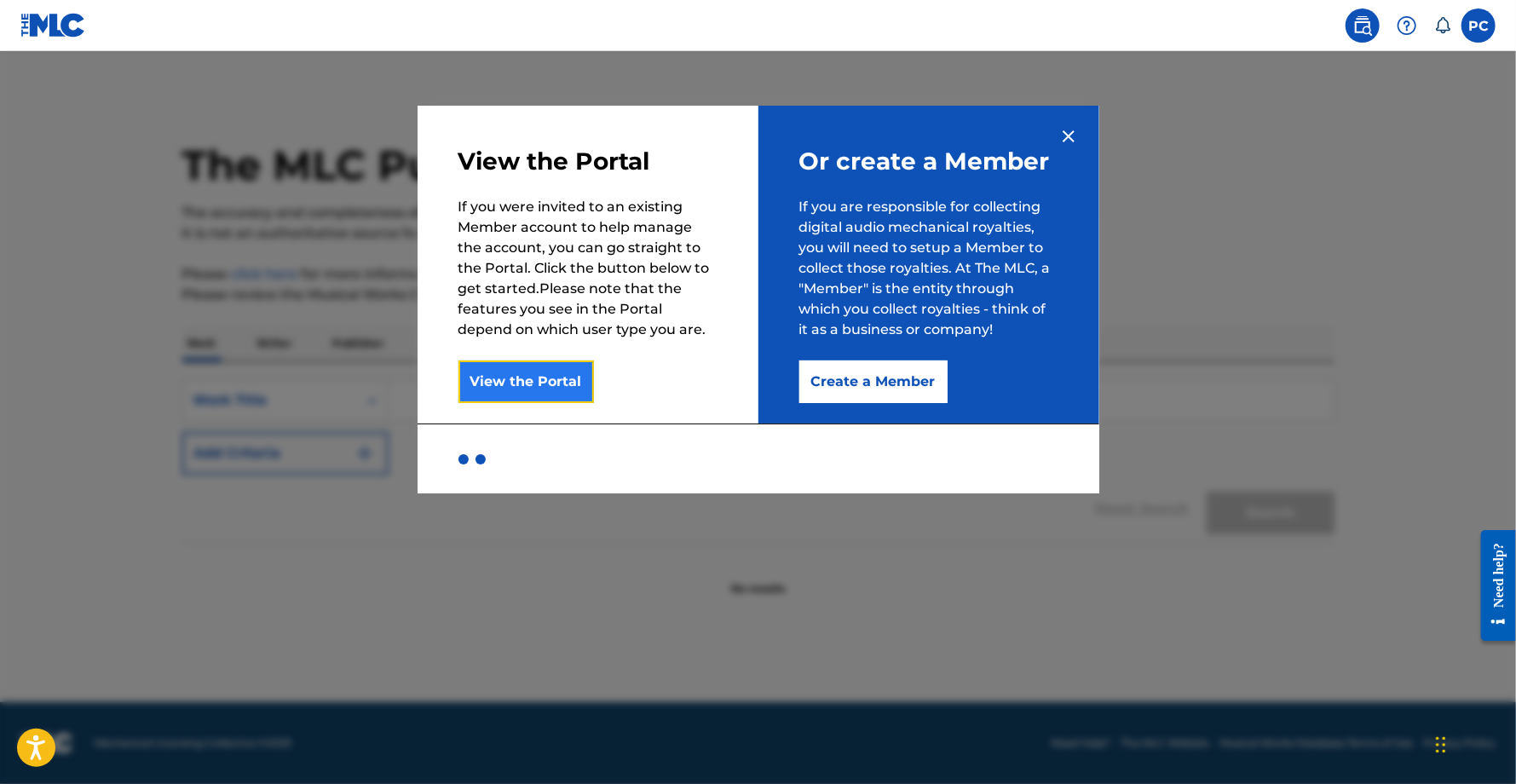
click at [552, 386] on button "View the Portal" at bounding box center [526, 382] width 136 height 42
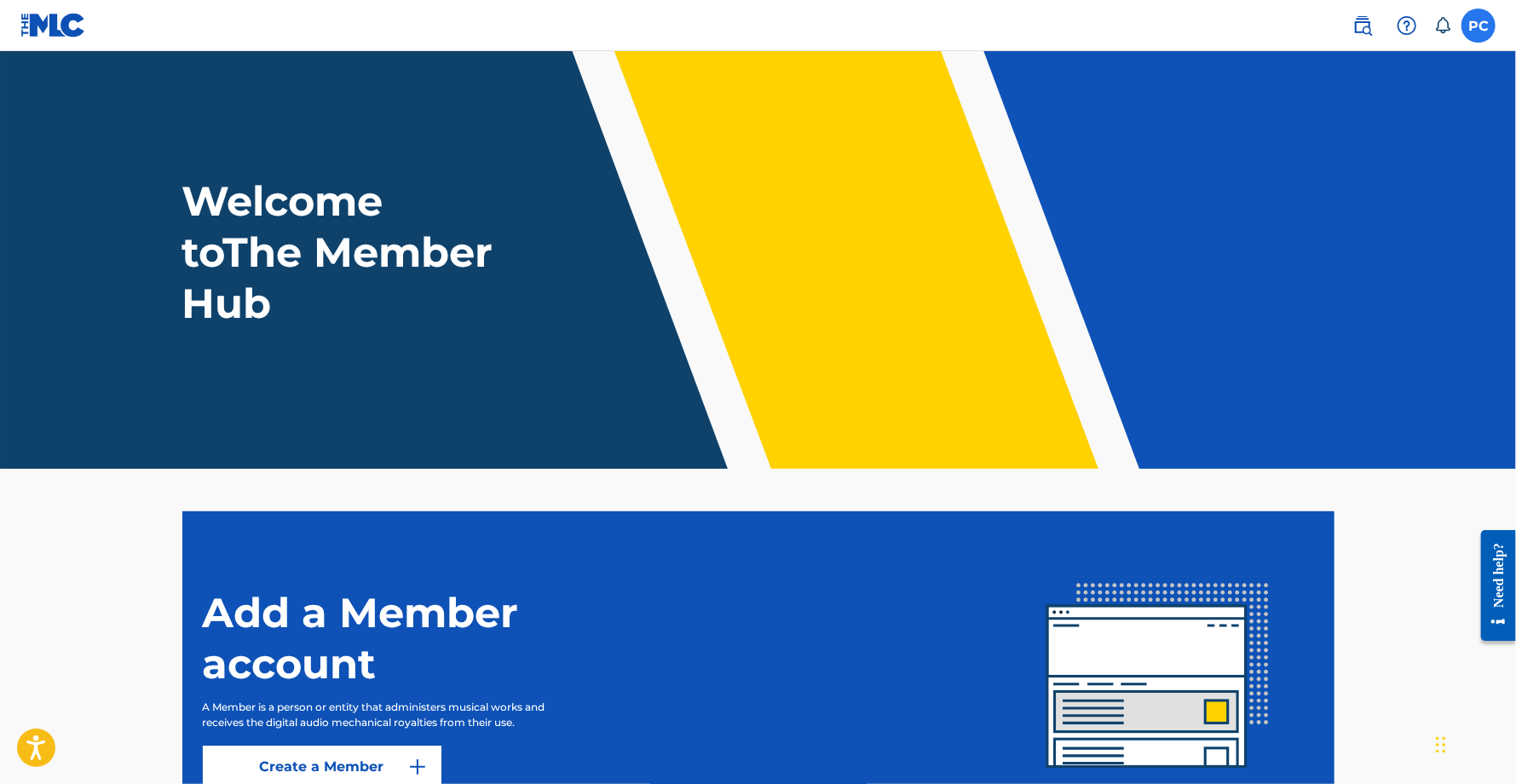
click at [1471, 35] on label at bounding box center [1478, 25] width 34 height 34
click at [1478, 26] on input "PC Pedro Chevalier eltanke@tankerecords.com Notification Preferences Profile Lo…" at bounding box center [1478, 26] width 0 height 0
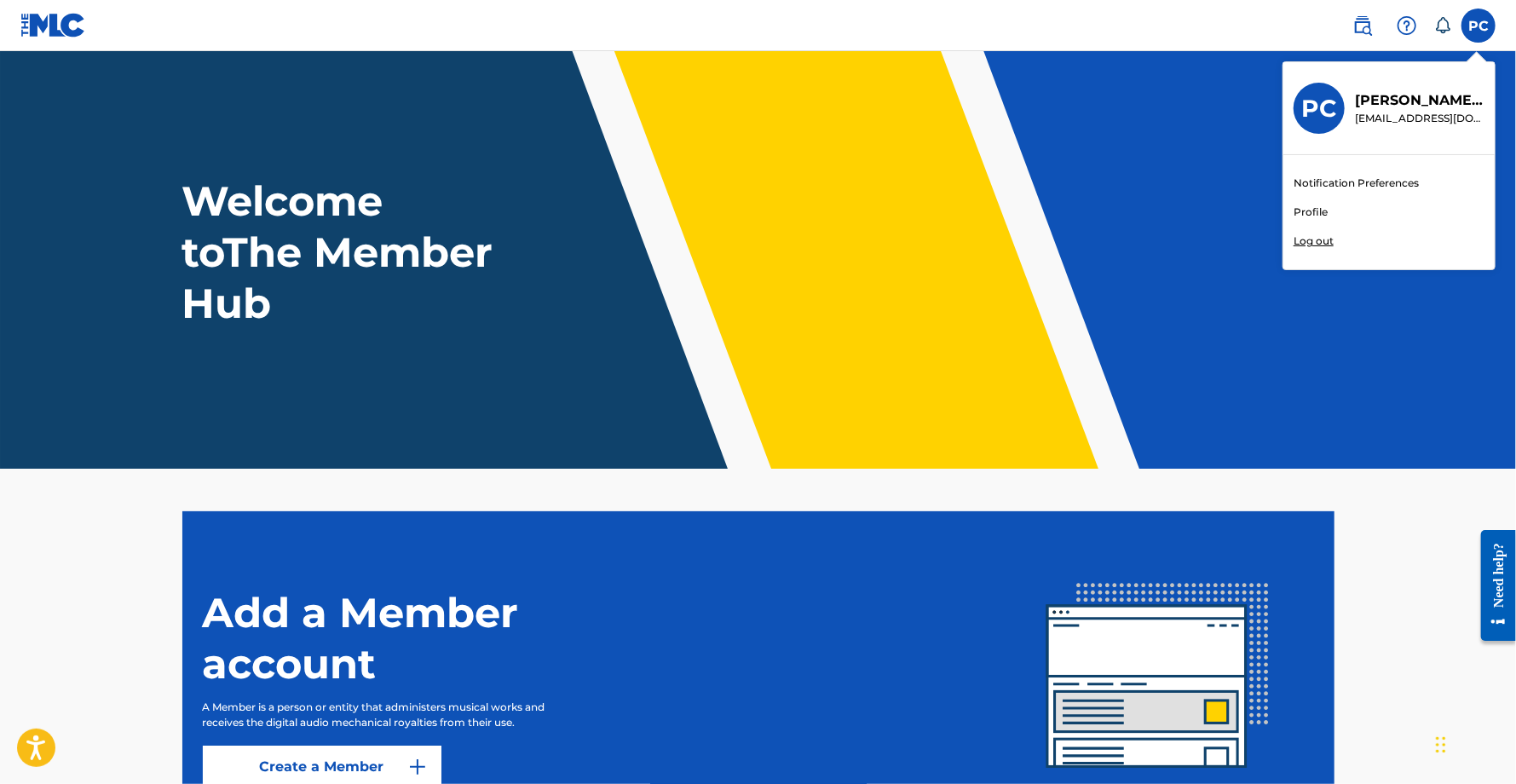
click at [1331, 182] on link "Notification Preferences" at bounding box center [1356, 183] width 125 height 16
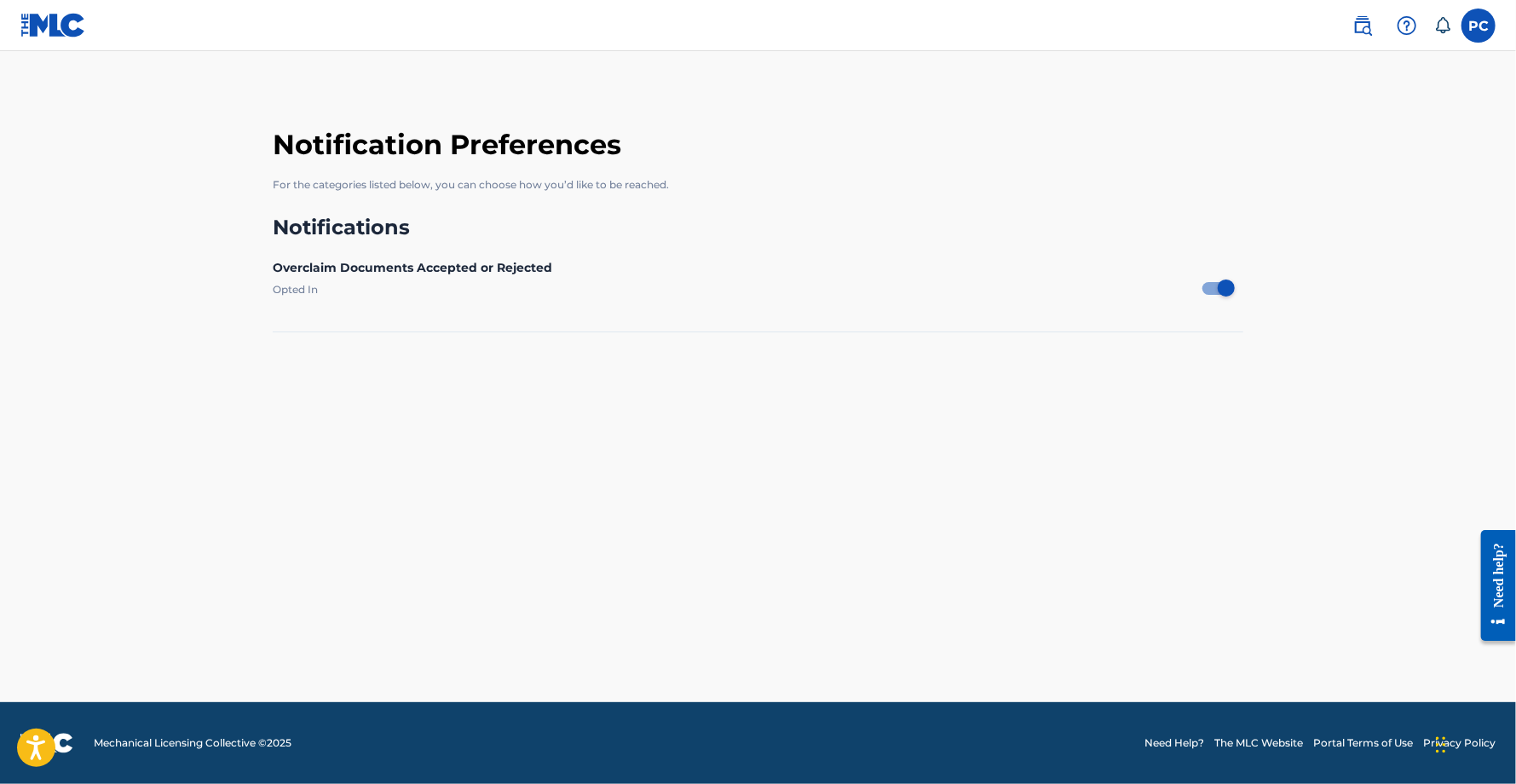
click at [1442, 28] on icon at bounding box center [1443, 26] width 17 height 17
click at [1399, 28] on img at bounding box center [1407, 26] width 20 height 20
click at [1368, 28] on img at bounding box center [1363, 26] width 20 height 20
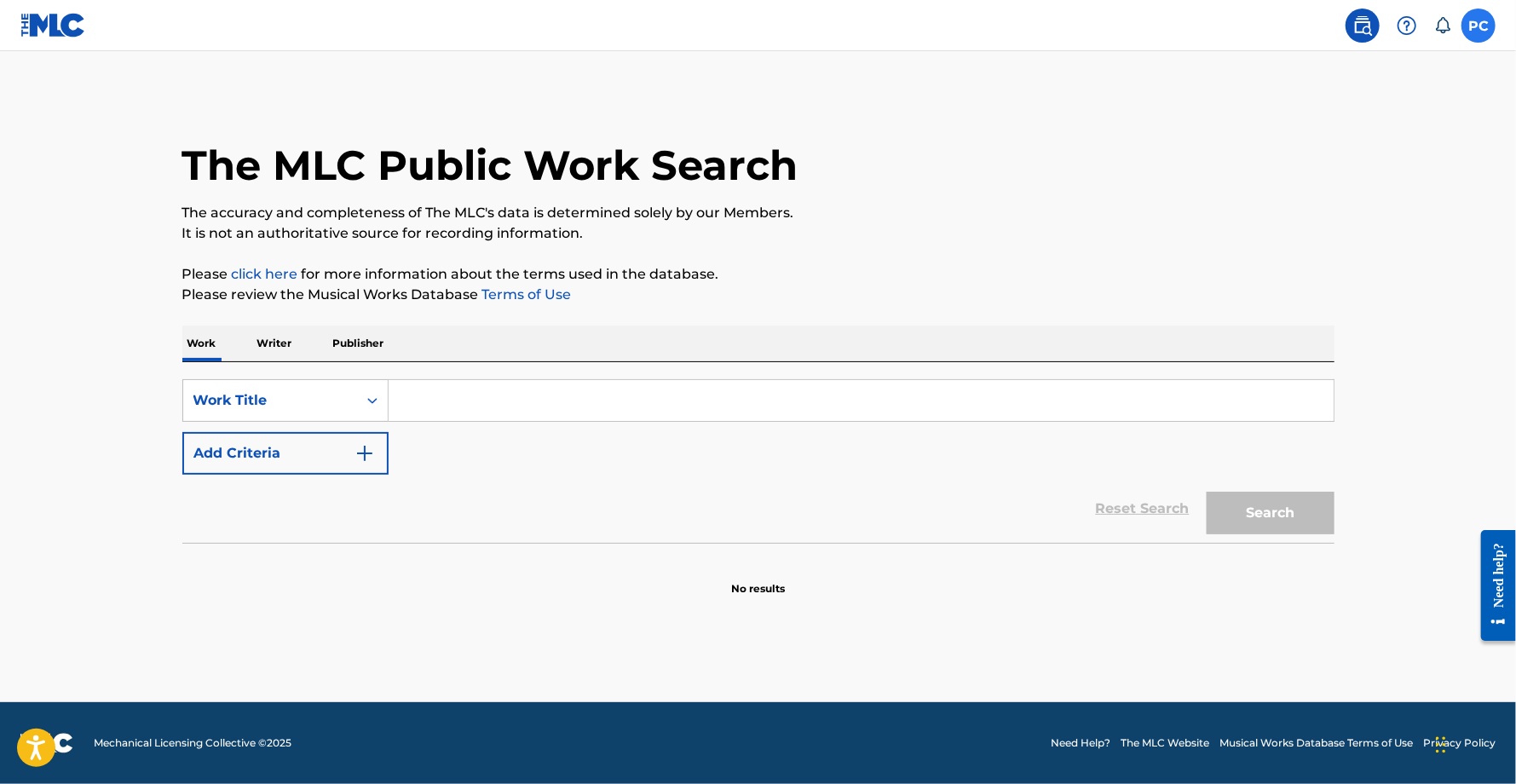
click at [1468, 25] on label at bounding box center [1478, 25] width 34 height 34
click at [1478, 26] on input "PC Pedro Chevalier eltanke@tankerecords.com Notification Preferences Profile Lo…" at bounding box center [1478, 26] width 0 height 0
click at [1321, 207] on link "Profile" at bounding box center [1310, 212] width 34 height 16
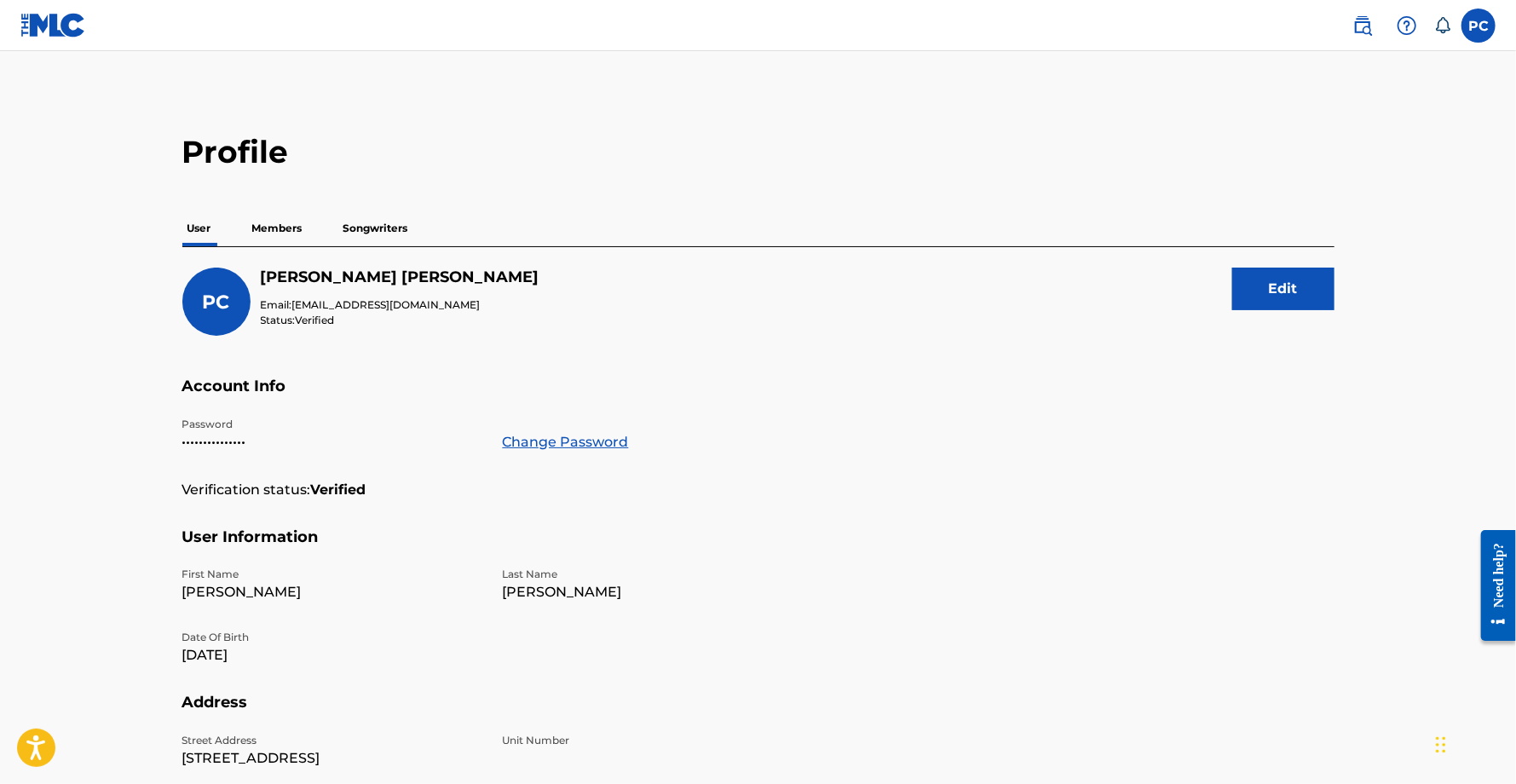
click at [268, 227] on p "Members" at bounding box center [277, 228] width 61 height 36
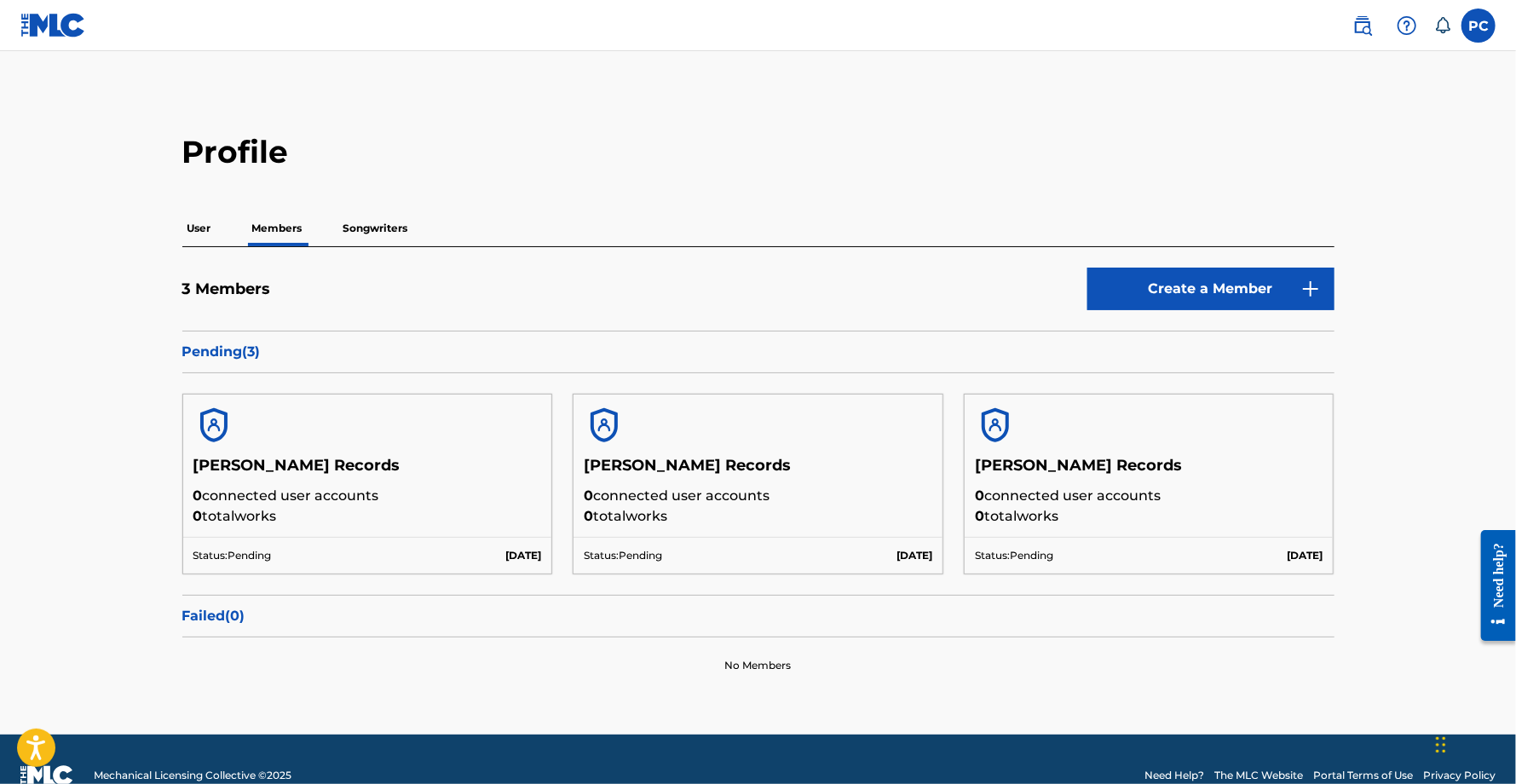
click at [410, 222] on p "Songwriters" at bounding box center [376, 228] width 75 height 36
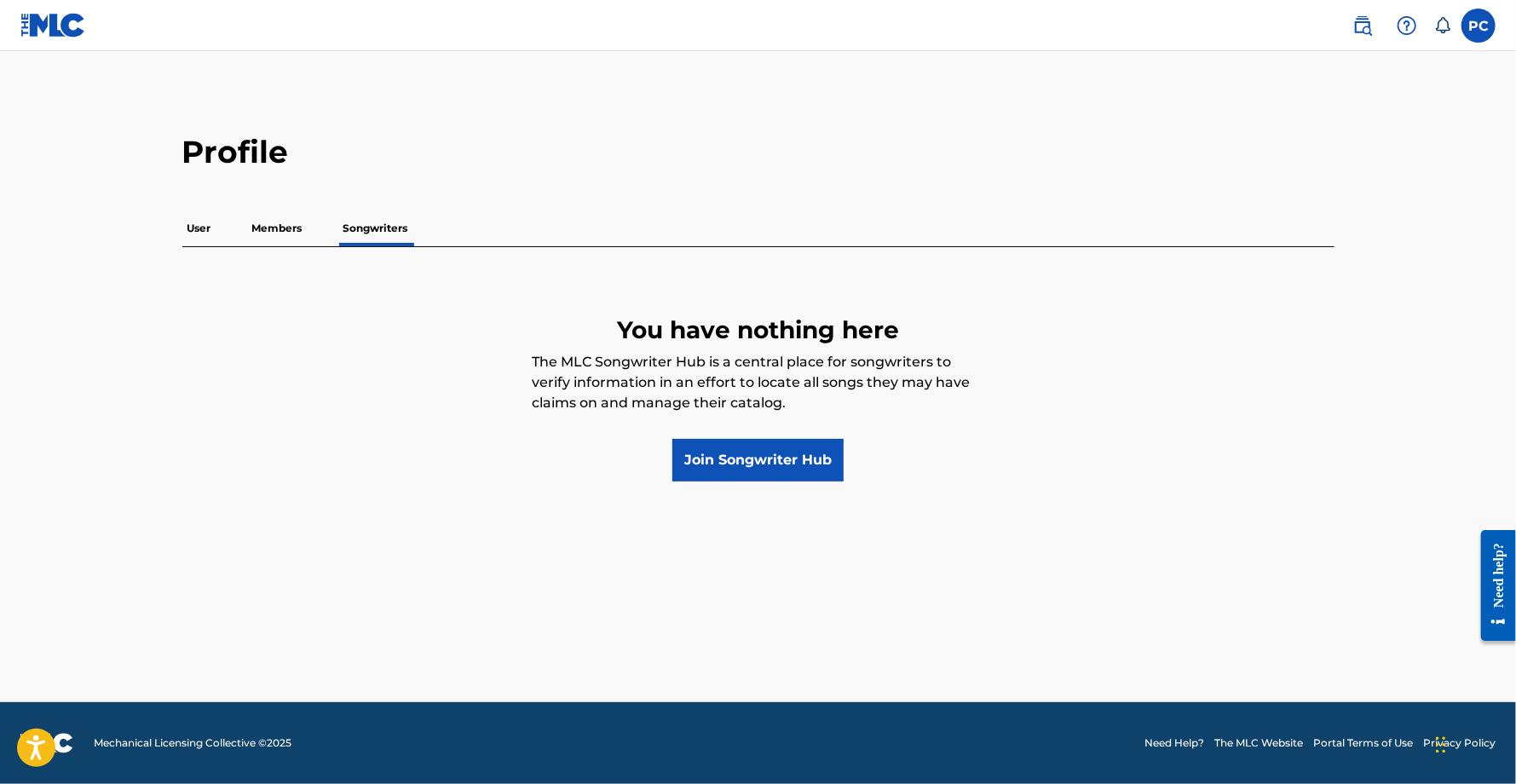
click at [282, 234] on p "Members" at bounding box center [277, 228] width 61 height 36
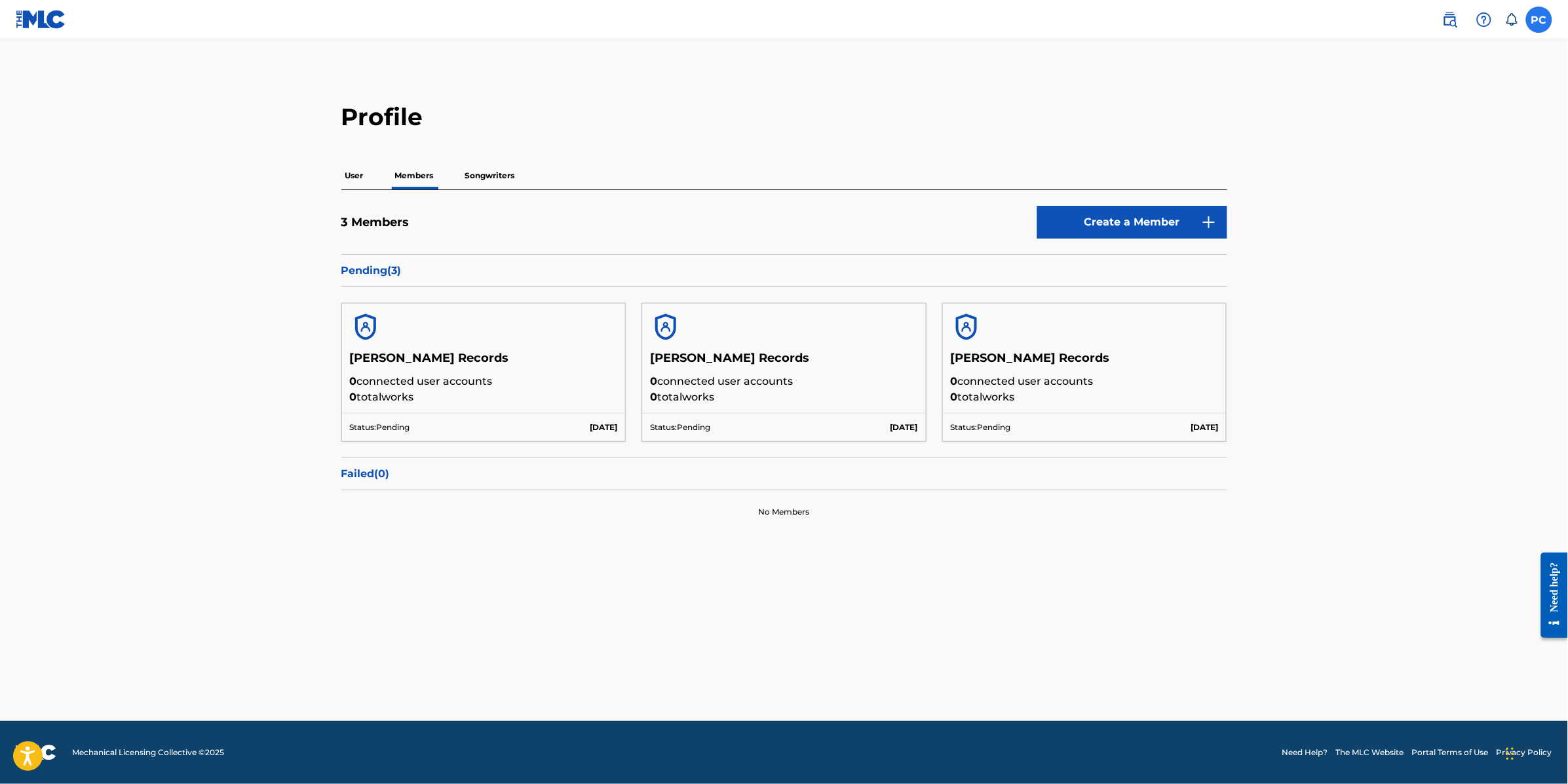
click at [1533, 23] on label at bounding box center [1539, 19] width 26 height 26
click at [1539, 20] on input "PC Pedro Chevalier eltanke@tankerecords.com Notification Preferences Profile Lo…" at bounding box center [1539, 20] width 0 height 0
click at [1425, 187] on p "Log out" at bounding box center [1413, 185] width 31 height 12
click at [1539, 20] on input "PC Pedro Chevalier eltanke@tankerecords.com Notification Preferences Profile Lo…" at bounding box center [1539, 20] width 0 height 0
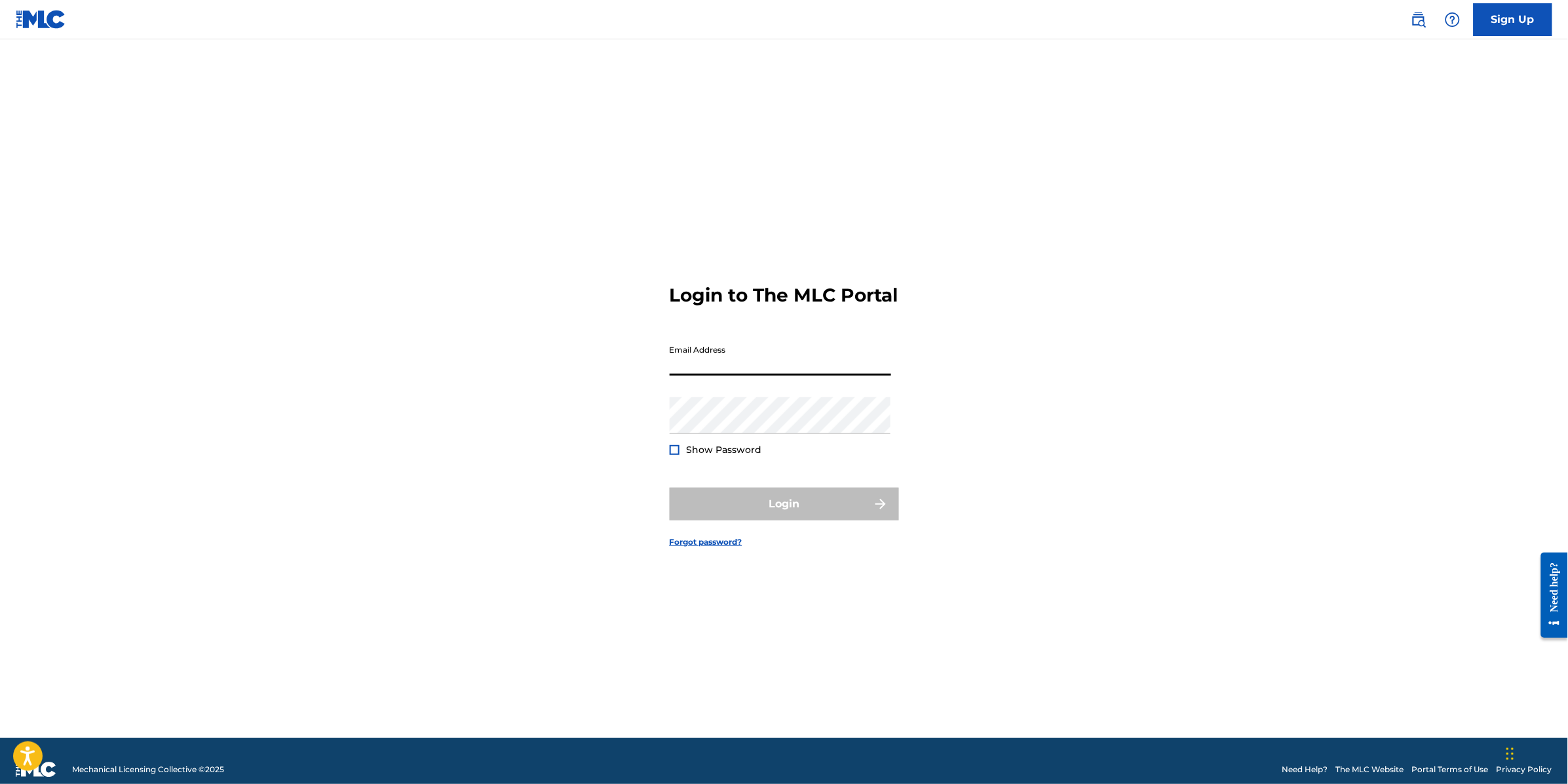
click at [686, 371] on input "Email Address" at bounding box center [781, 357] width 222 height 37
type input "globalboyzinc1@gmail.com"
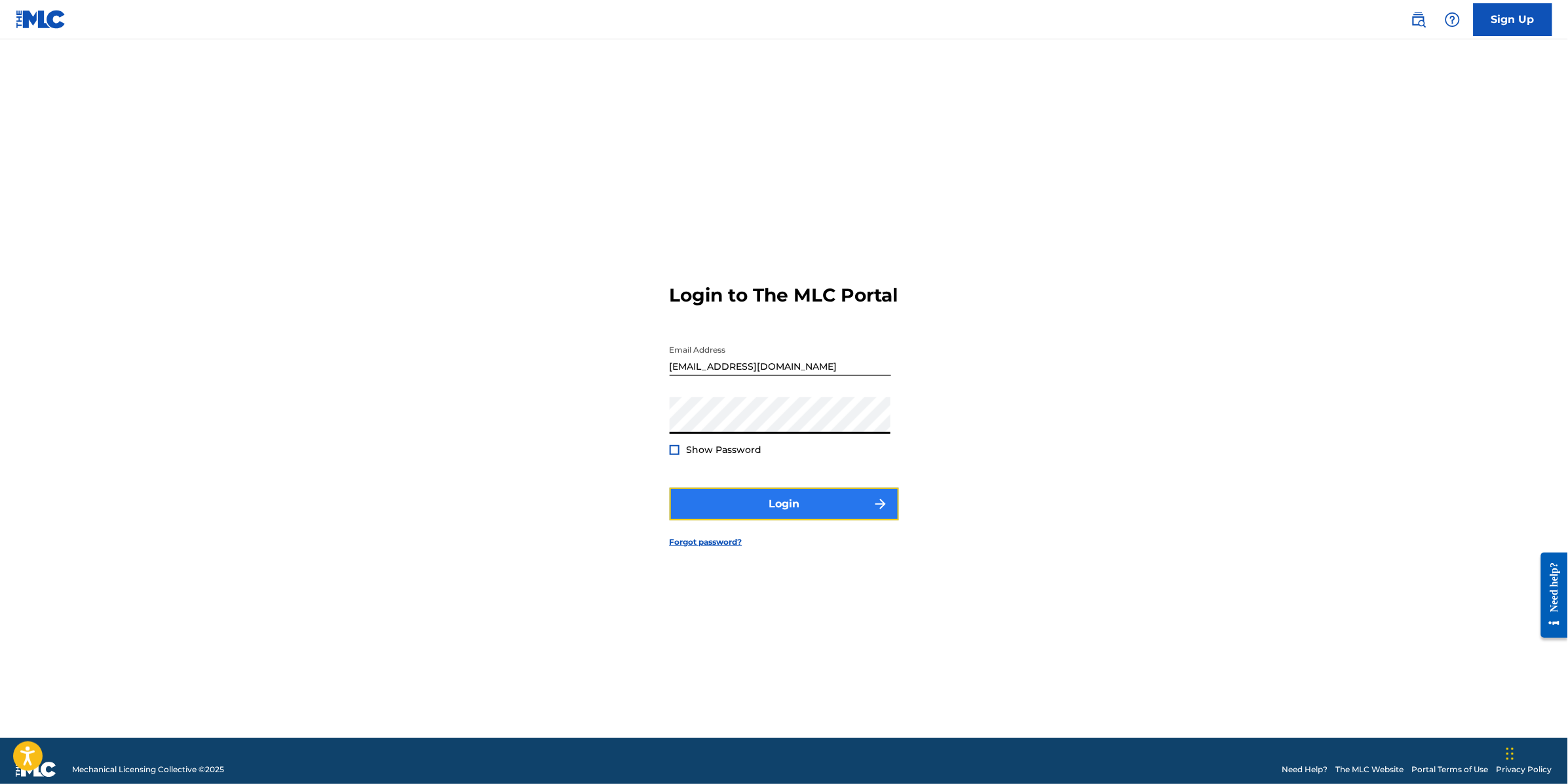
click at [719, 521] on button "Login" at bounding box center [784, 504] width 229 height 32
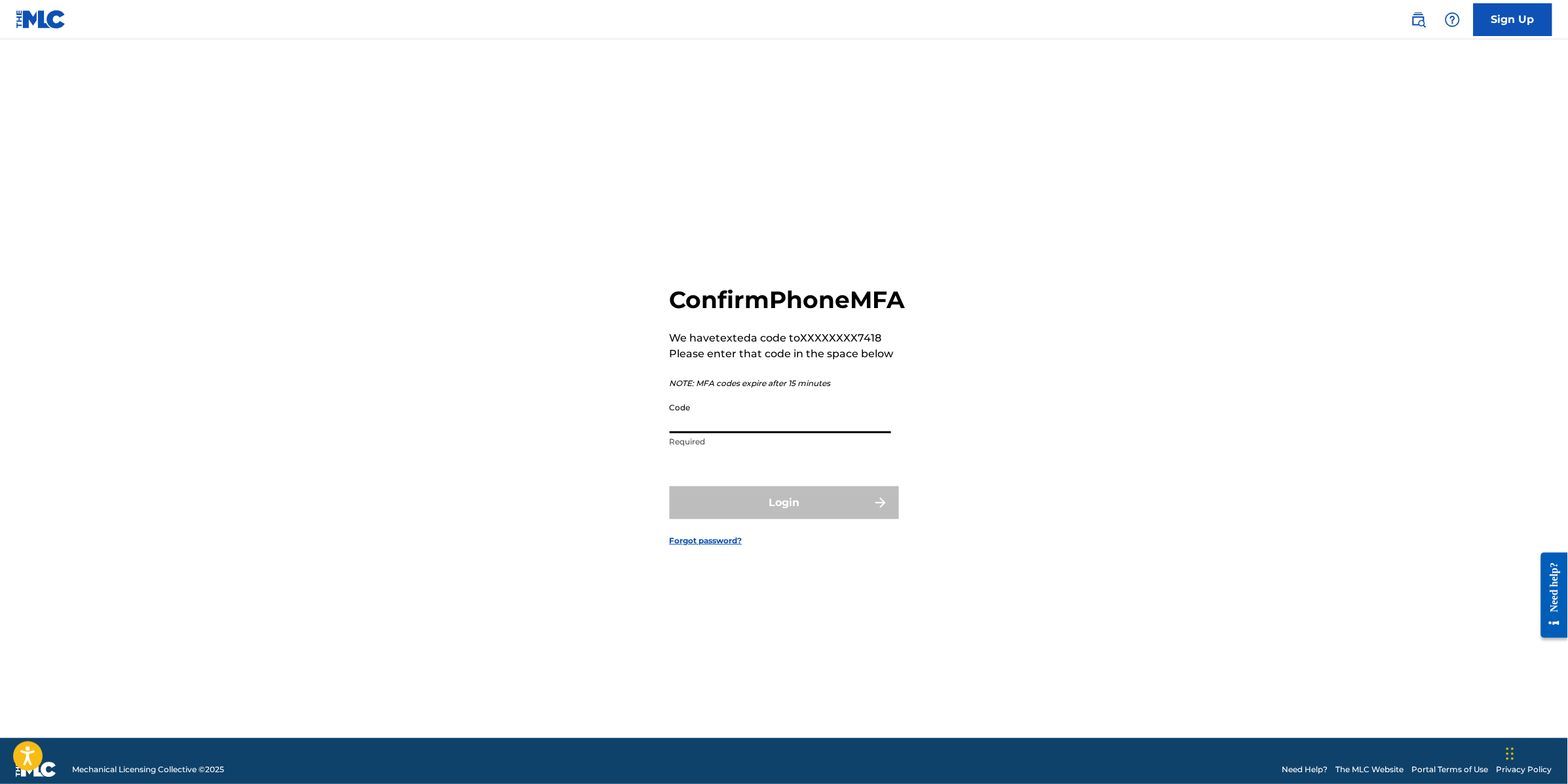
click at [710, 434] on input "Code" at bounding box center [781, 415] width 222 height 37
type input "922043"
click at [765, 519] on button "Login" at bounding box center [784, 503] width 229 height 32
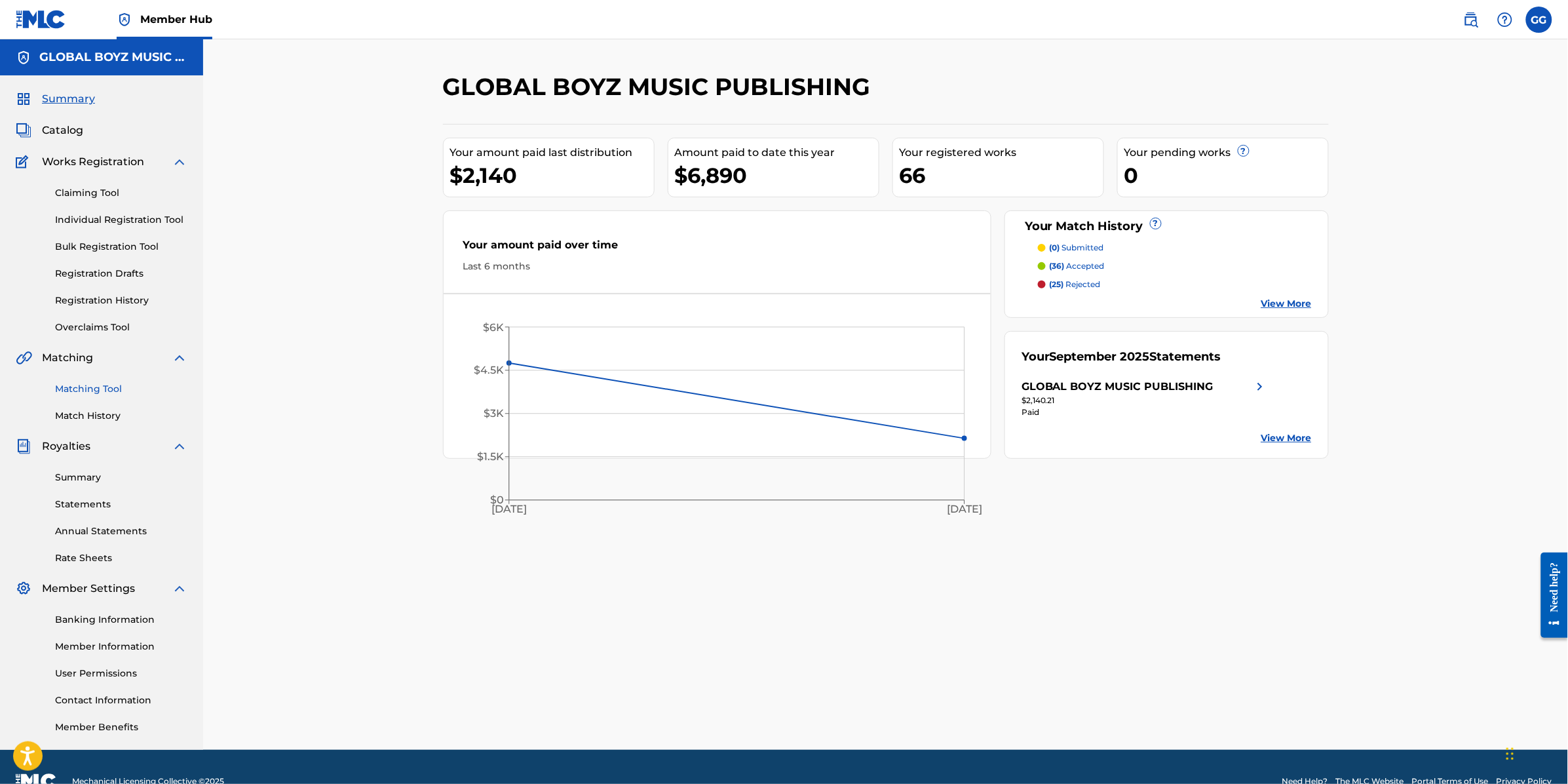
click at [80, 389] on link "Matching Tool" at bounding box center [121, 388] width 132 height 13
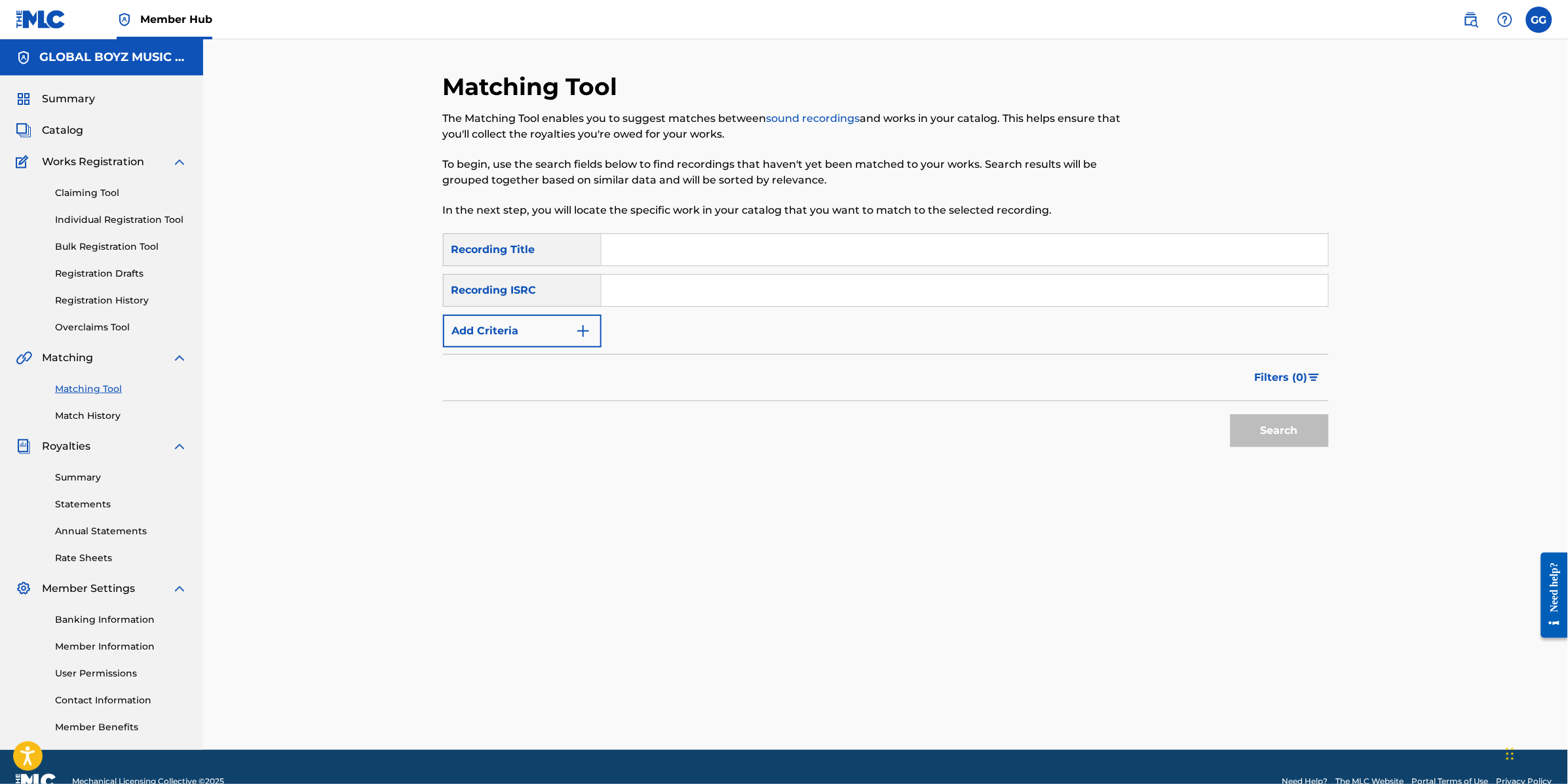
click at [698, 244] on input "Search Form" at bounding box center [964, 249] width 726 height 32
type input "t"
click at [590, 336] on img "Search Form" at bounding box center [583, 331] width 16 height 16
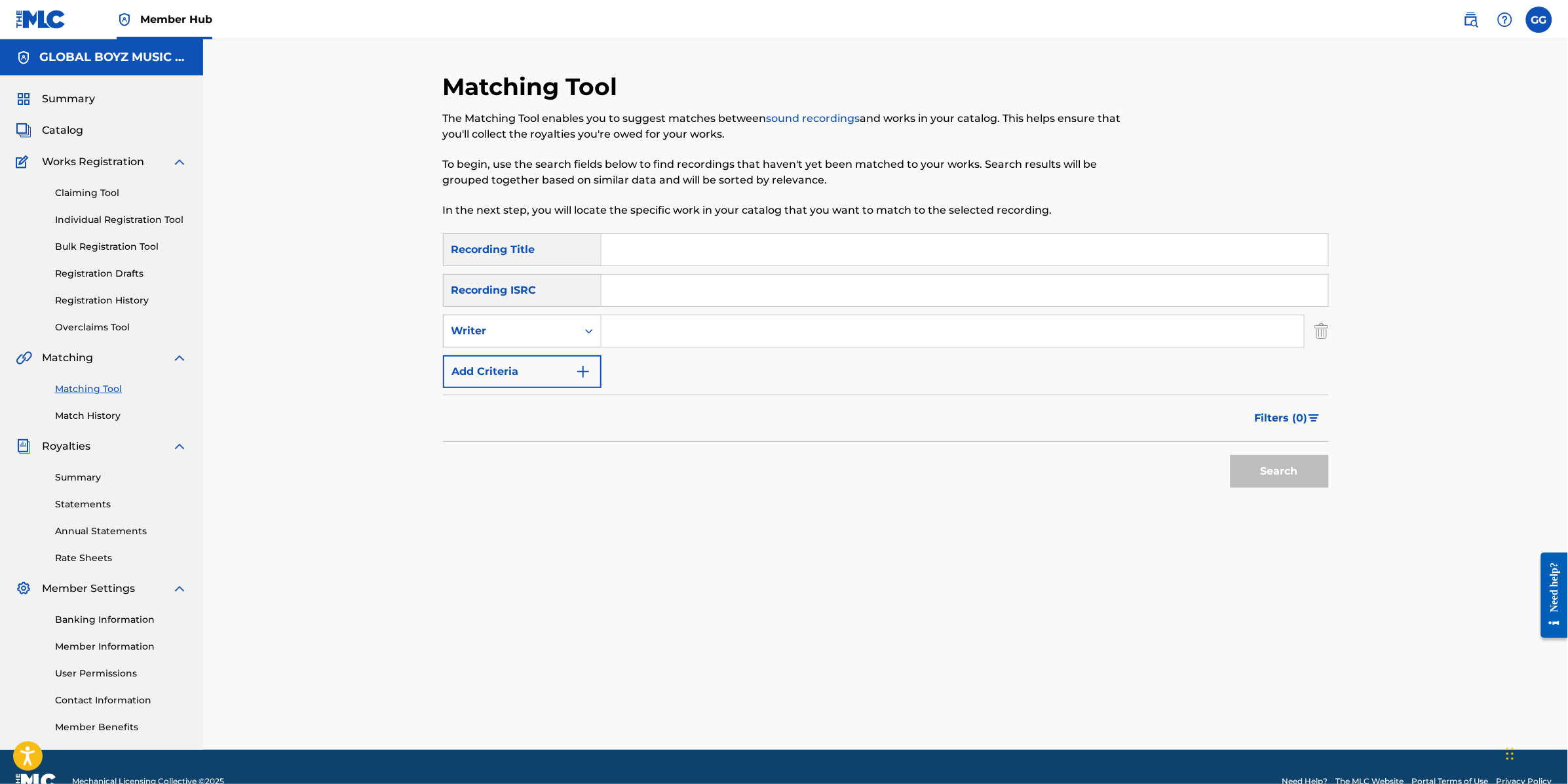
click at [570, 343] on div "Writer" at bounding box center [522, 331] width 159 height 32
click at [561, 363] on div "Recording Artist" at bounding box center [522, 364] width 157 height 32
click at [599, 345] on div "Search Form" at bounding box center [589, 331] width 23 height 32
click at [623, 331] on input "Search Form" at bounding box center [952, 331] width 702 height 32
type input "erick lexi"
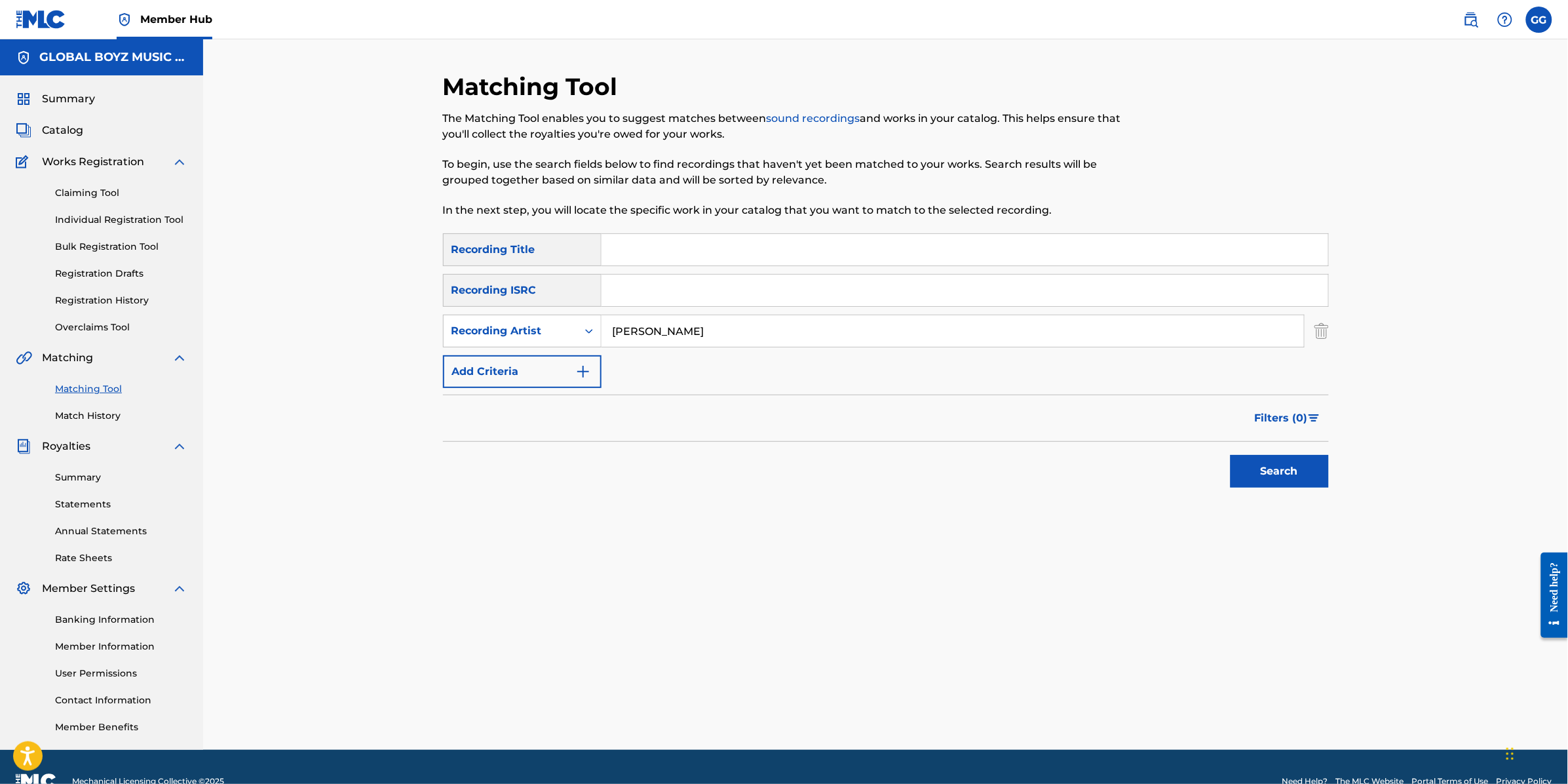
click at [657, 259] on input "Search Form" at bounding box center [964, 249] width 726 height 32
paste input "Sigo Aqui"
type input "Sigo Aqui"
click at [1291, 480] on button "Search" at bounding box center [1279, 471] width 98 height 32
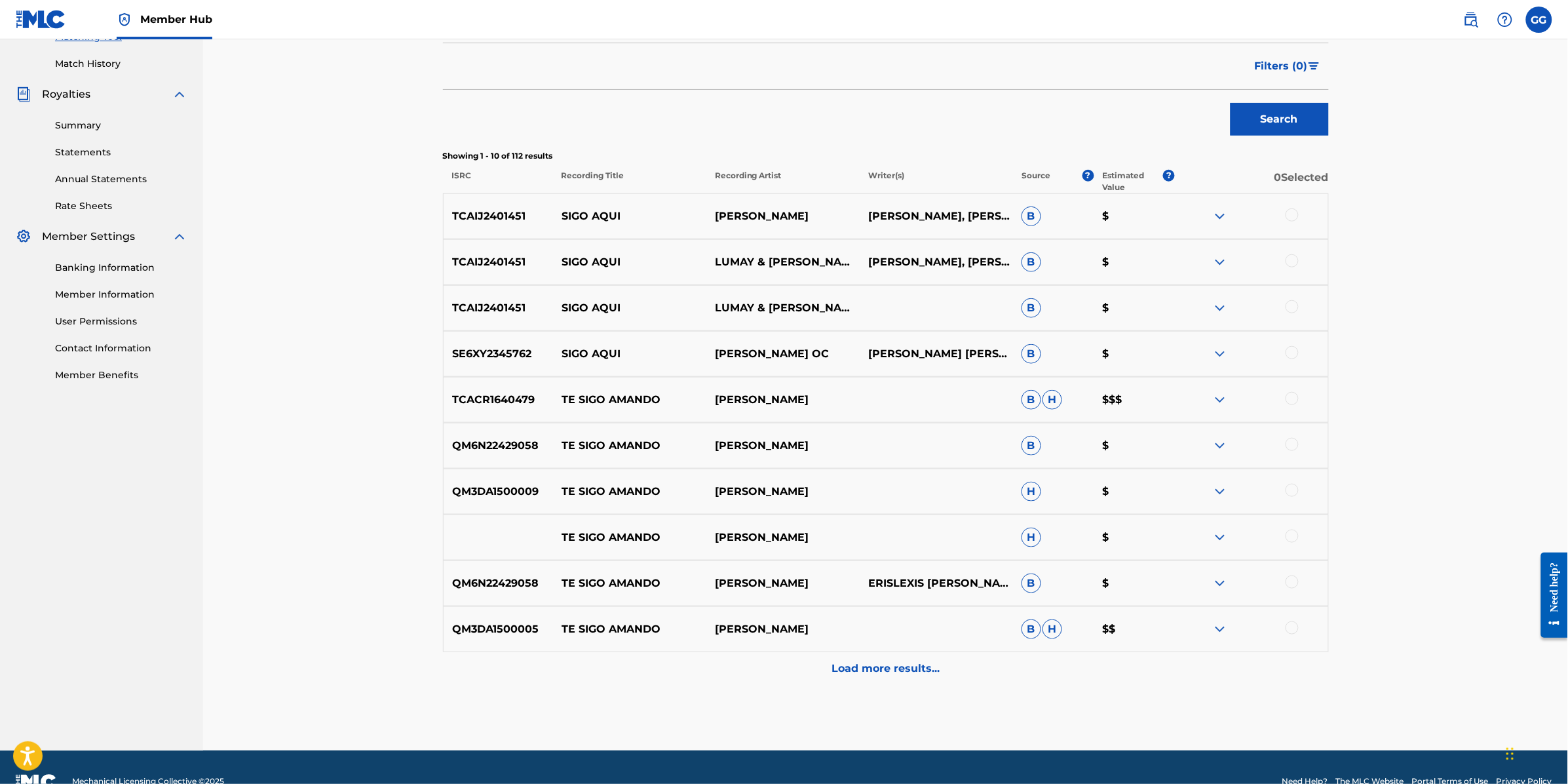
scroll to position [352, 0]
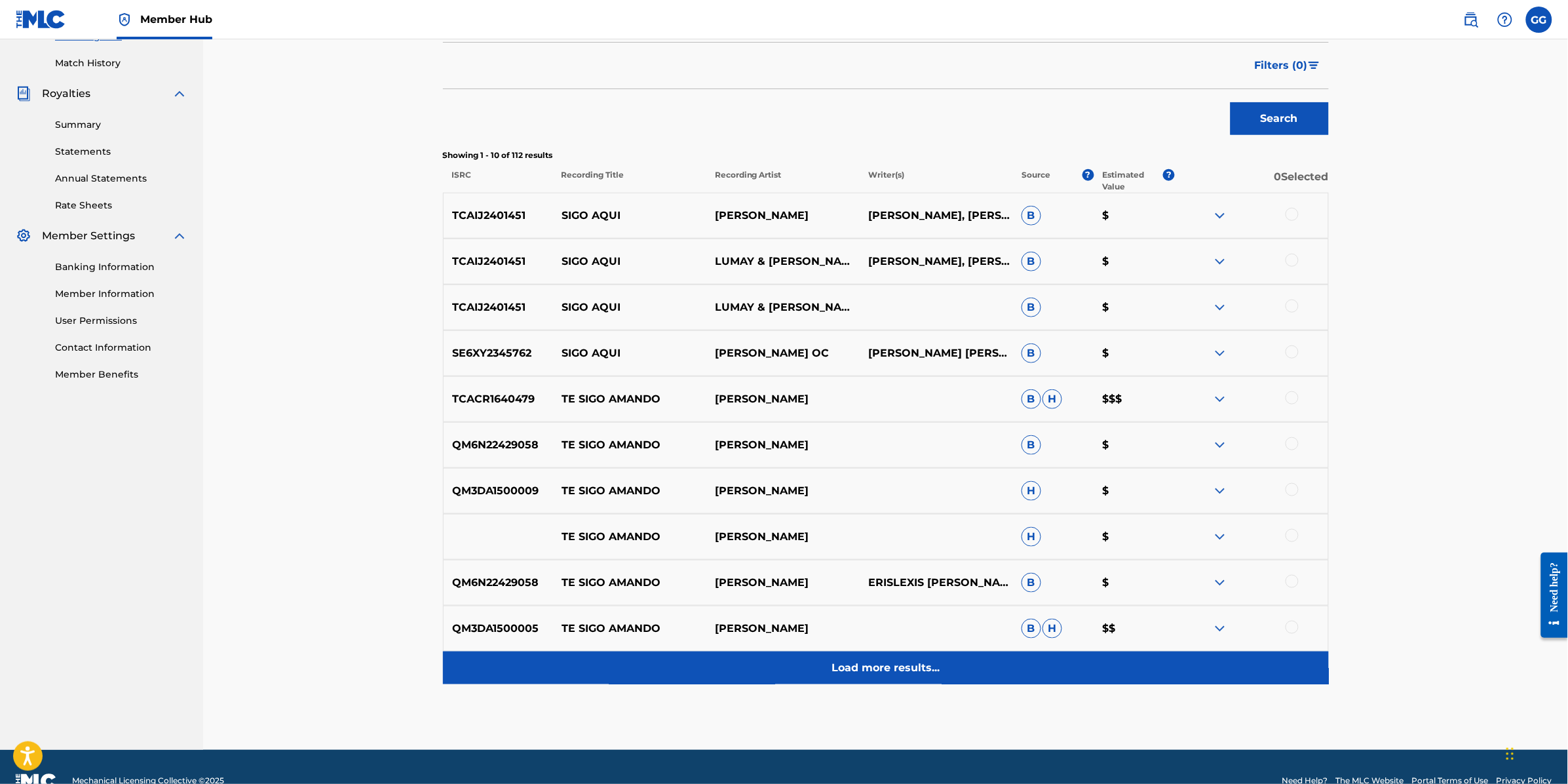
click at [893, 671] on p "Load more results..." at bounding box center [885, 668] width 108 height 16
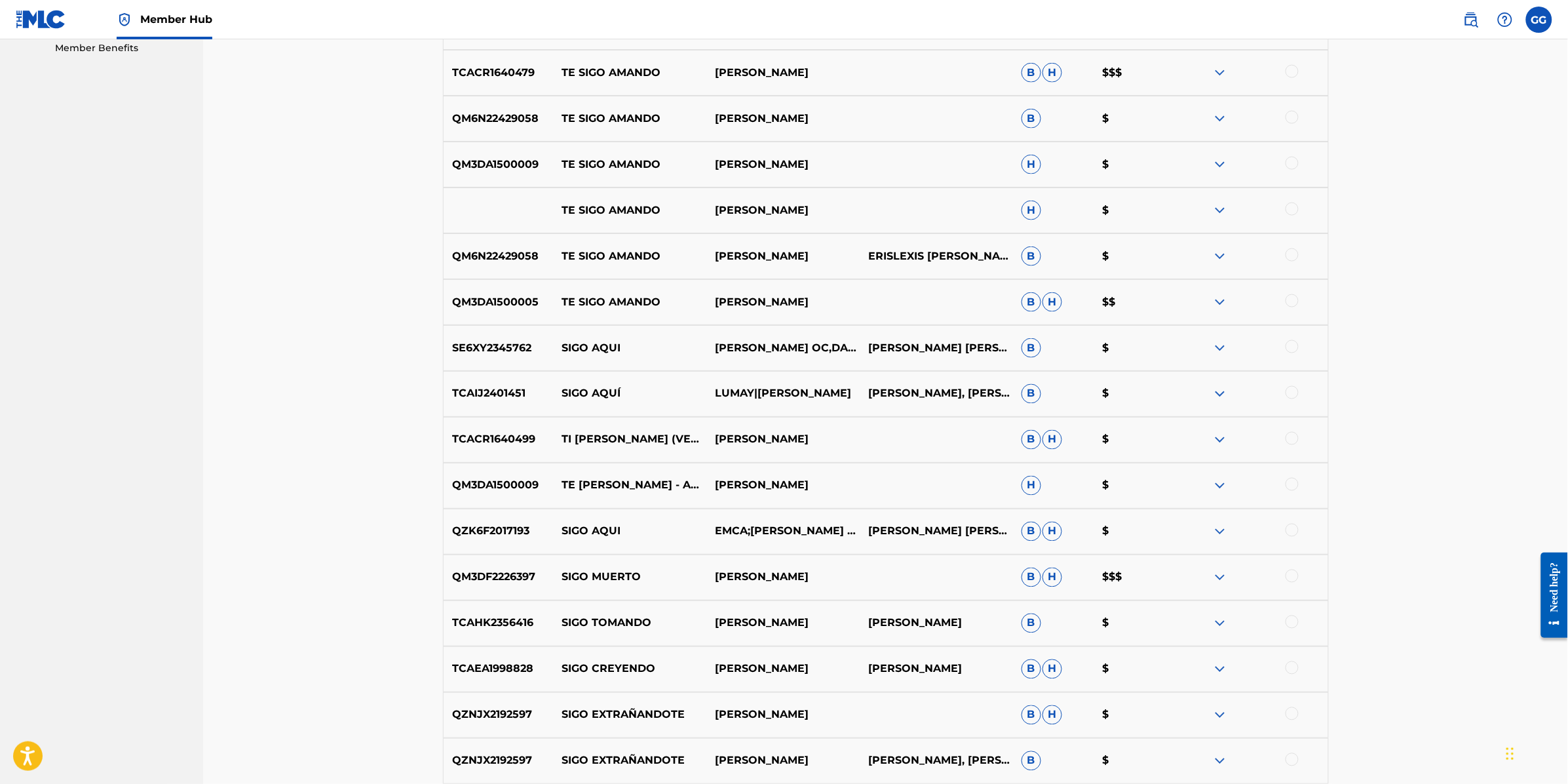
scroll to position [841, 0]
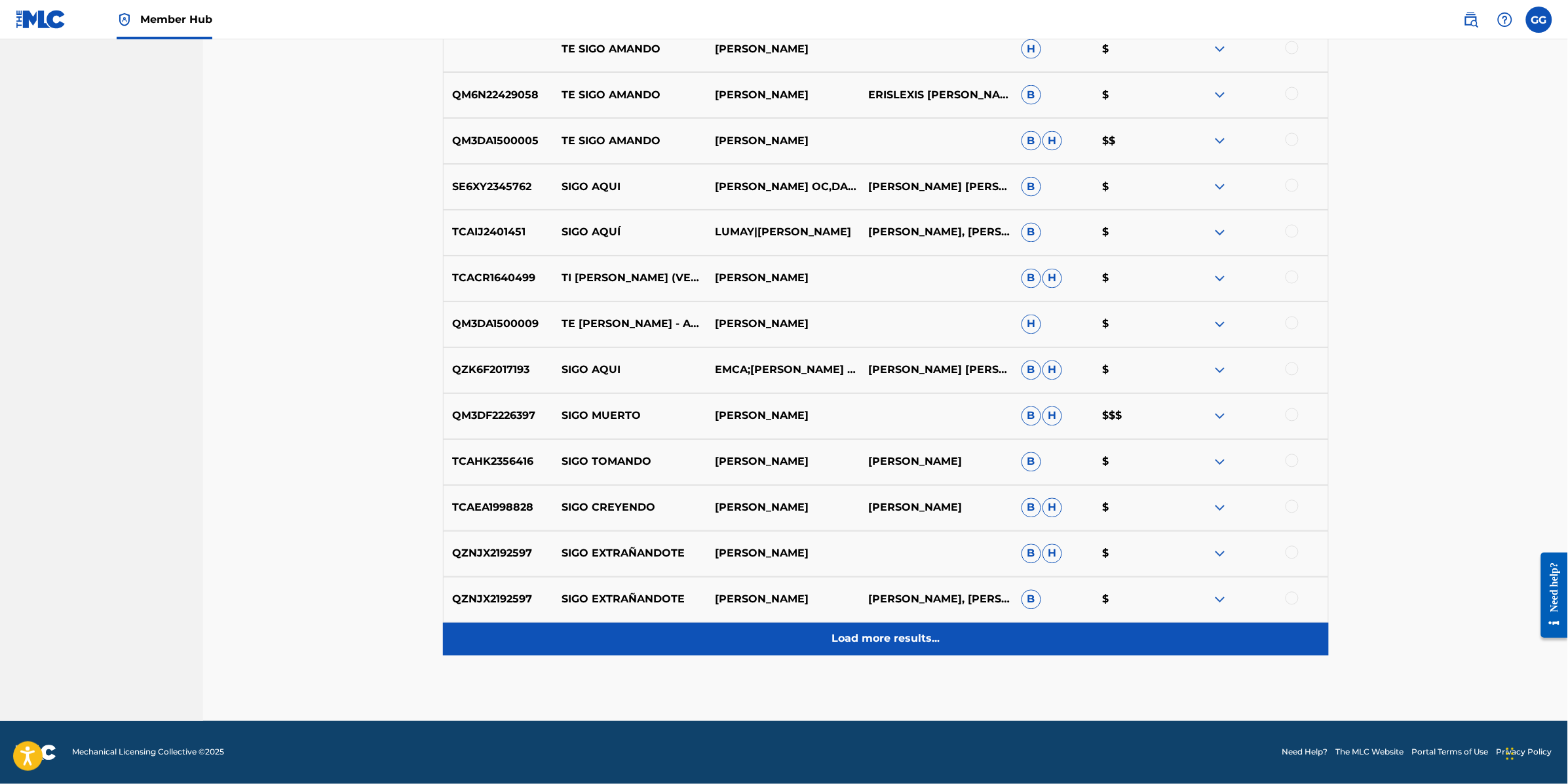
click at [884, 641] on p "Load more results..." at bounding box center [885, 639] width 108 height 16
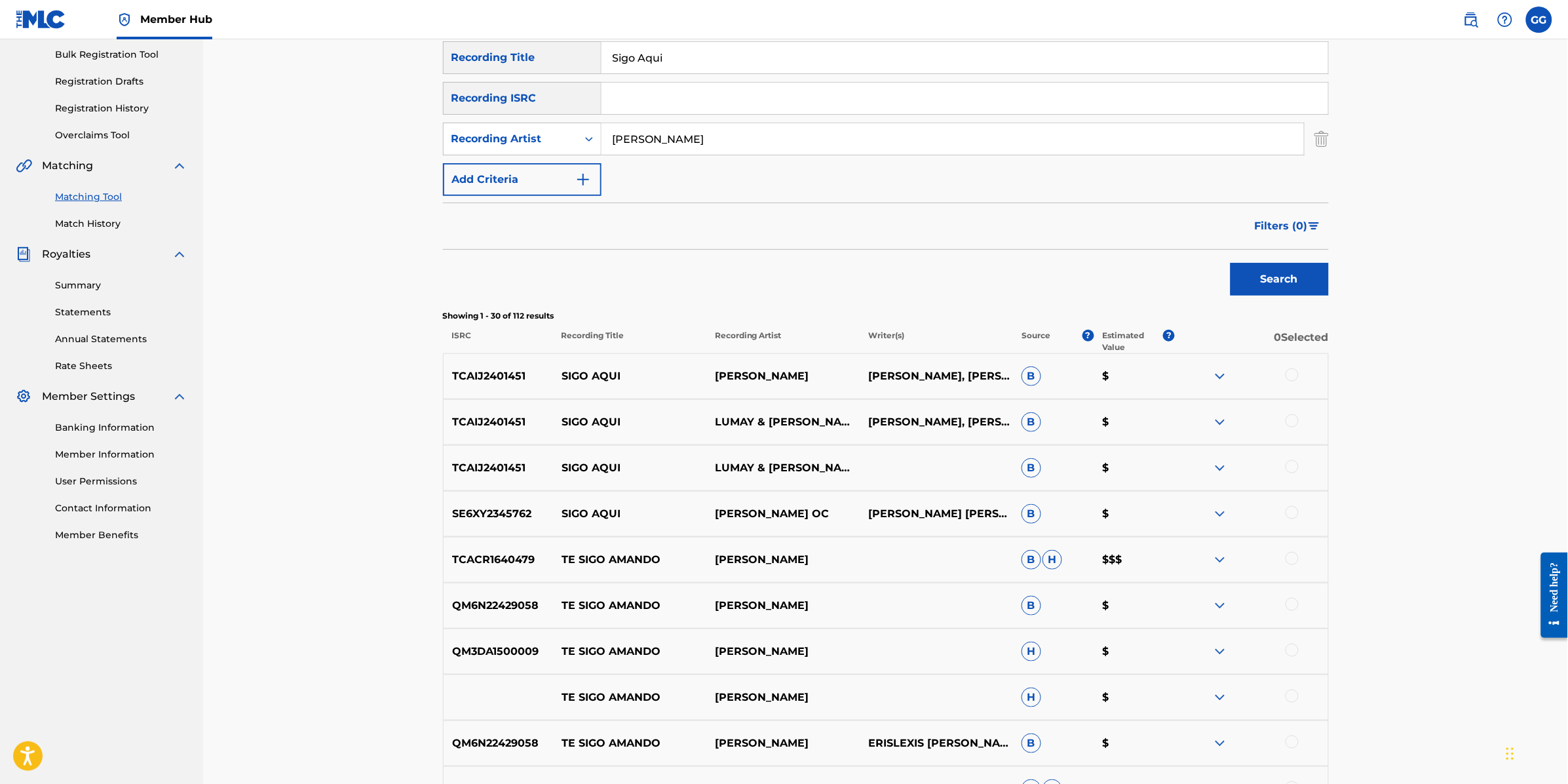
scroll to position [212, 0]
